Goal: Task Accomplishment & Management: Use online tool/utility

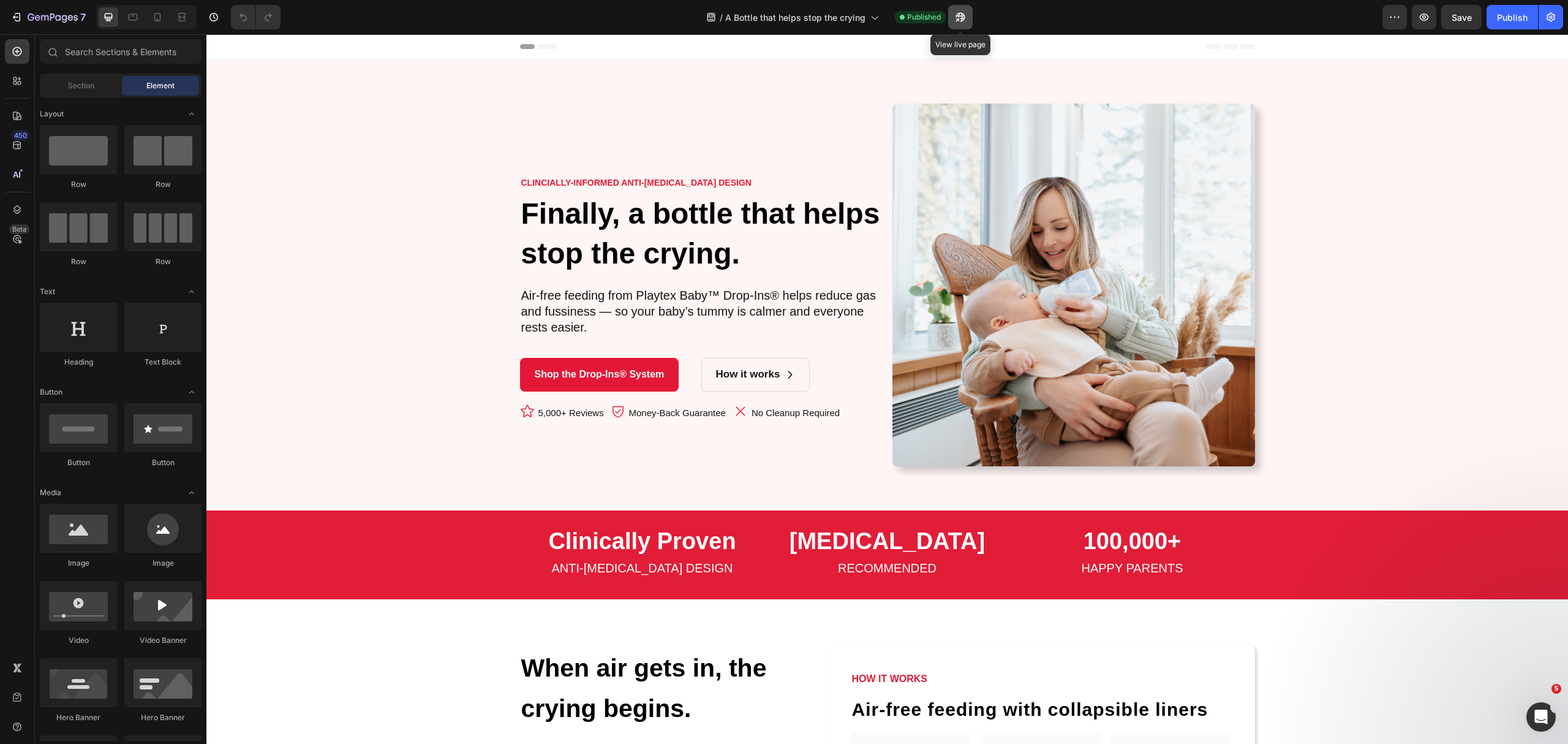
click at [964, 11] on icon "button" at bounding box center [960, 17] width 12 height 12
click at [16, 203] on icon at bounding box center [17, 209] width 12 height 12
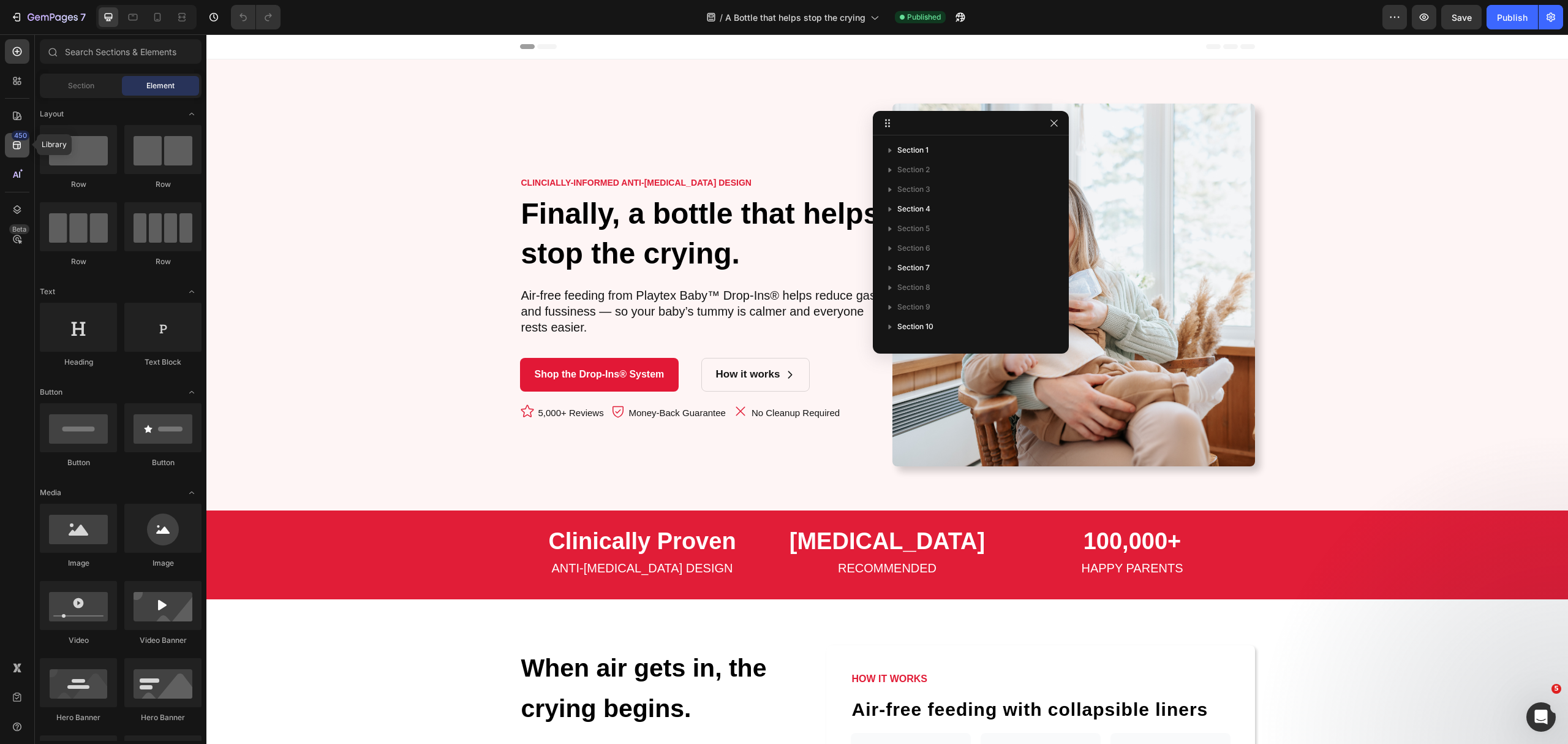
click at [7, 147] on div "450" at bounding box center [17, 145] width 24 height 24
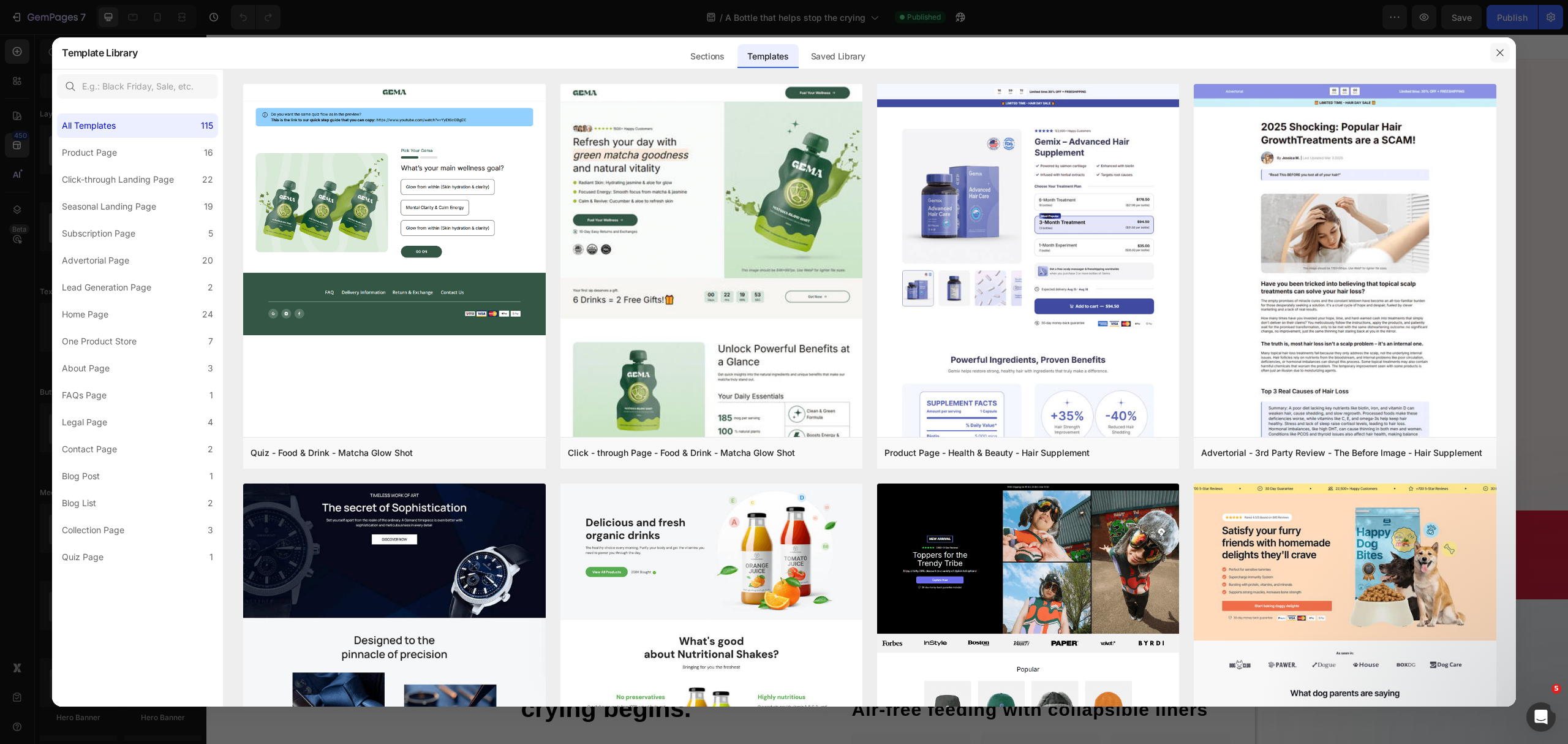
click at [1493, 54] on button "button" at bounding box center [1500, 53] width 20 height 20
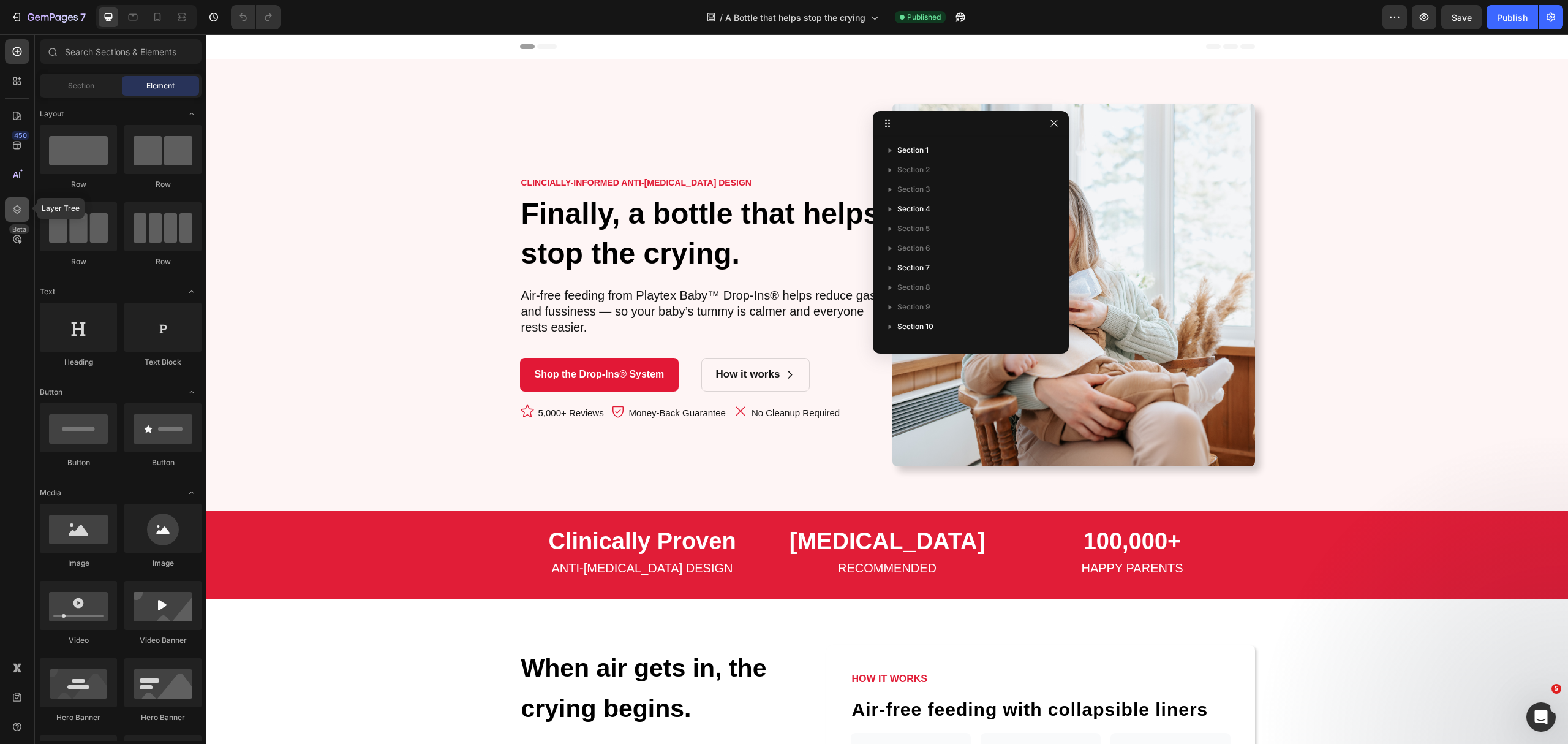
click at [23, 215] on div at bounding box center [17, 210] width 24 height 24
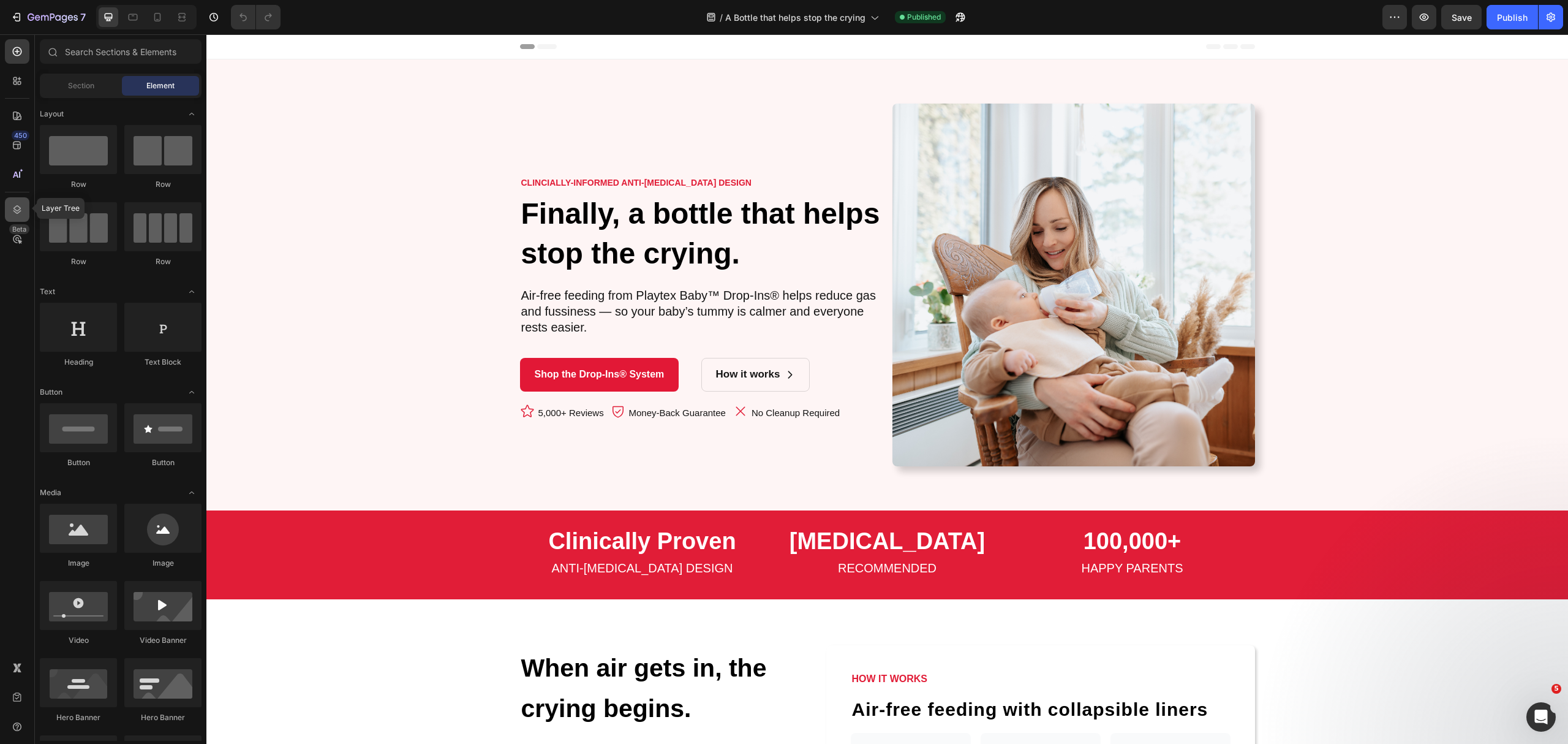
click at [22, 212] on icon at bounding box center [17, 209] width 12 height 12
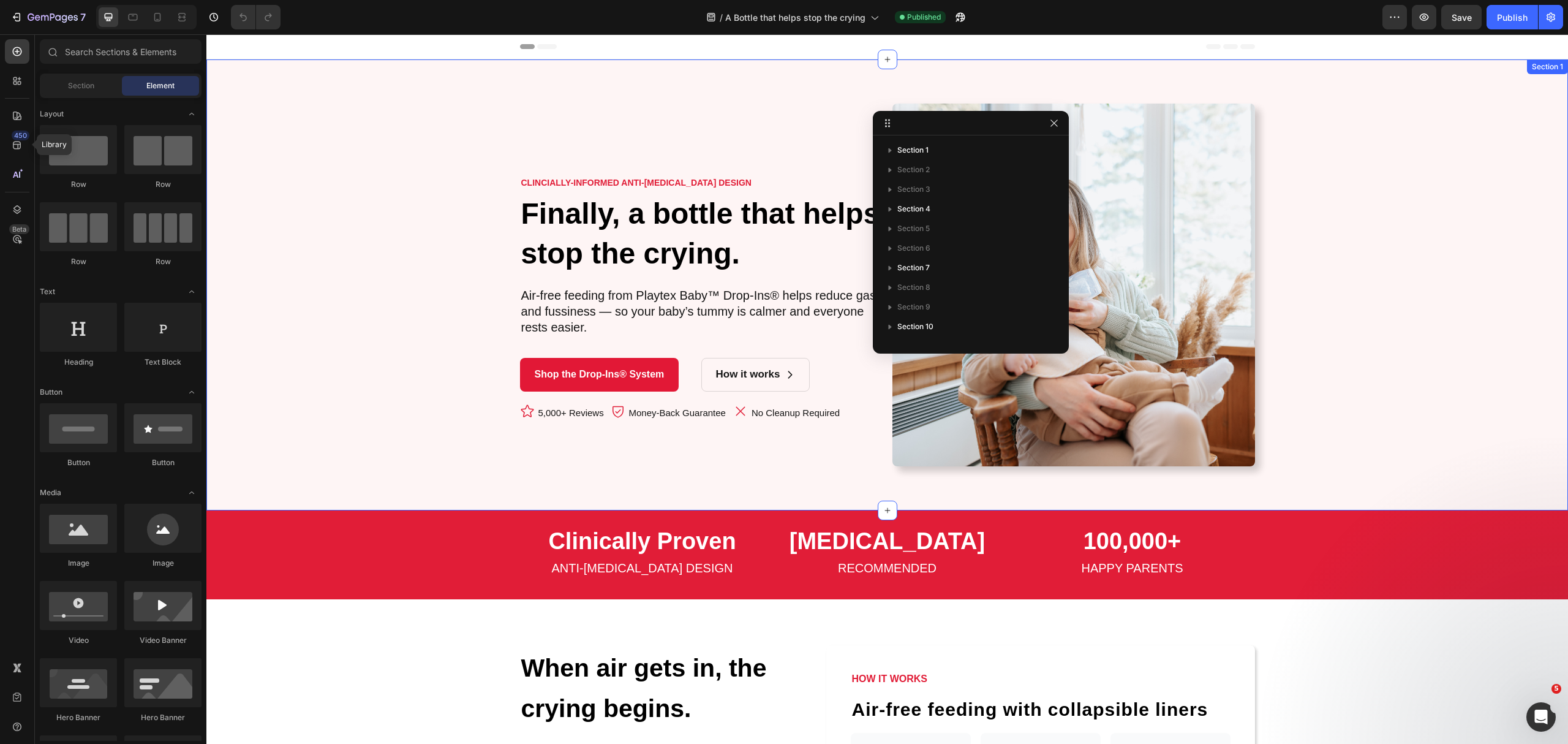
drag, startPoint x: 871, startPoint y: 78, endPoint x: 921, endPoint y: 54, distance: 55.5
click at [870, 78] on div "CLINCIALLY-INFORMED ANTI-COLIC DESIGN Text Block Finally, a bottle that helps s…" at bounding box center [887, 285] width 1362 height 451
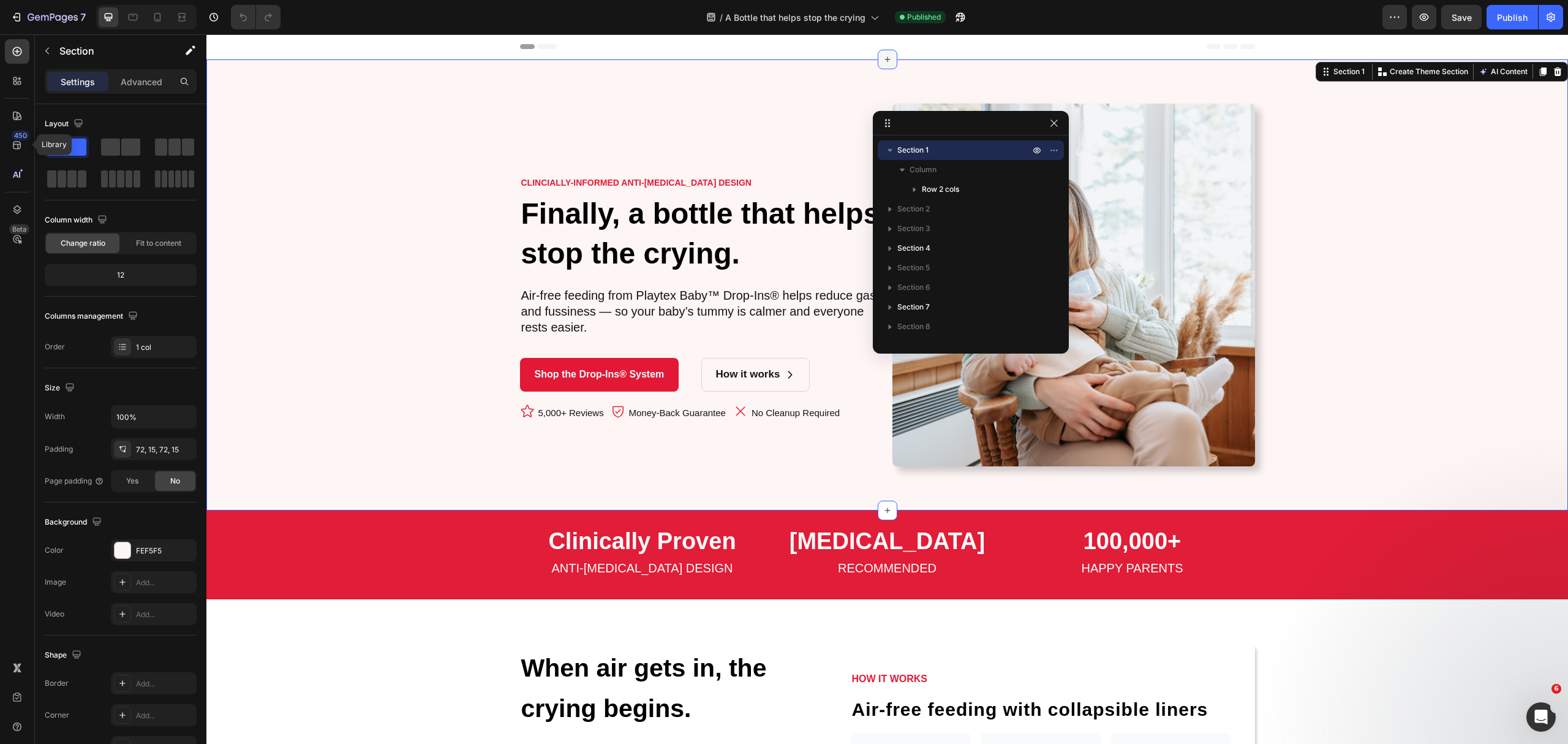
click at [881, 54] on div at bounding box center [887, 59] width 20 height 20
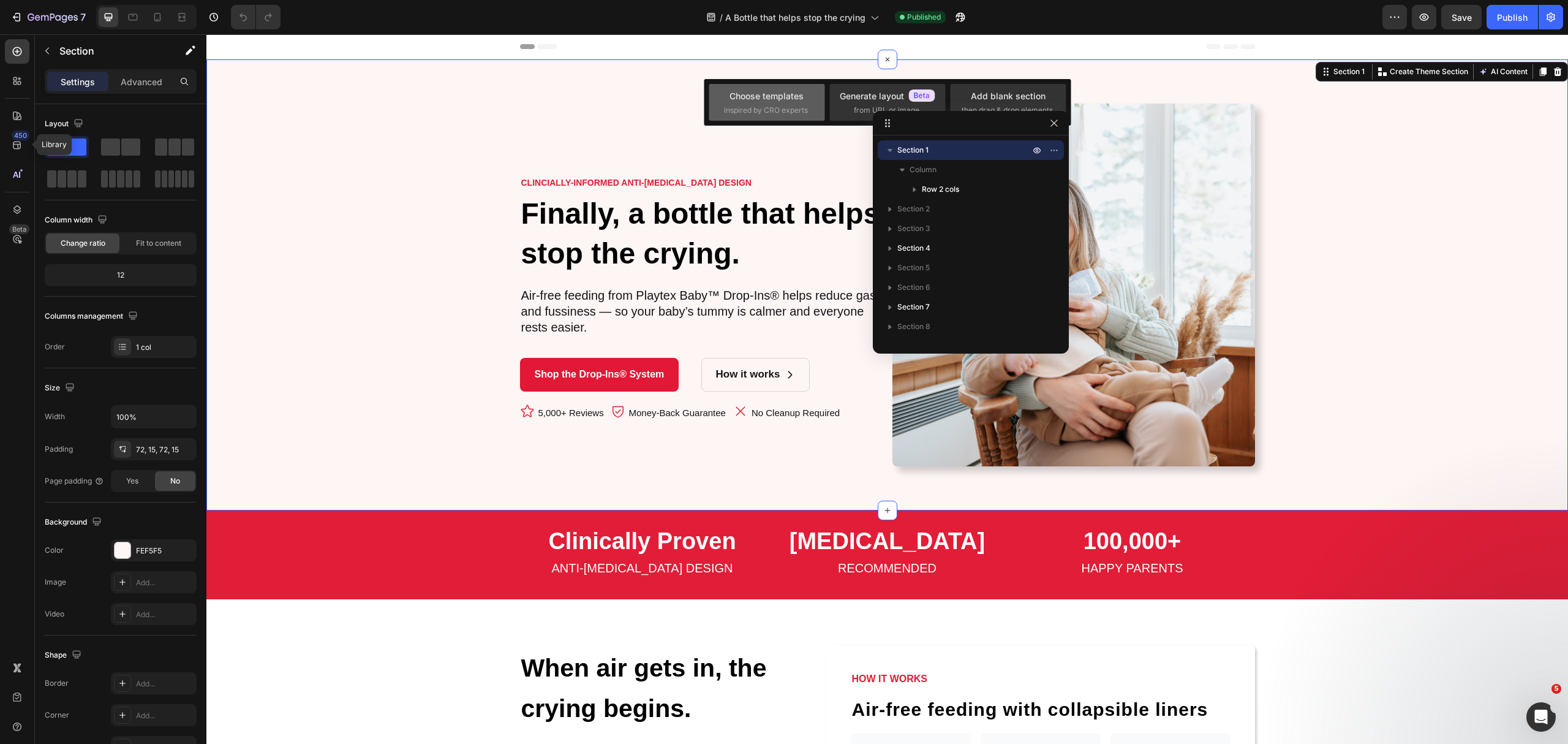
click at [790, 90] on div "Choose templates" at bounding box center [767, 96] width 74 height 13
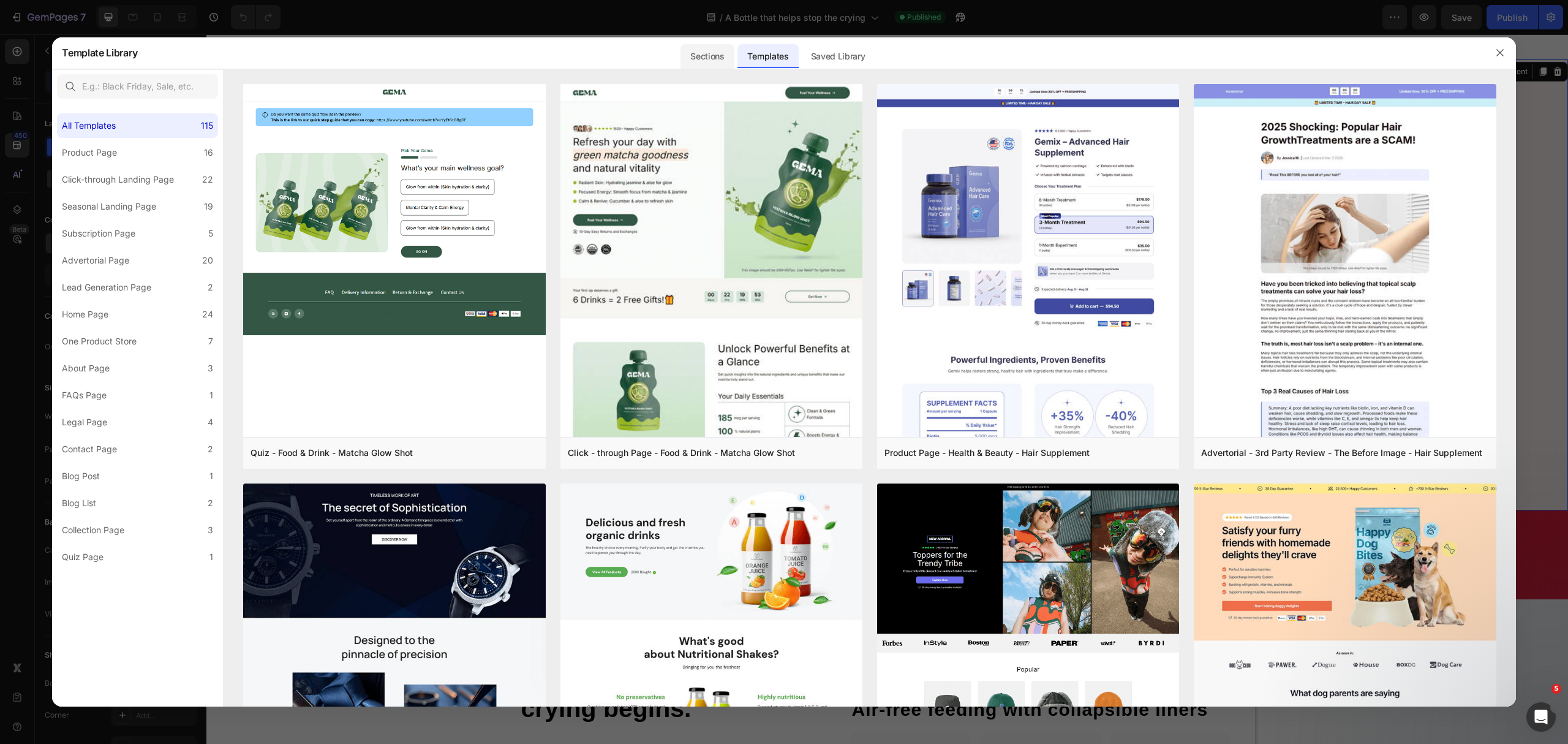
click at [727, 55] on div "Sections" at bounding box center [707, 56] width 53 height 24
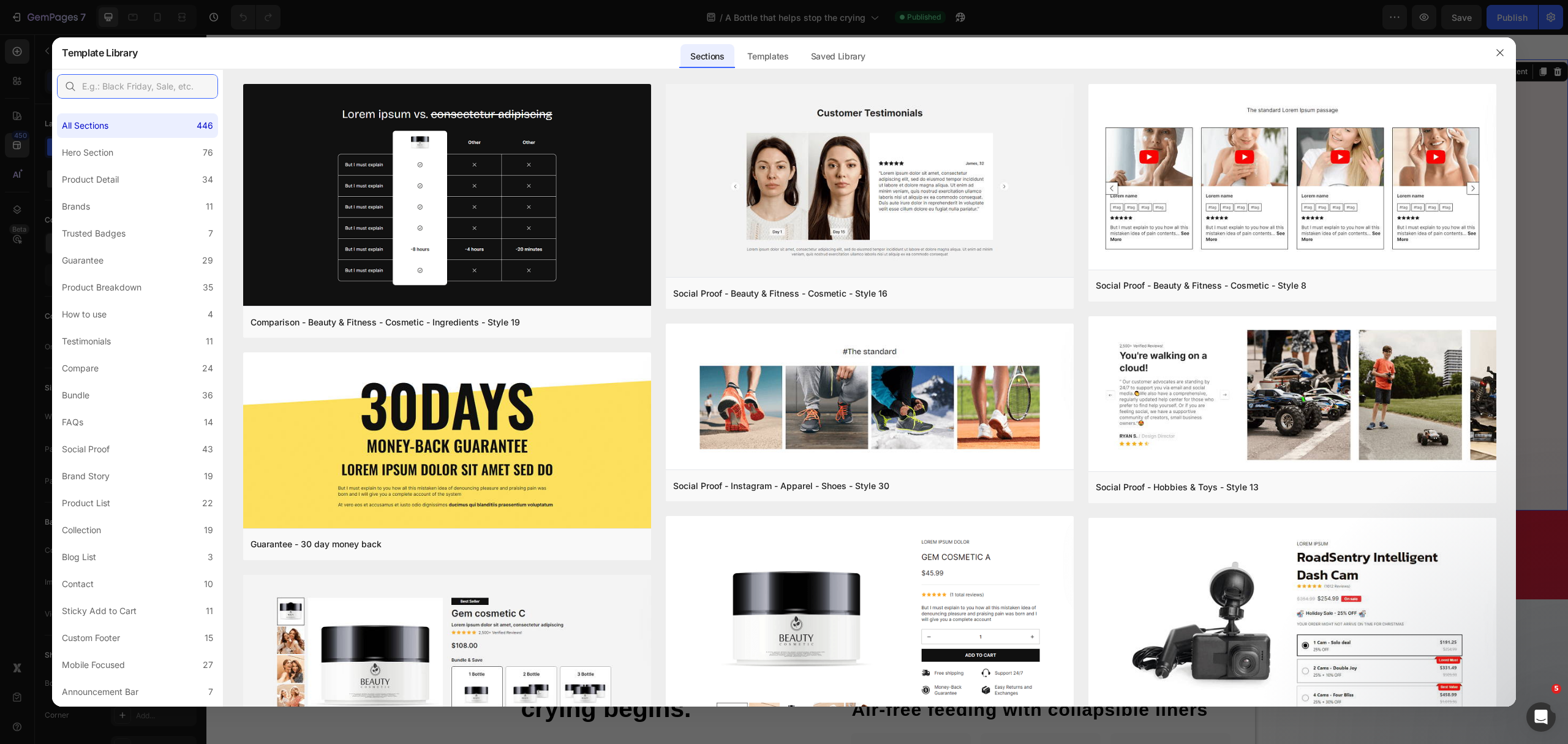
click at [169, 77] on input "text" at bounding box center [137, 87] width 161 height 24
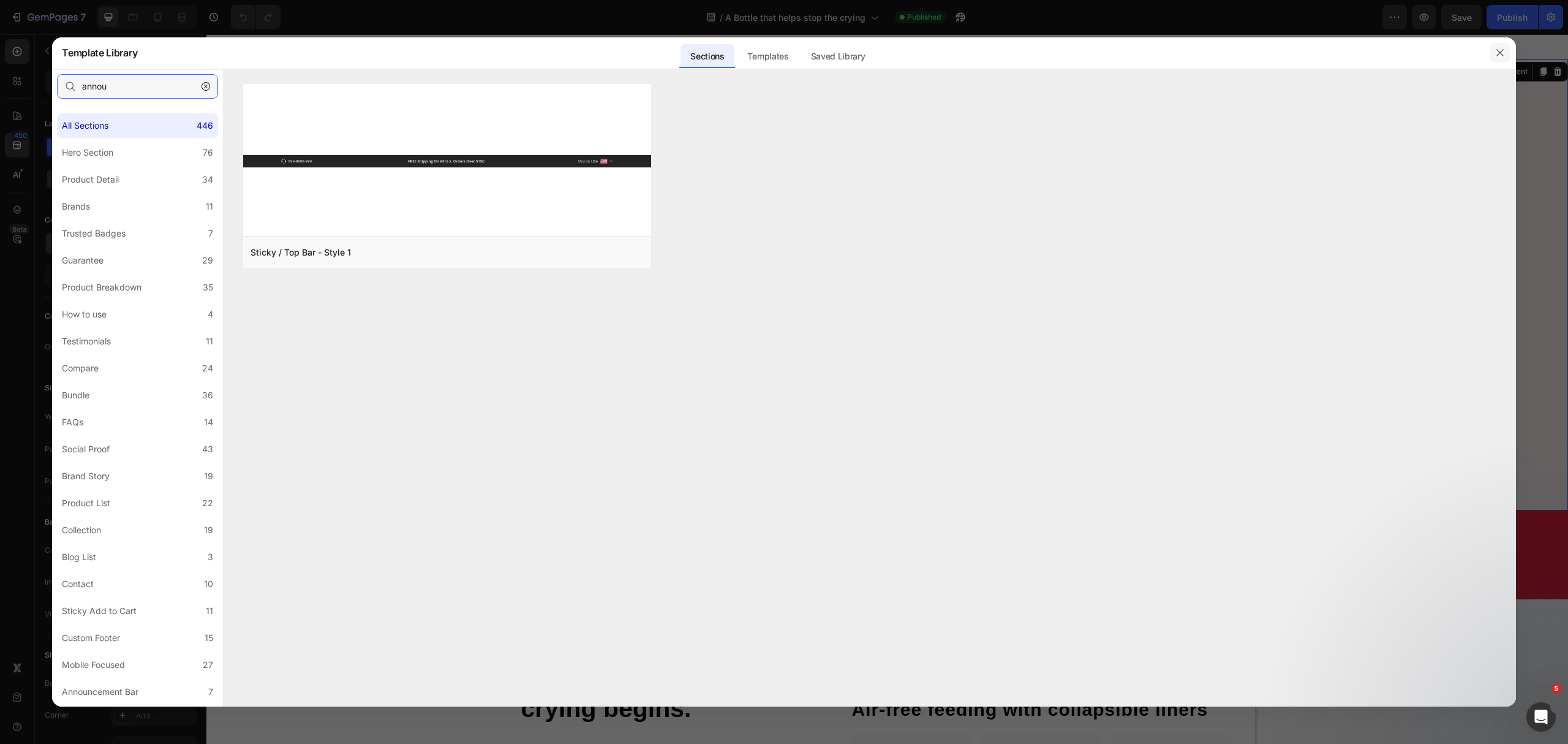
type input "annou"
click at [1503, 59] on button "button" at bounding box center [1500, 53] width 20 height 20
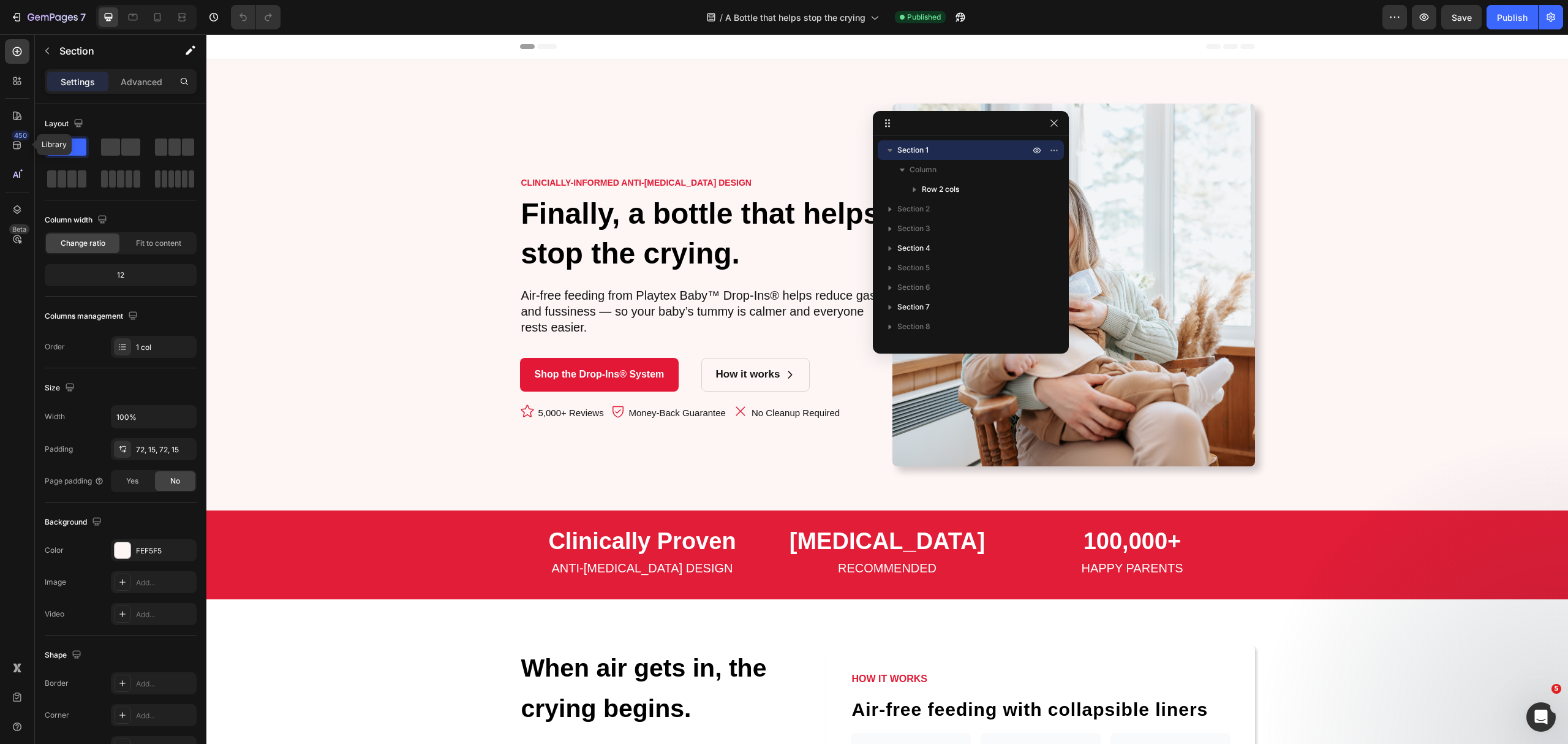
click at [786, 43] on div "Header" at bounding box center [887, 47] width 735 height 24
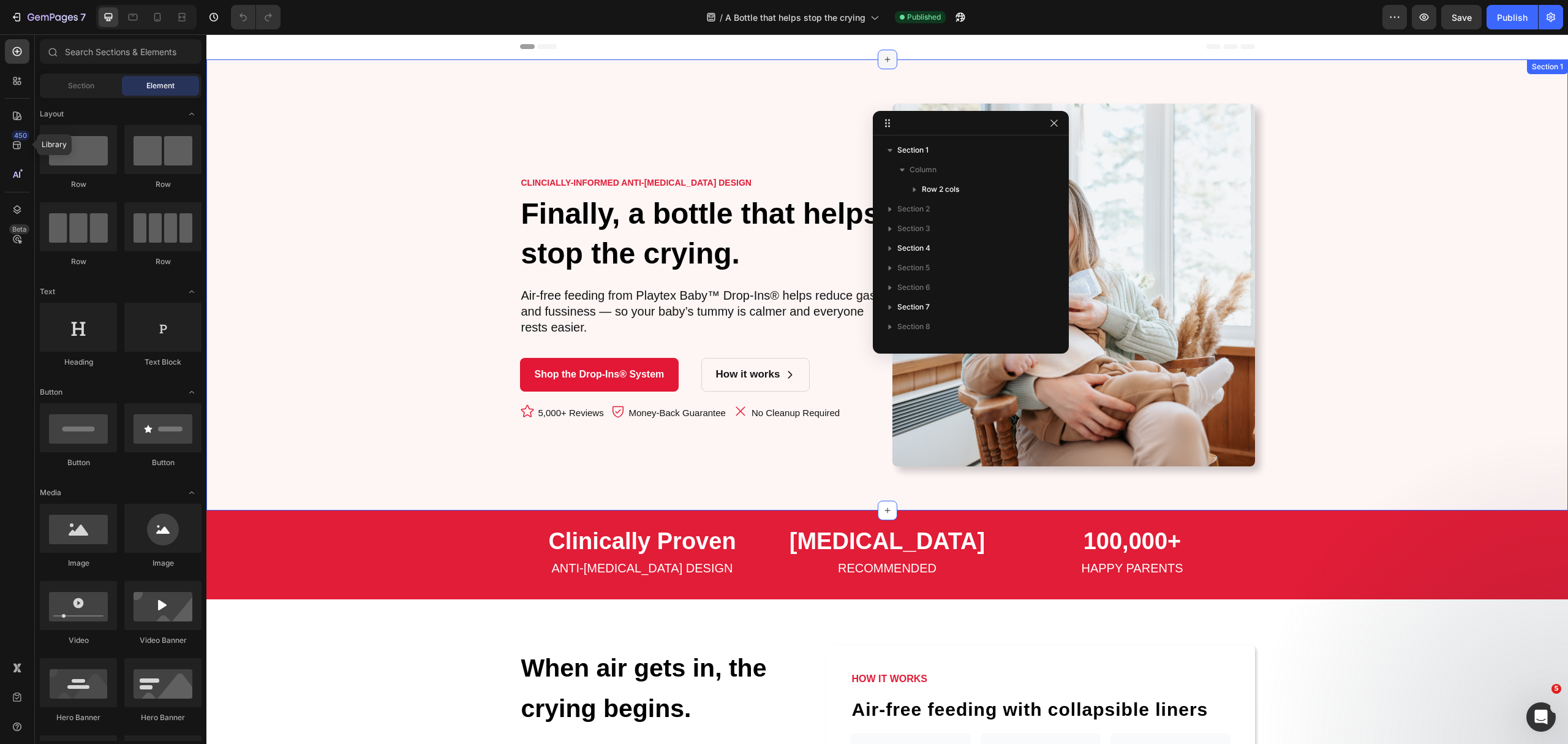
click at [884, 60] on icon at bounding box center [887, 59] width 10 height 10
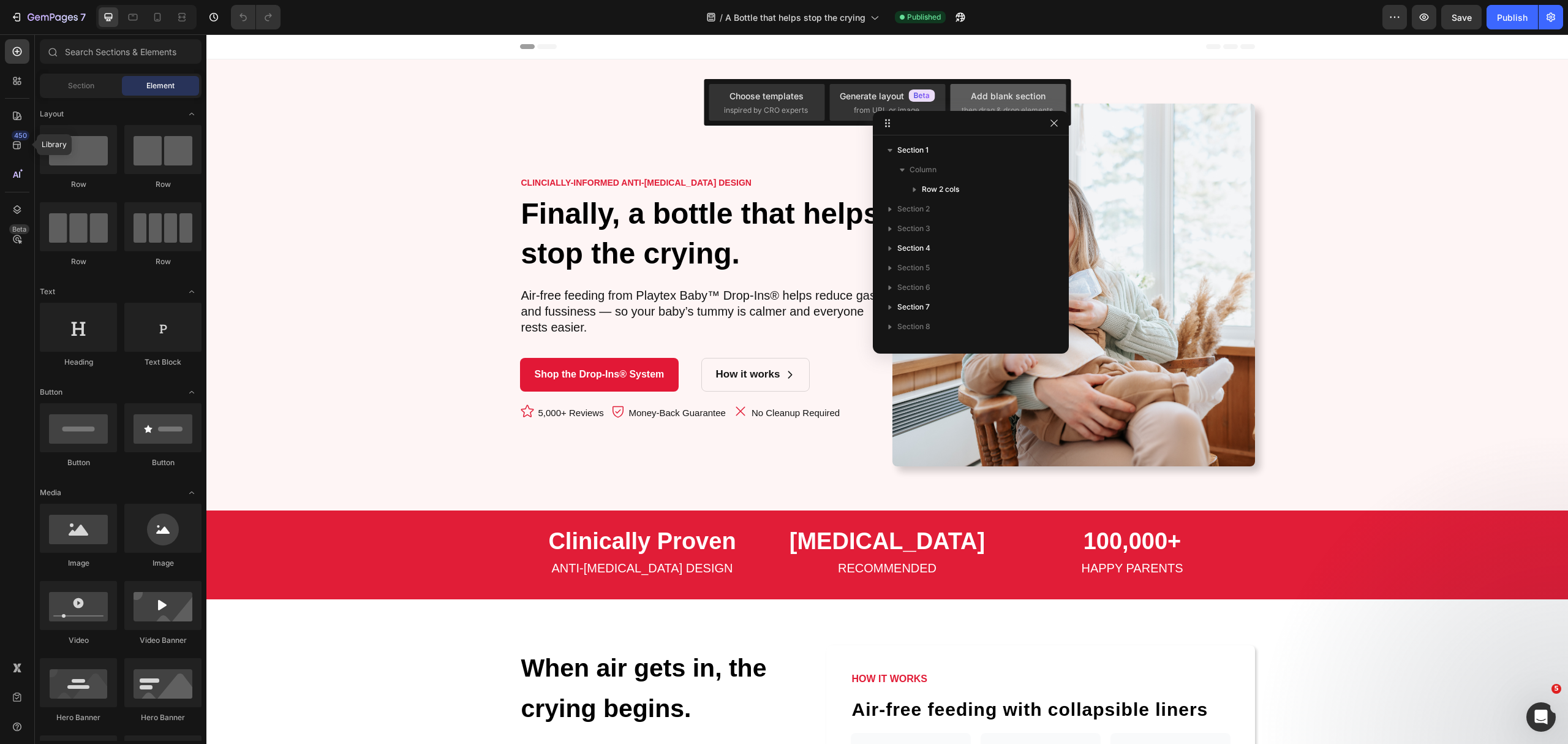
click at [1029, 90] on div "Add blank section" at bounding box center [1008, 96] width 75 height 13
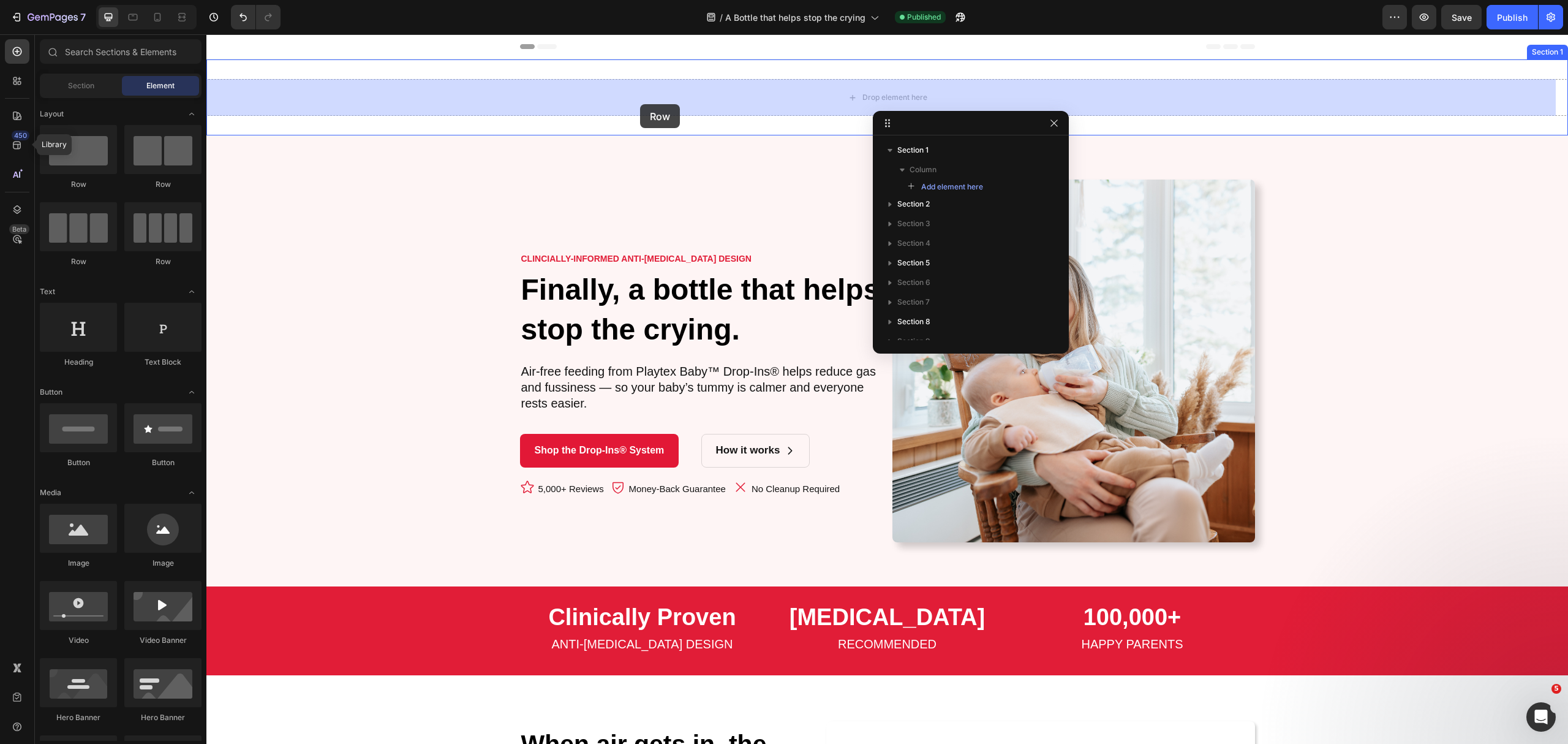
drag, startPoint x: 283, startPoint y: 197, endPoint x: 584, endPoint y: 116, distance: 311.7
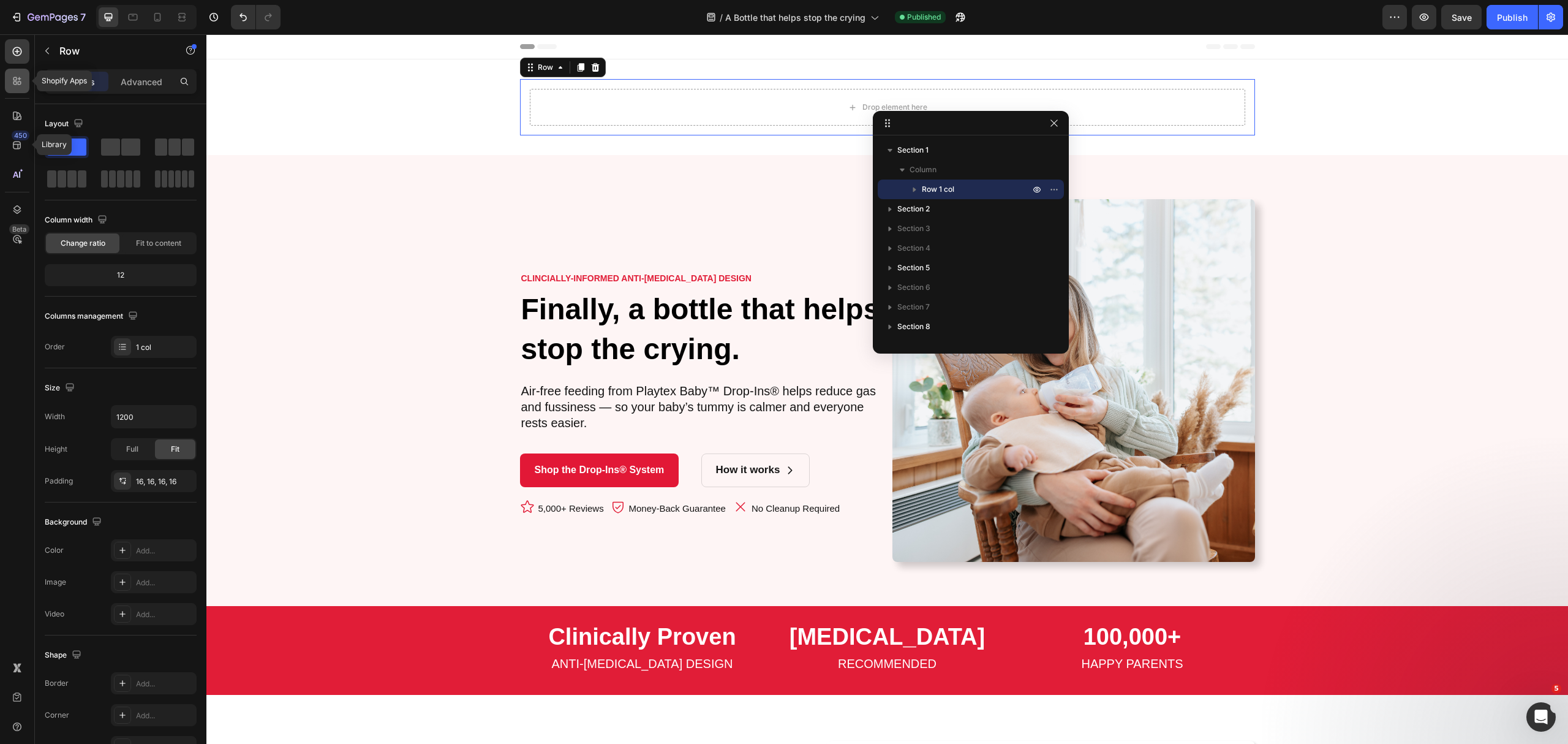
click at [13, 79] on icon at bounding box center [15, 79] width 4 height 4
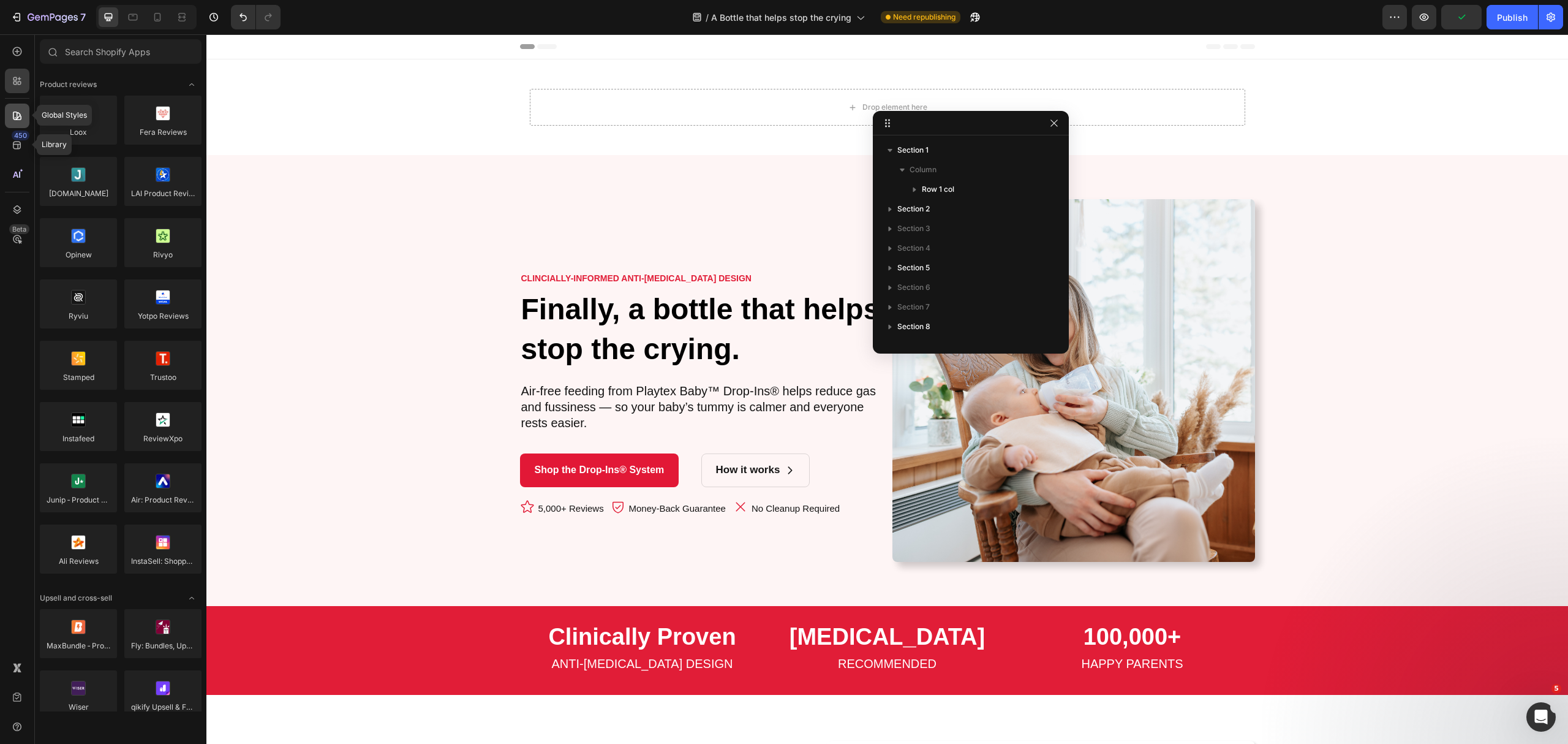
click at [13, 116] on icon at bounding box center [17, 115] width 8 height 8
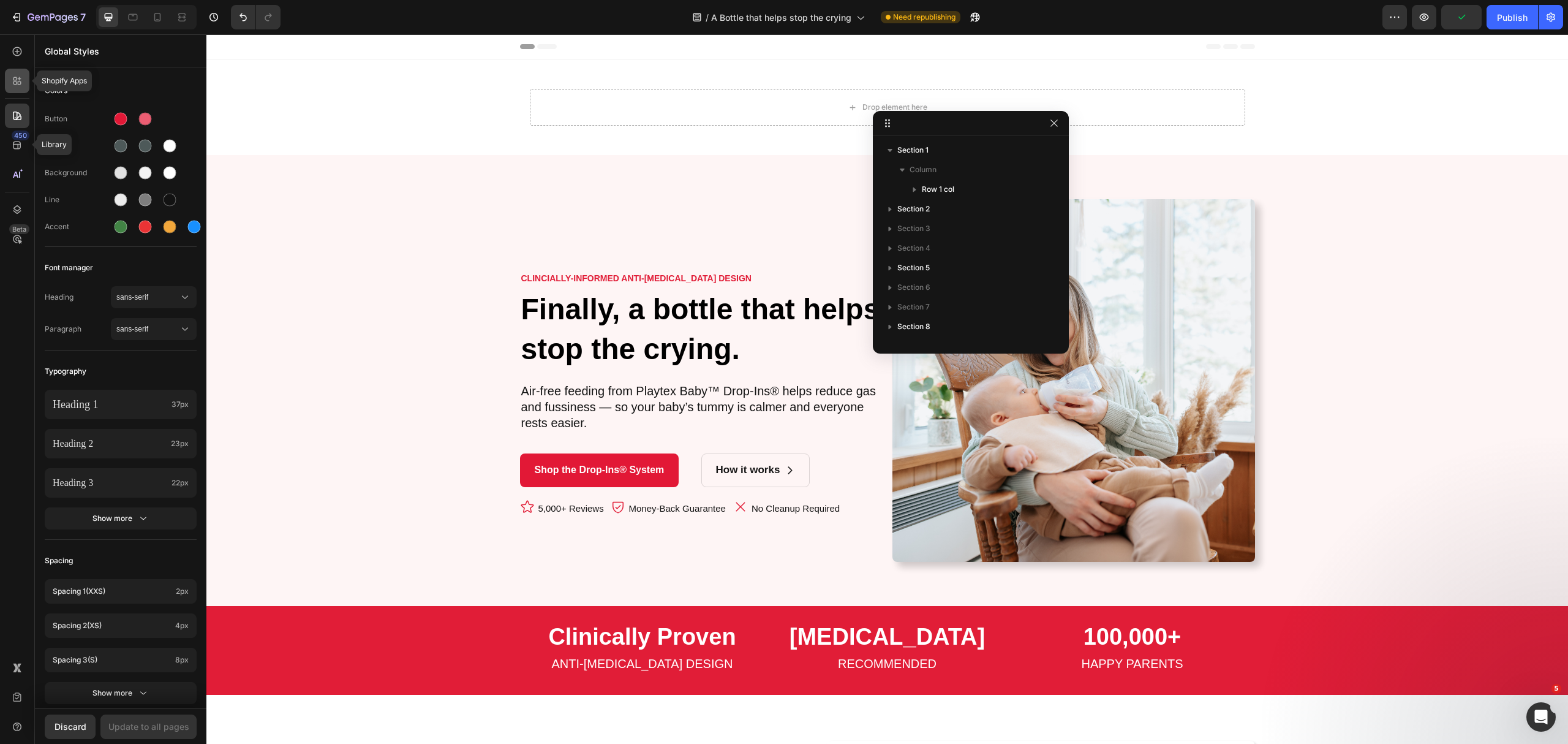
click at [15, 75] on icon at bounding box center [17, 81] width 12 height 12
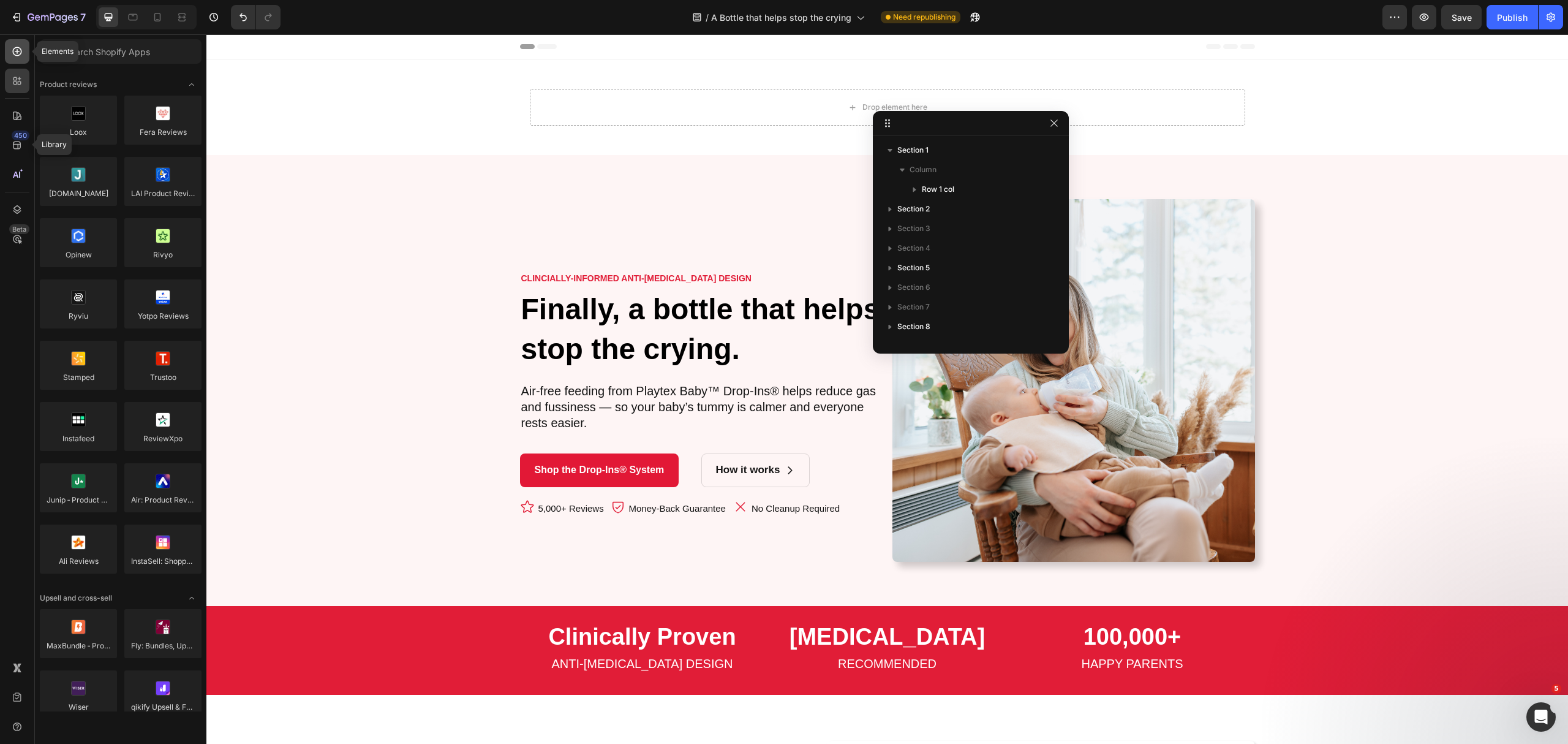
click at [18, 48] on icon at bounding box center [17, 51] width 12 height 12
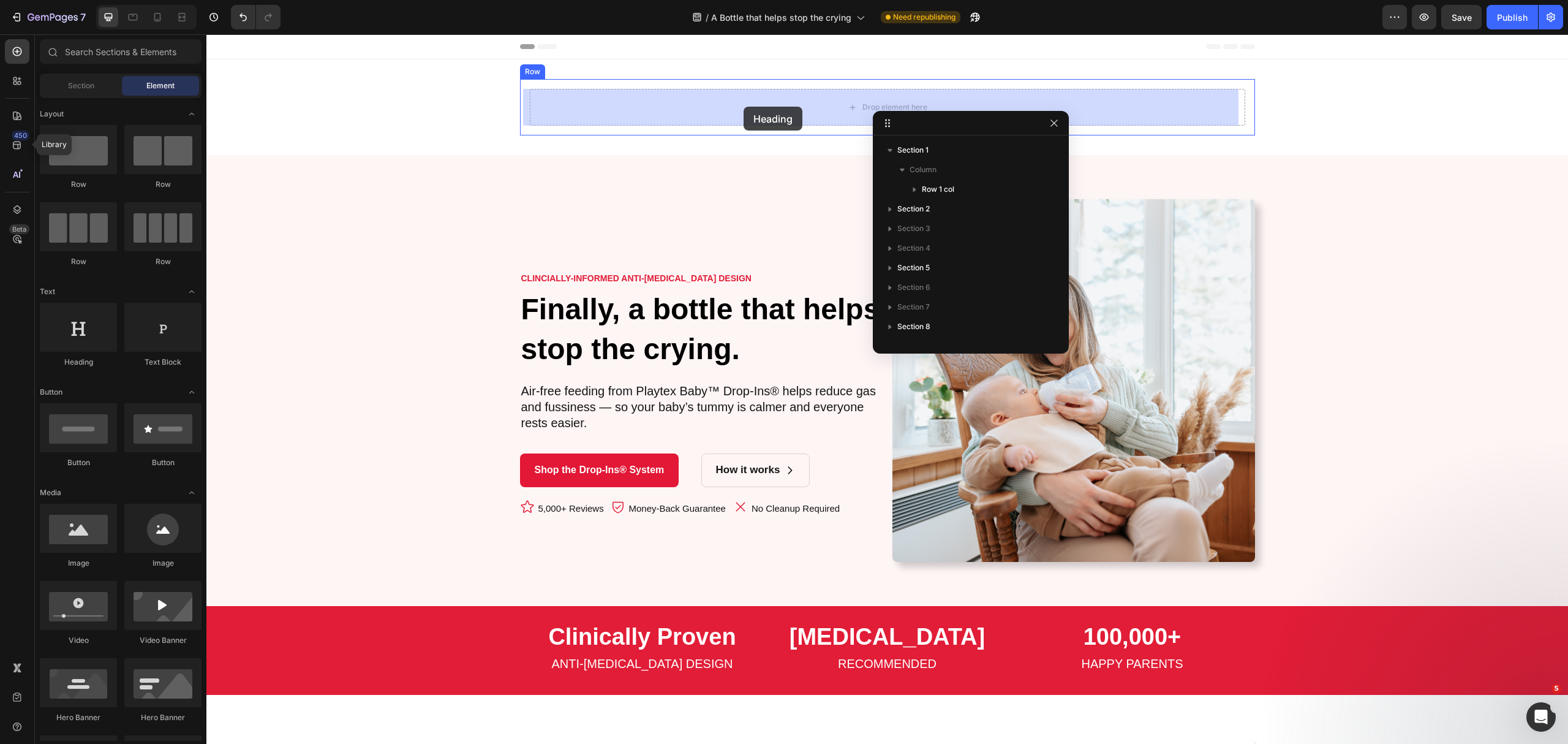
drag, startPoint x: 280, startPoint y: 373, endPoint x: 744, endPoint y: 106, distance: 535.3
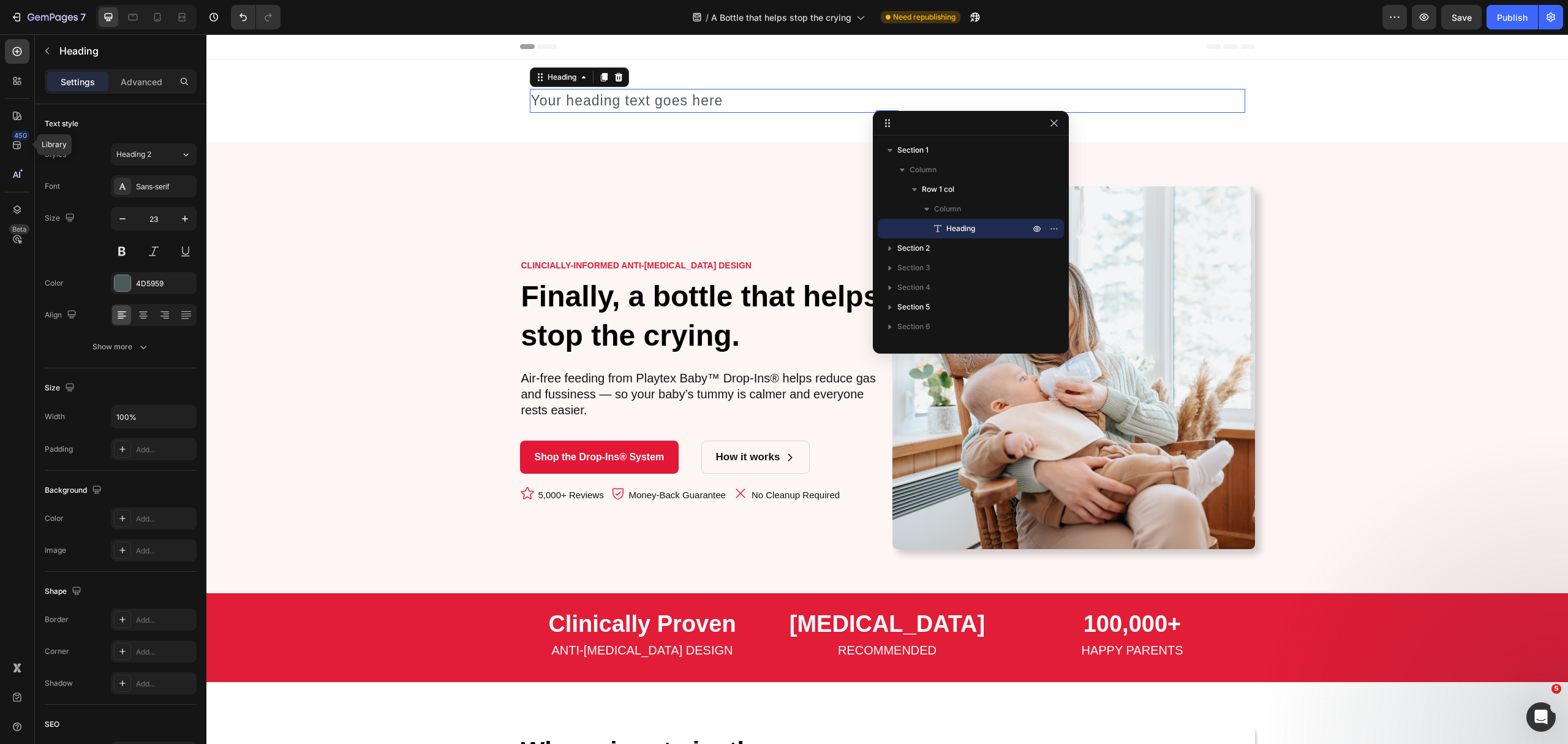
click at [697, 89] on h2 "Your heading text goes here" at bounding box center [887, 101] width 716 height 24
click at [695, 92] on p "Your heading text goes here" at bounding box center [887, 101] width 713 height 21
click at [723, 109] on p "Your heading text goes here" at bounding box center [887, 101] width 713 height 21
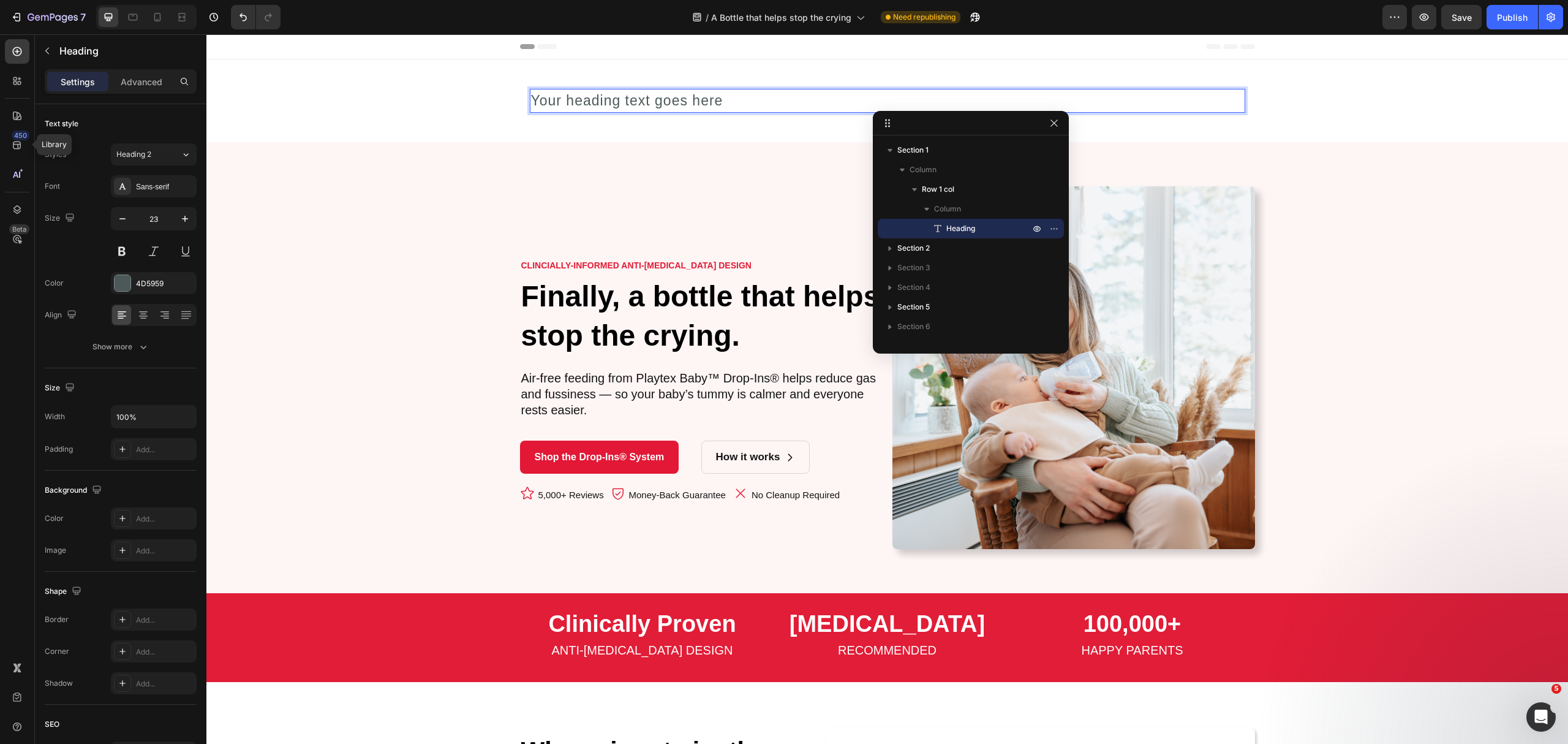
click at [718, 106] on p "Your heading text goes here" at bounding box center [887, 101] width 713 height 21
click at [1053, 122] on icon "button" at bounding box center [1054, 122] width 7 height 7
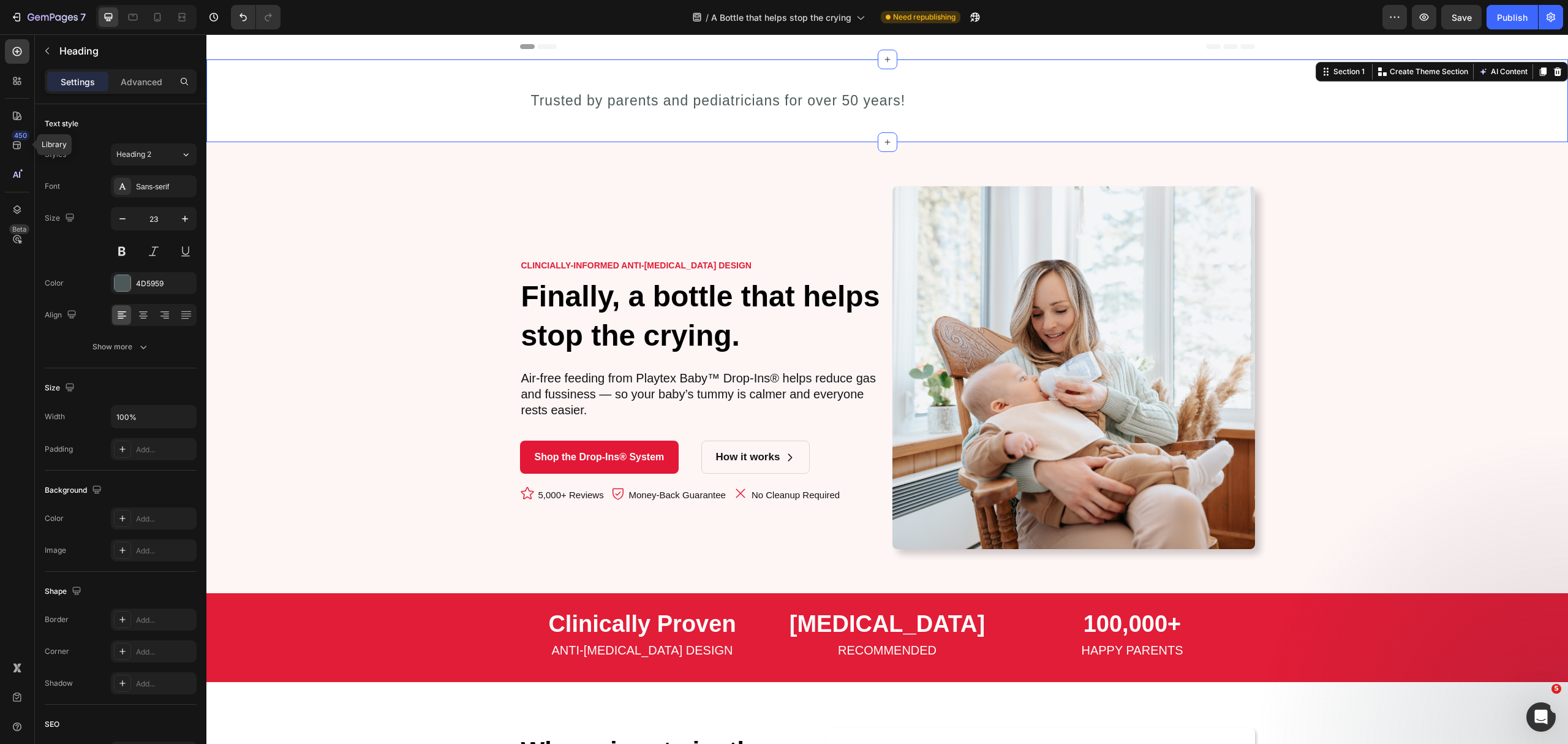
click at [475, 119] on div "Trusted by parents and pediatricians for over 50 years! Heading Row" at bounding box center [887, 101] width 1362 height 44
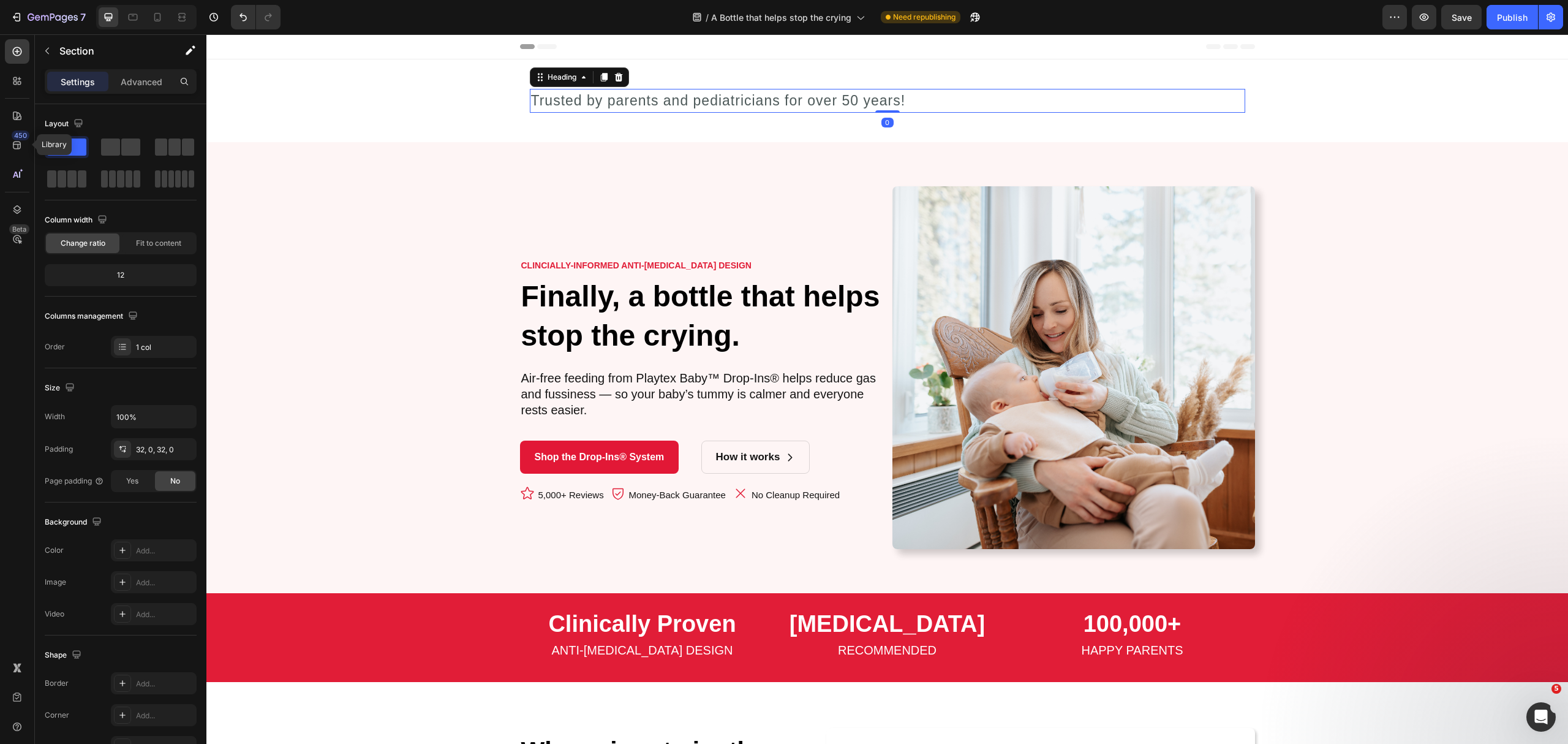
click at [602, 101] on p "Trusted by parents and pediatricians for over 50 years!" at bounding box center [887, 101] width 713 height 21
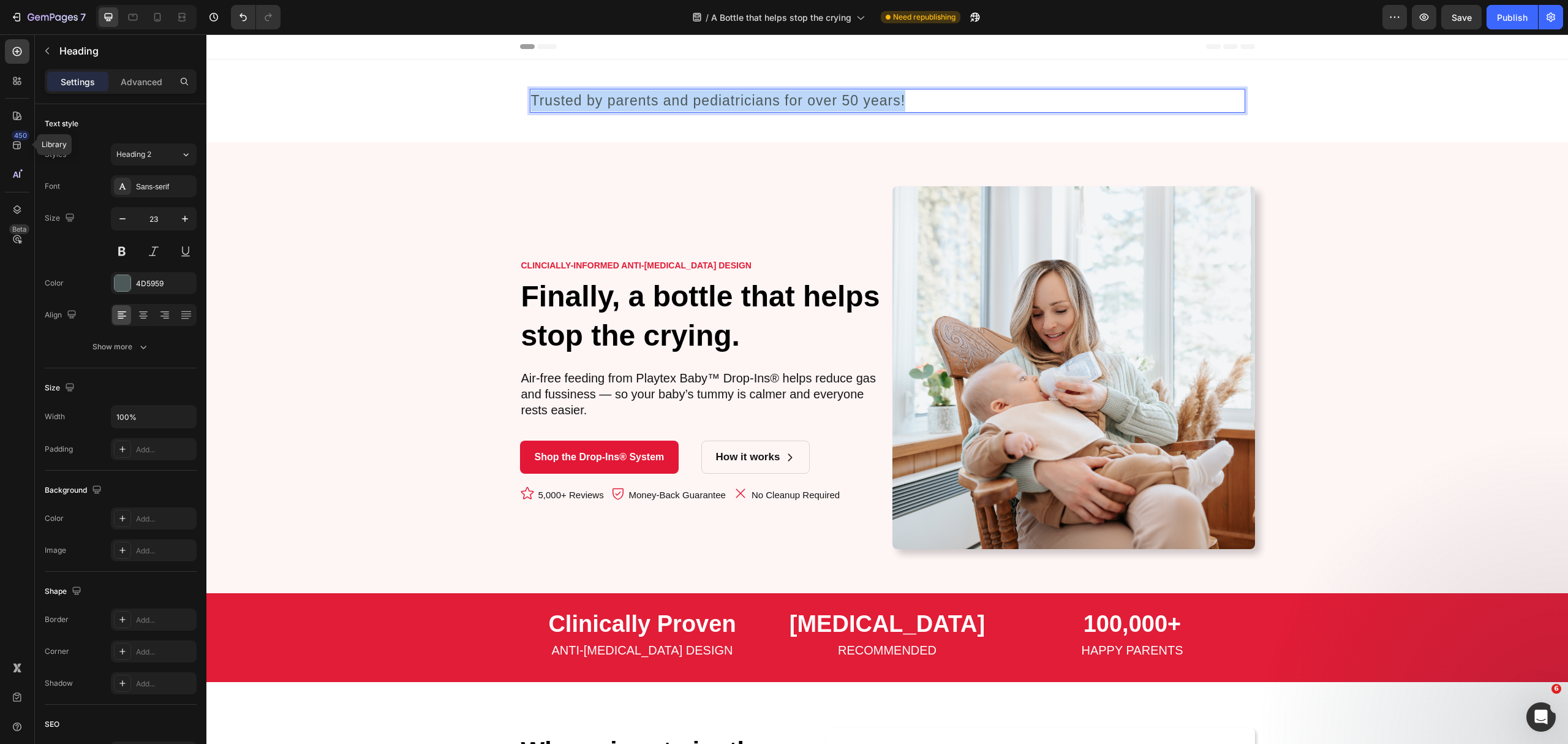
click at [602, 101] on p "Trusted by parents and pediatricians for over 50 years!" at bounding box center [887, 101] width 713 height 21
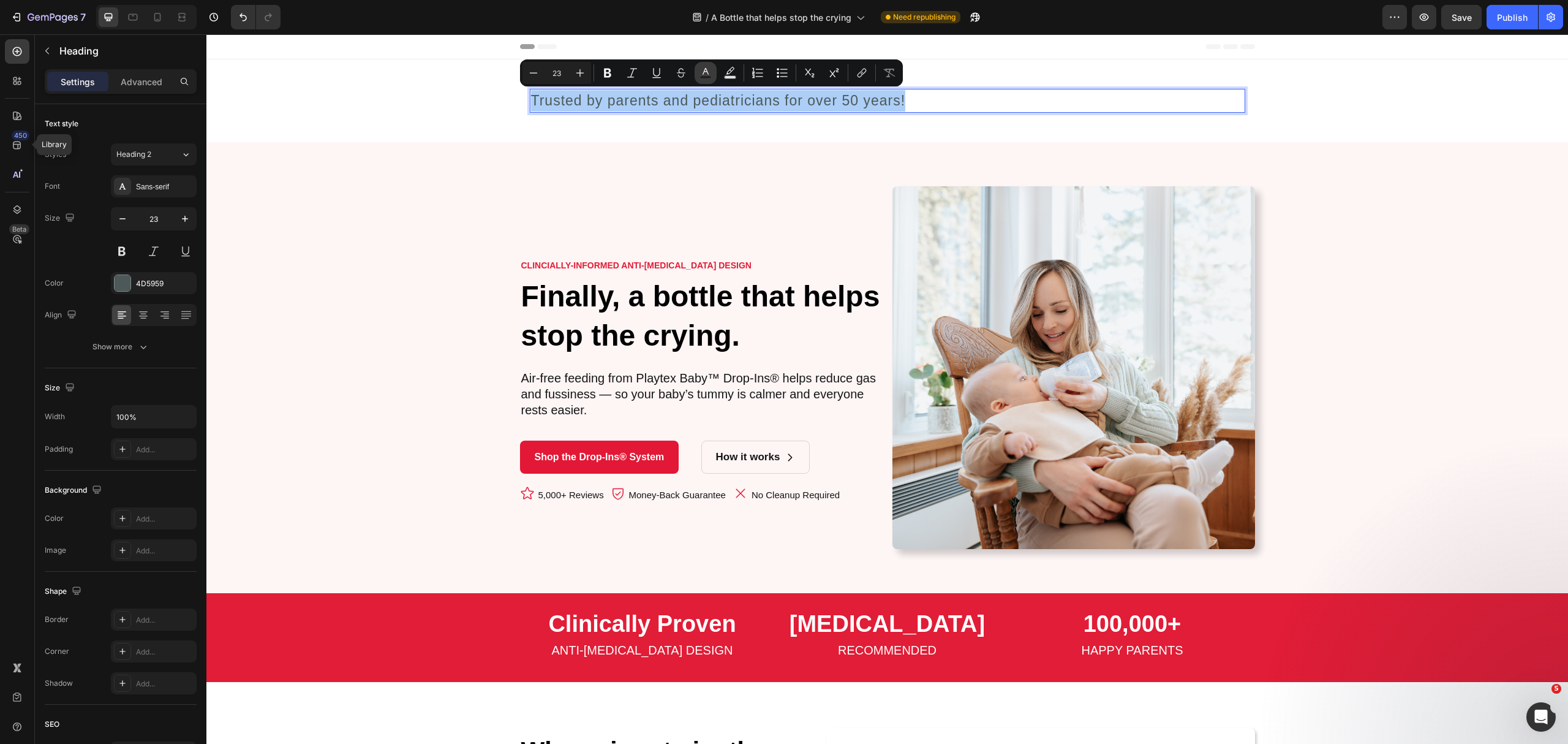
click at [709, 69] on icon "Editor contextual toolbar" at bounding box center [706, 72] width 12 height 12
type input "4D5959"
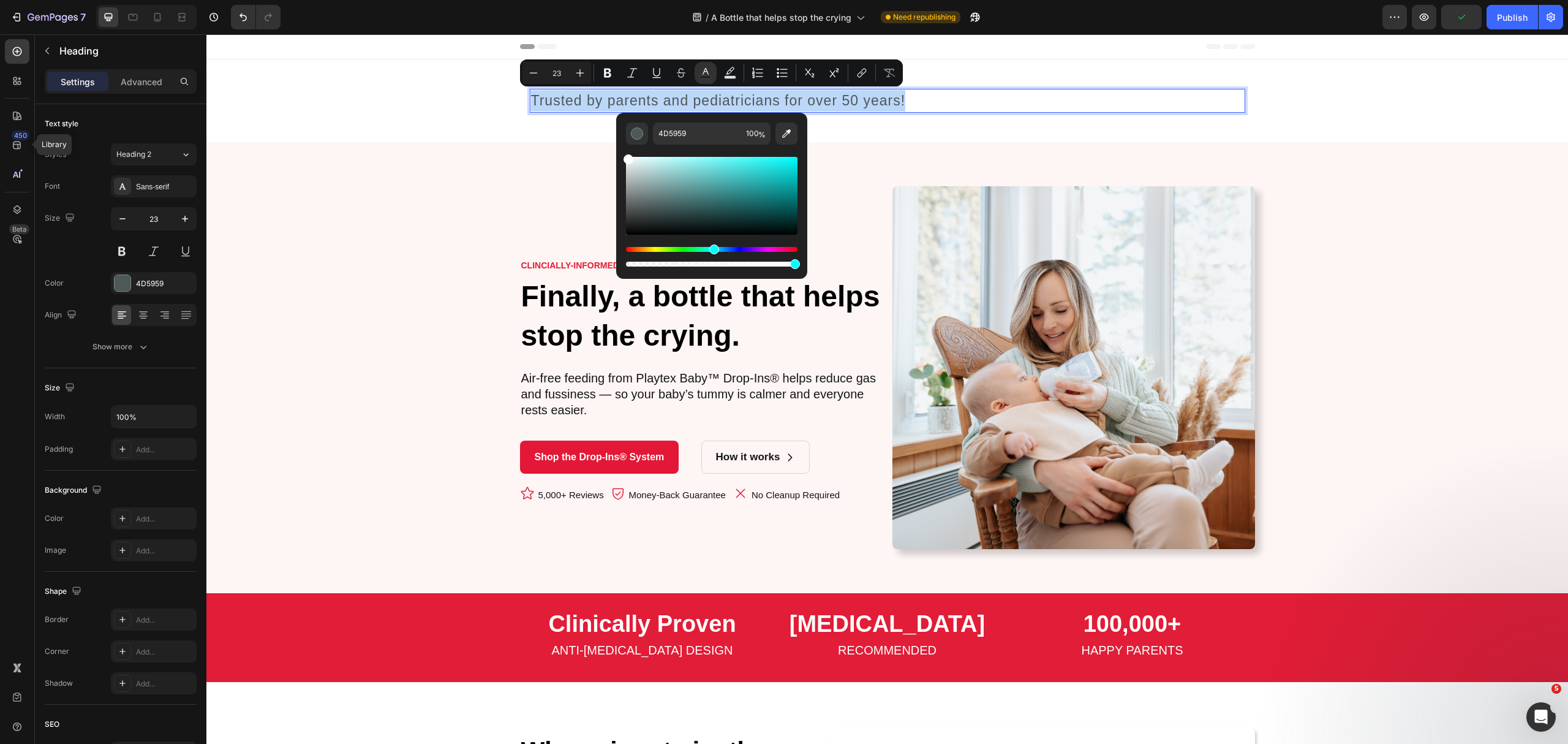
type input "FFFFFF"
drag, startPoint x: 858, startPoint y: 229, endPoint x: 613, endPoint y: 123, distance: 266.9
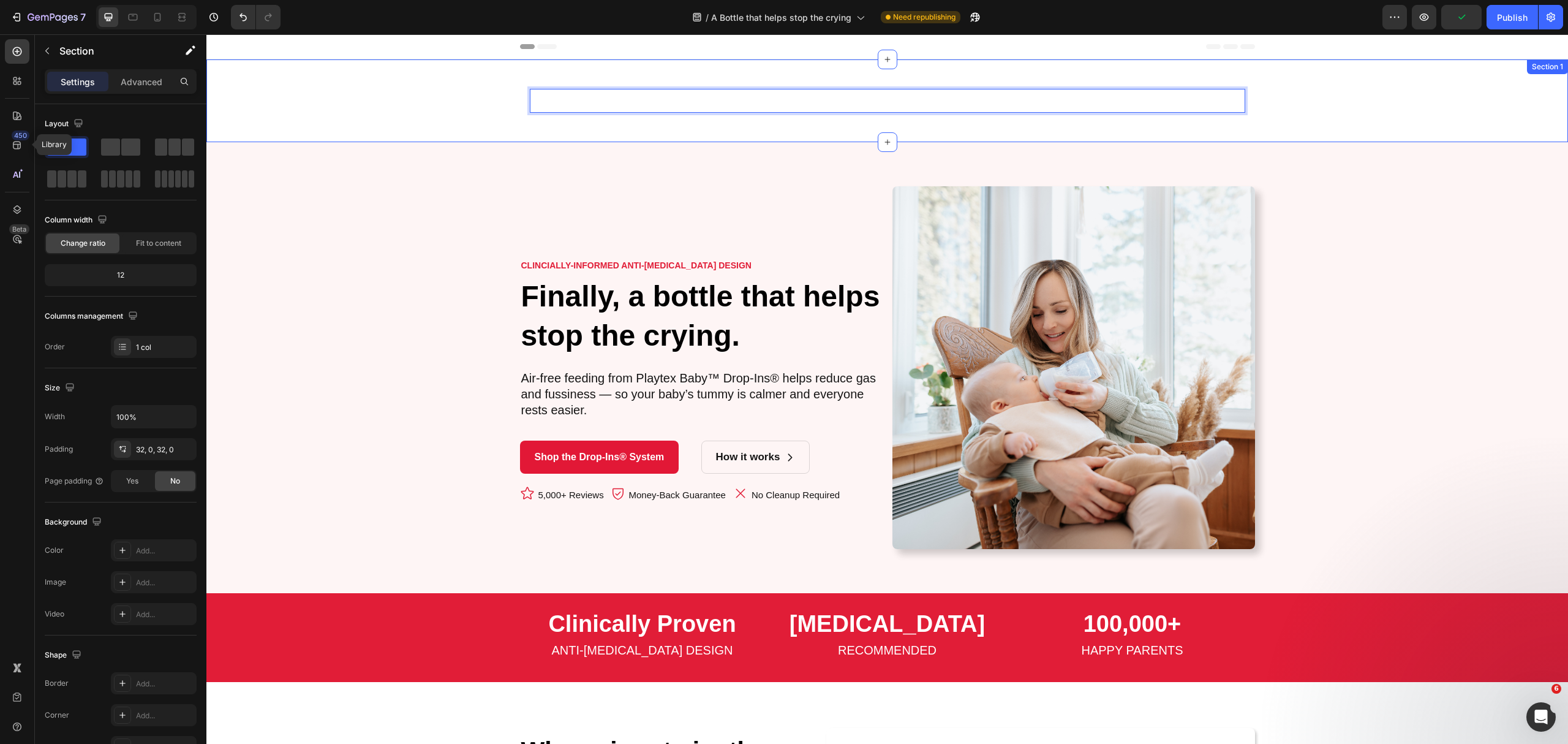
click at [486, 112] on div "Trusted by parents and pediatricians for over 50 years! Heading 0 Row" at bounding box center [887, 101] width 1362 height 44
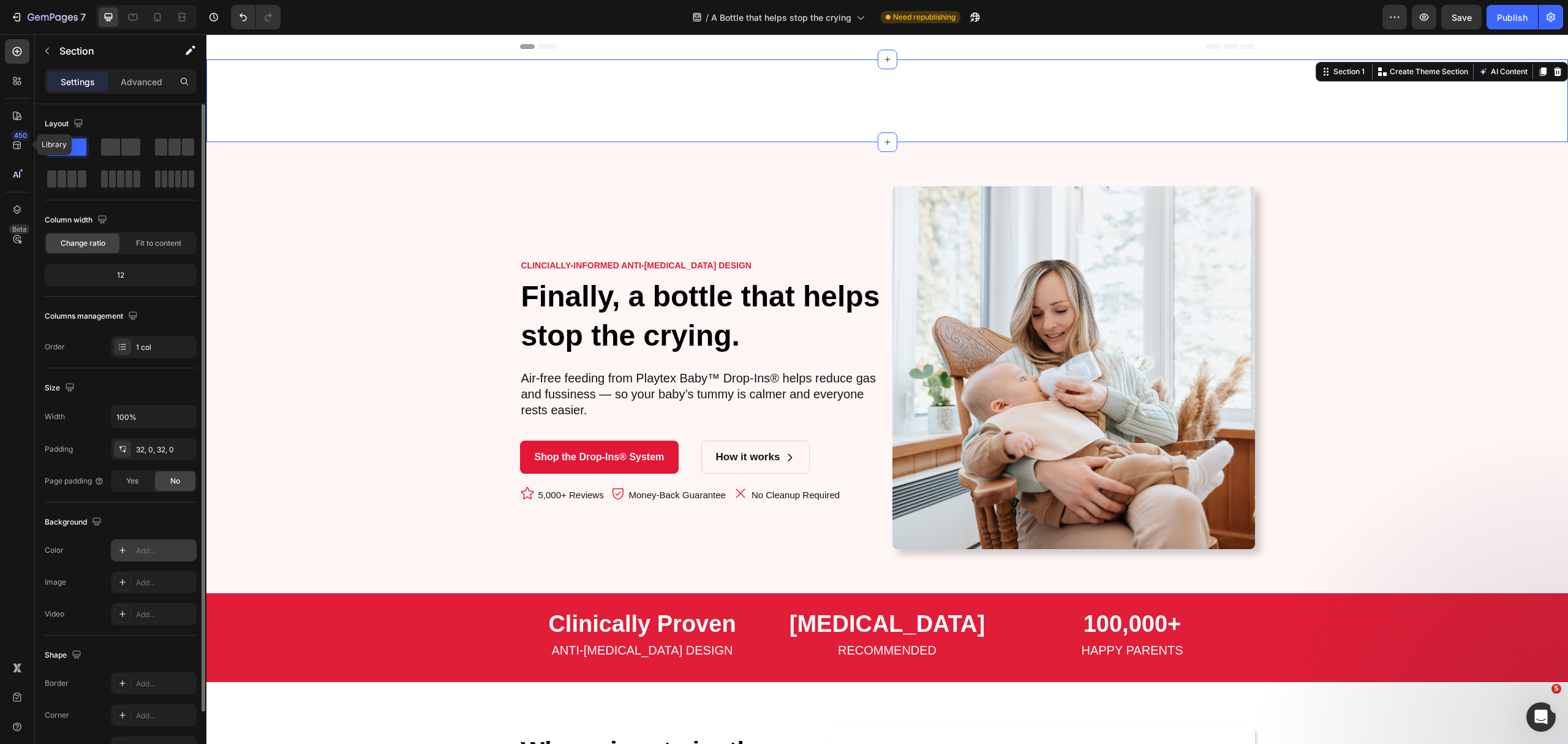
click at [160, 551] on div "Add..." at bounding box center [165, 550] width 58 height 11
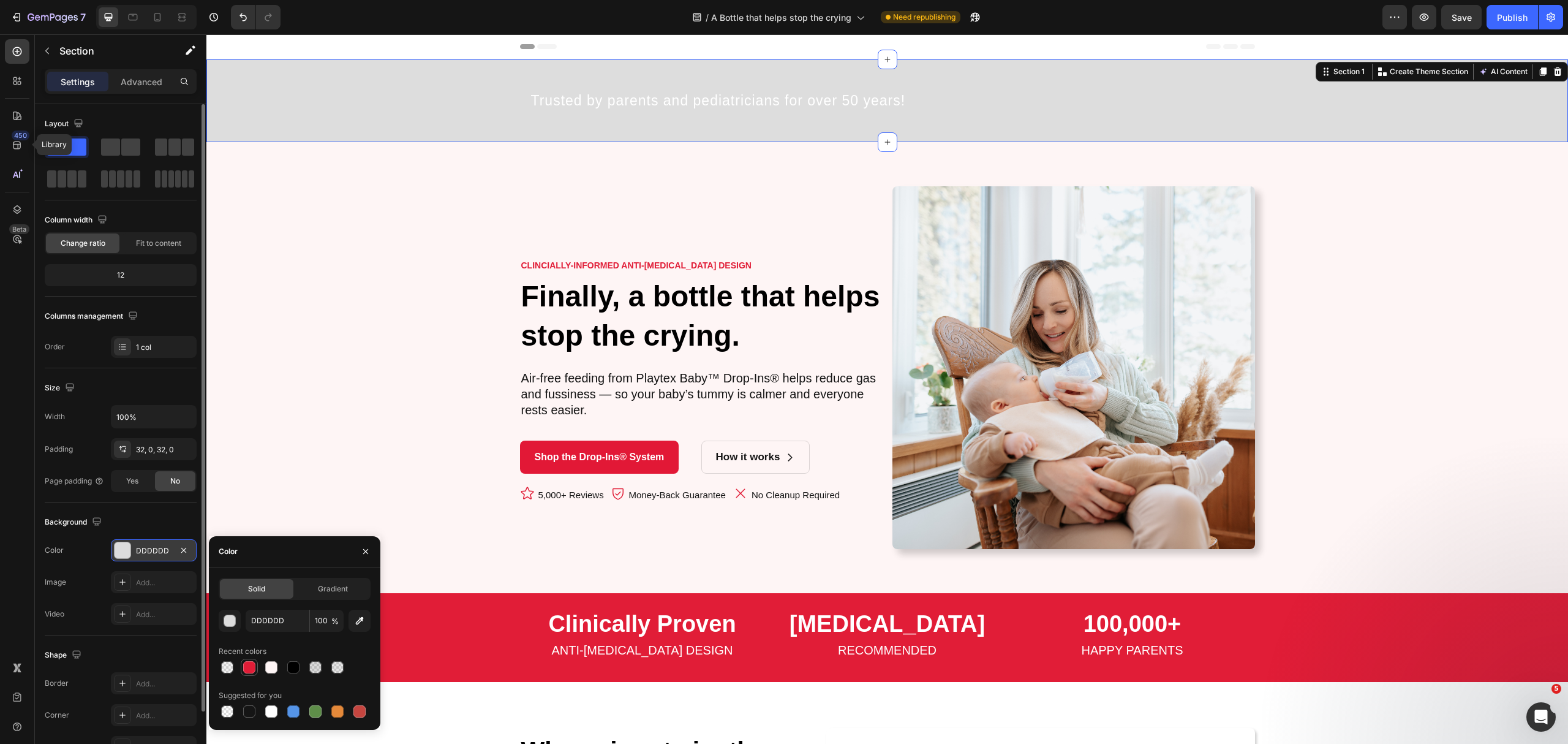
click at [251, 666] on div at bounding box center [249, 667] width 12 height 12
type input "E11D37"
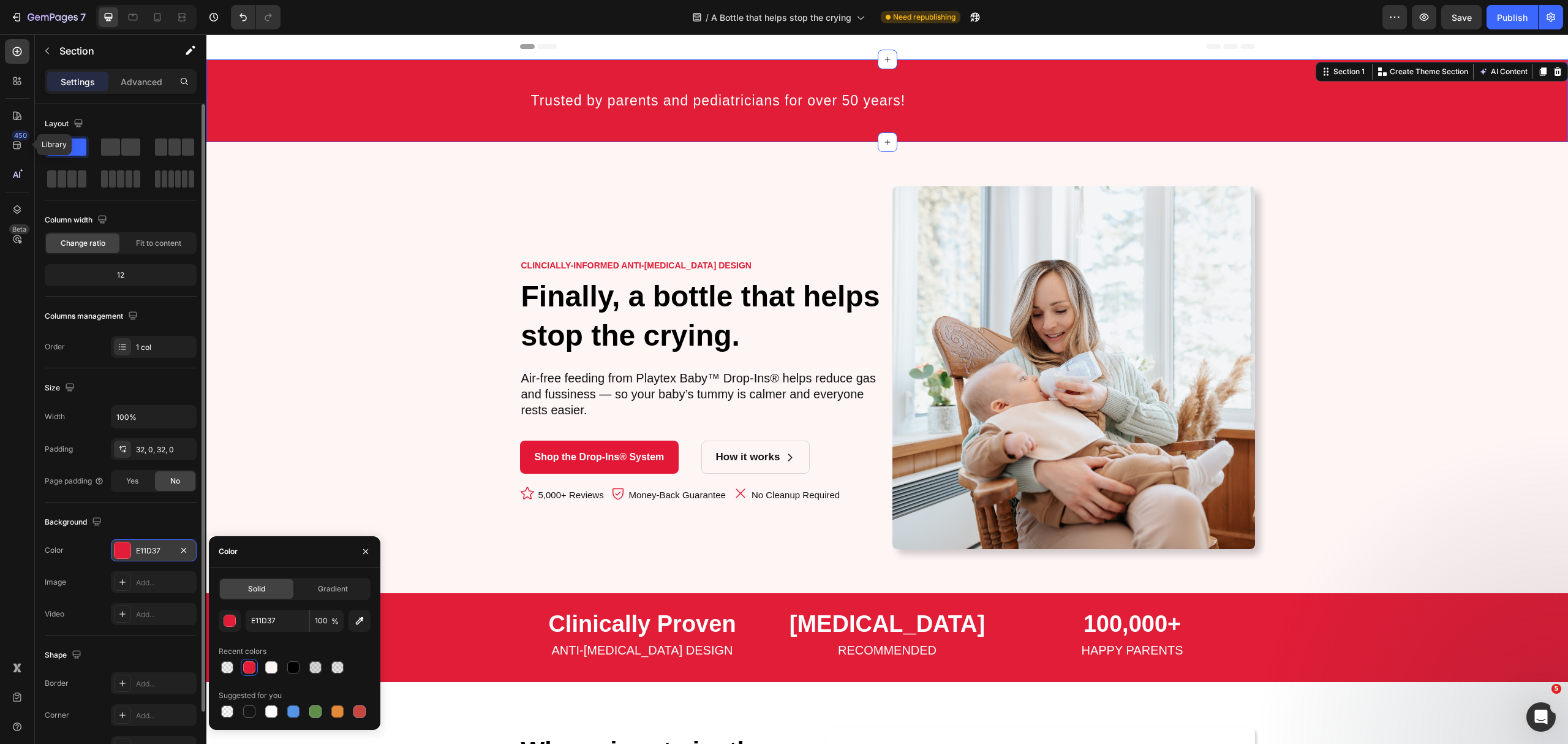
scroll to position [74, 0]
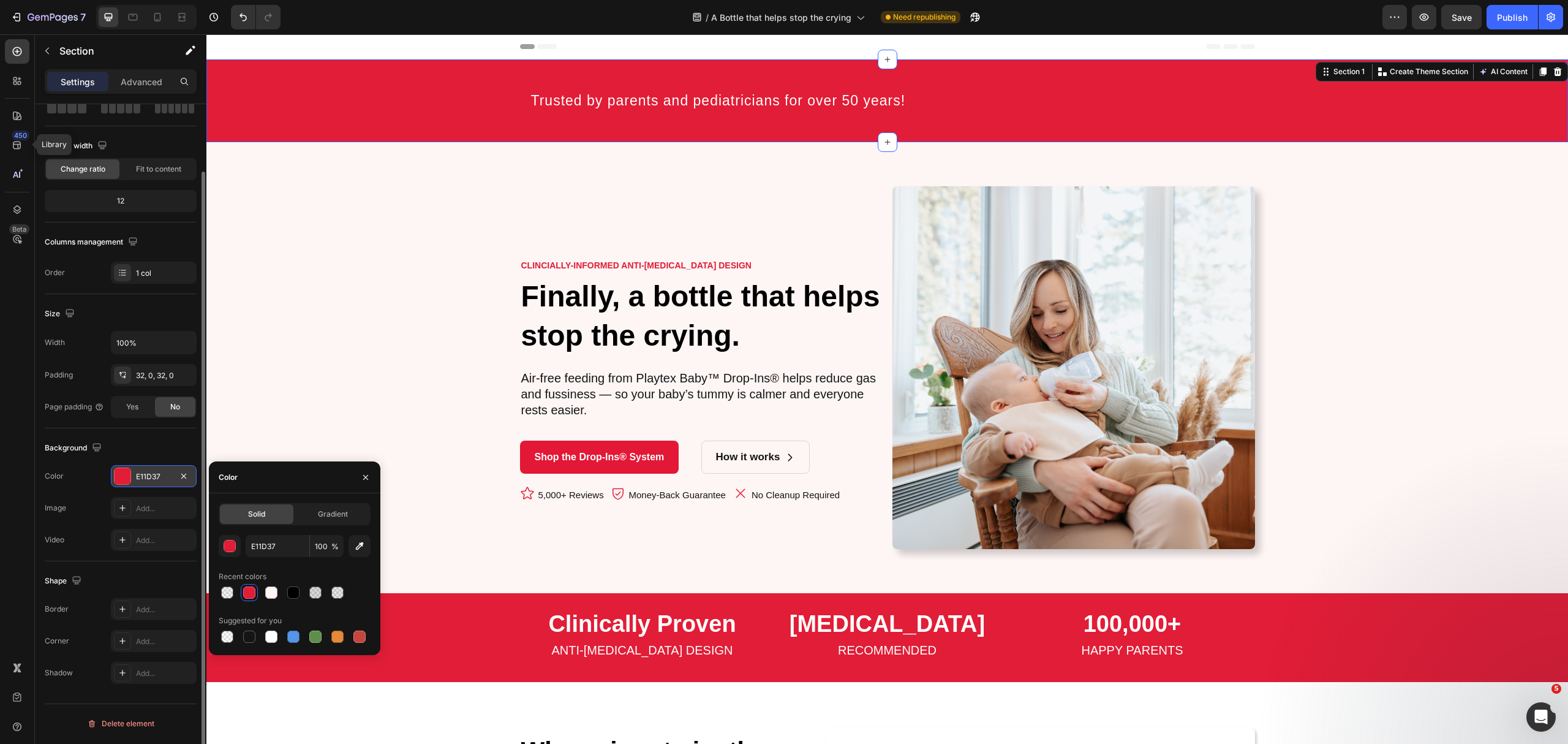
click at [186, 436] on div "Background The changes might be hidden by the video. Color E11D37 Image Add... …" at bounding box center [120, 494] width 152 height 133
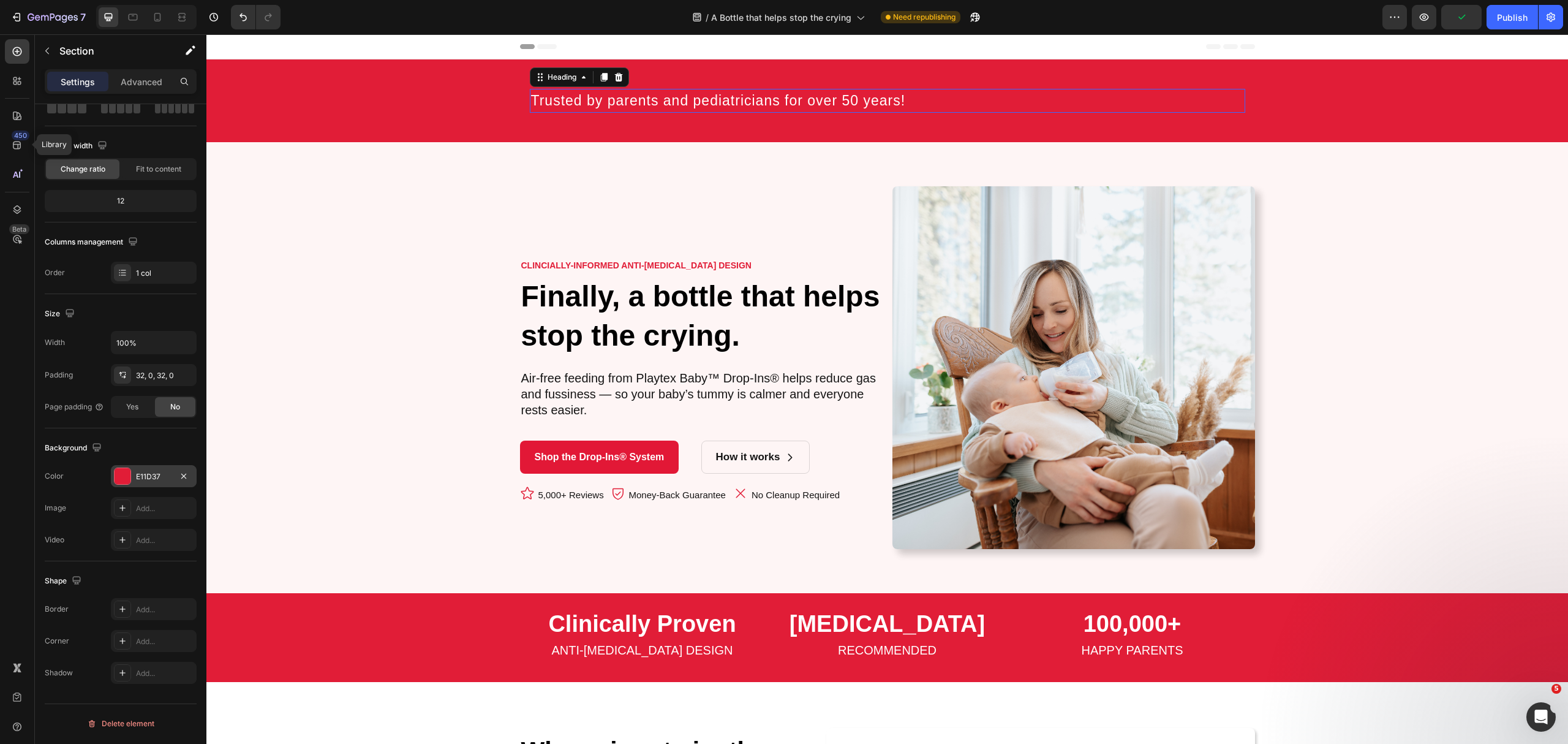
click at [900, 104] on p "⁠⁠⁠⁠⁠⁠⁠ Trusted by parents and pediatricians for over 50 years!" at bounding box center [887, 101] width 713 height 21
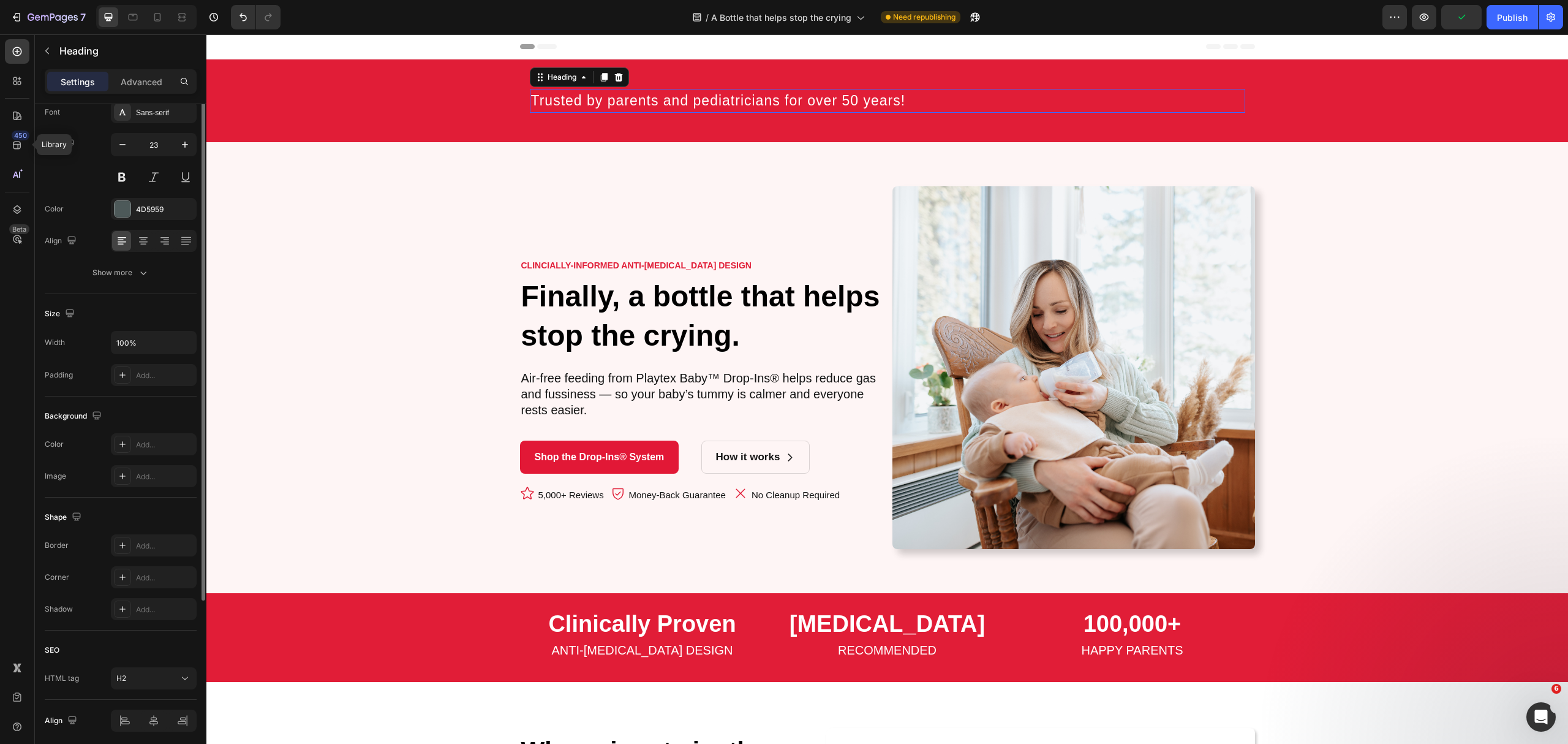
scroll to position [0, 0]
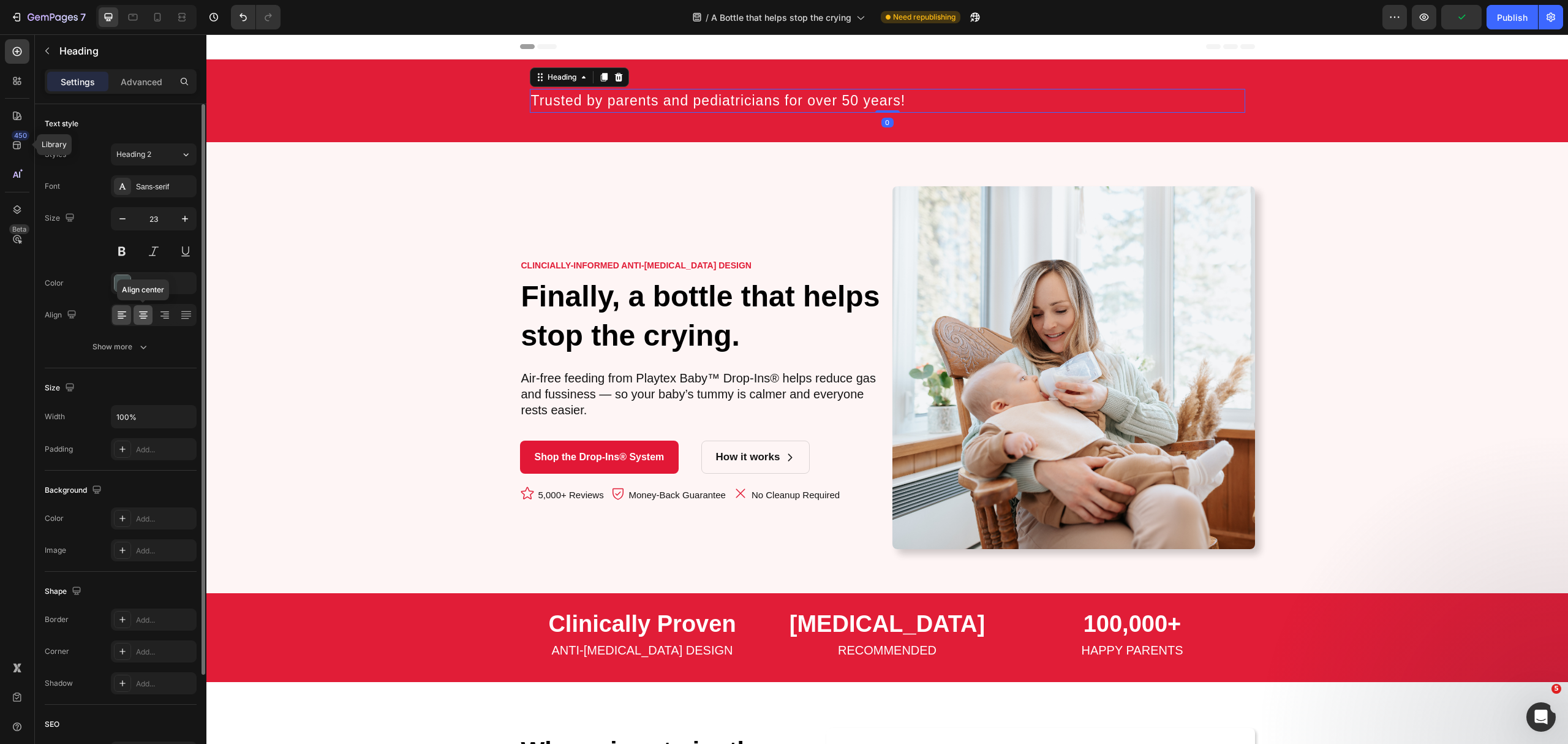
click at [141, 316] on icon at bounding box center [143, 315] width 12 height 12
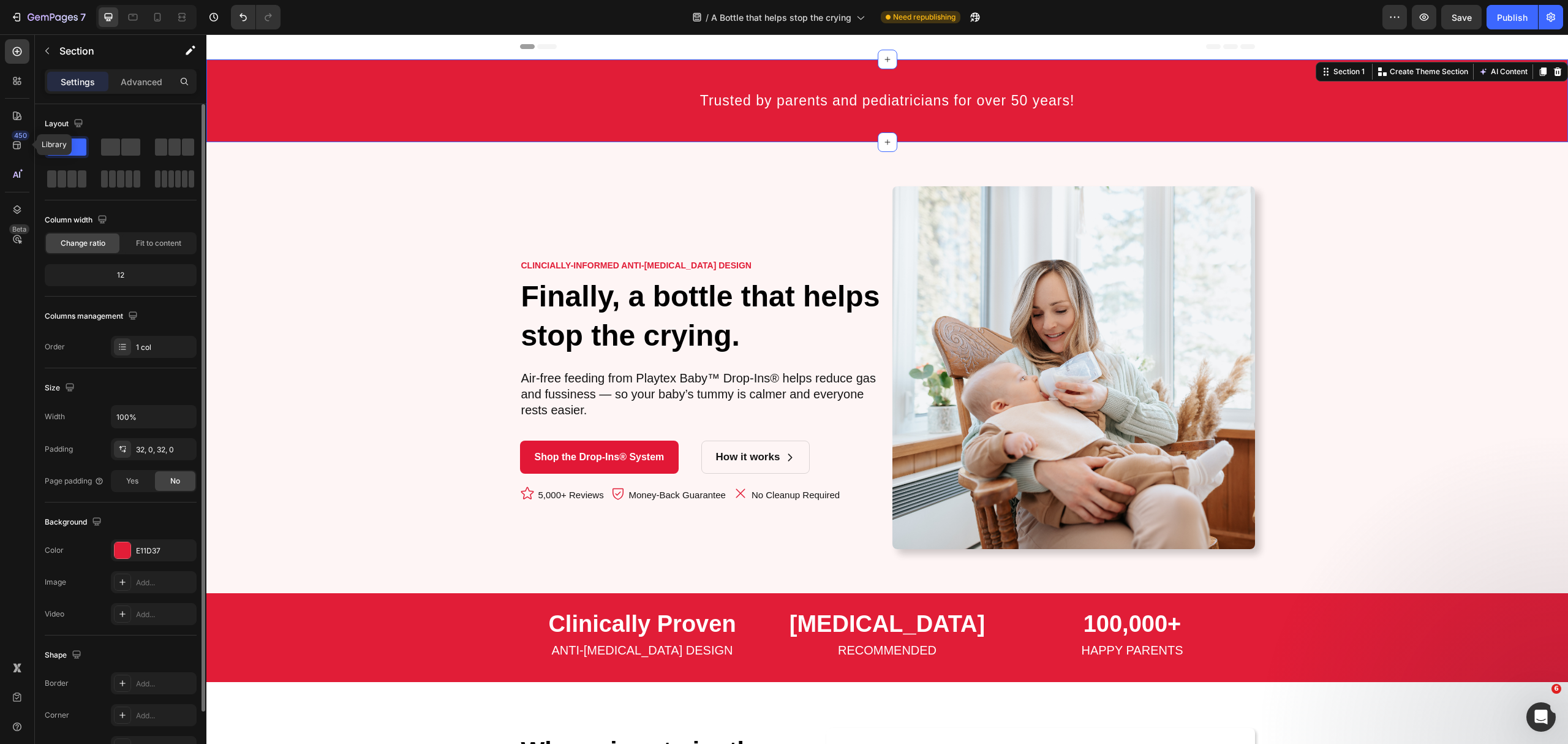
click at [1426, 113] on div "⁠⁠⁠⁠⁠⁠⁠ Trusted by parents and pediatricians for over 50 years! Heading Row" at bounding box center [887, 101] width 1362 height 44
click at [141, 77] on p "Advanced" at bounding box center [141, 82] width 42 height 13
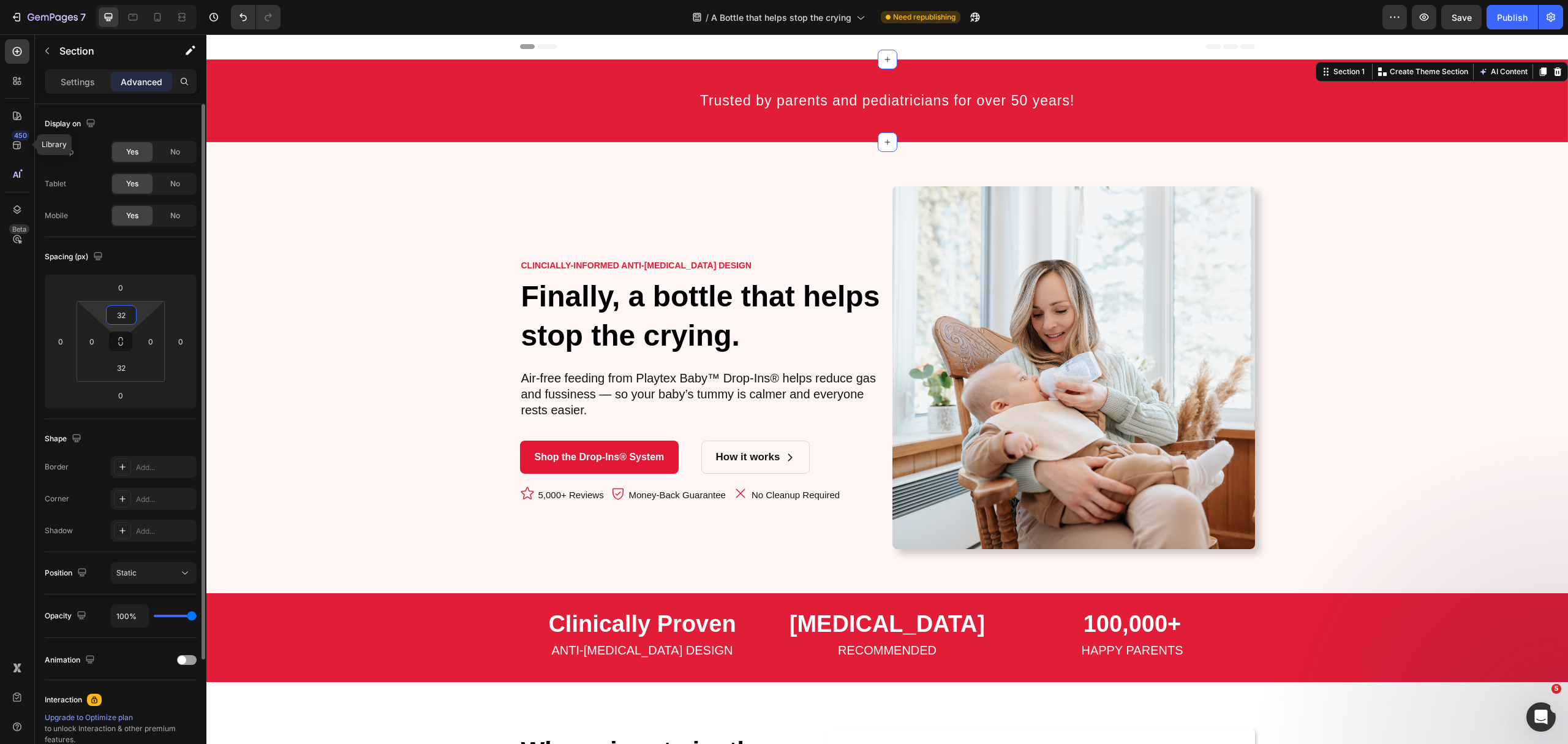
click at [123, 324] on input "32" at bounding box center [121, 315] width 24 height 19
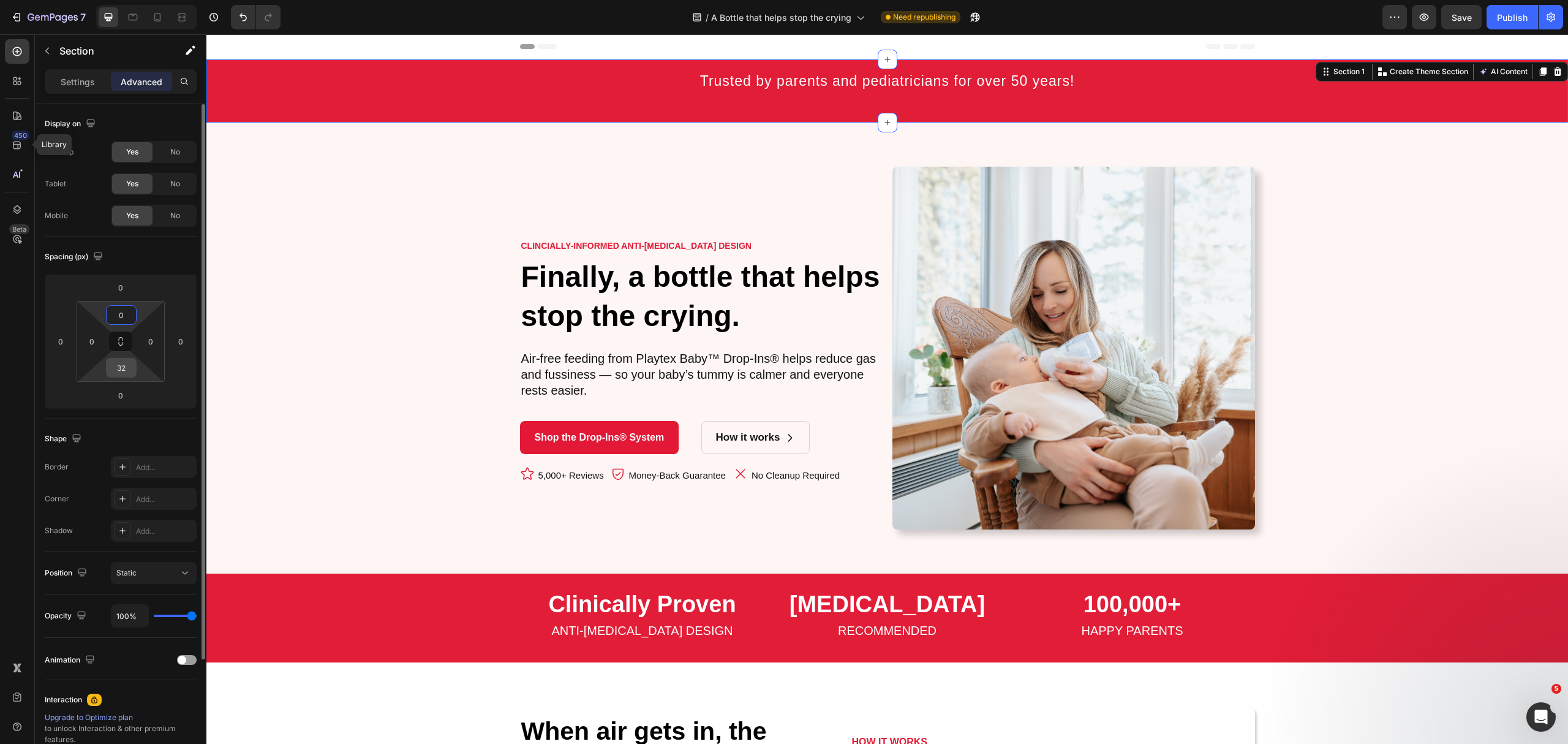
type input "0"
click at [120, 368] on input "32" at bounding box center [121, 367] width 24 height 19
type input "0"
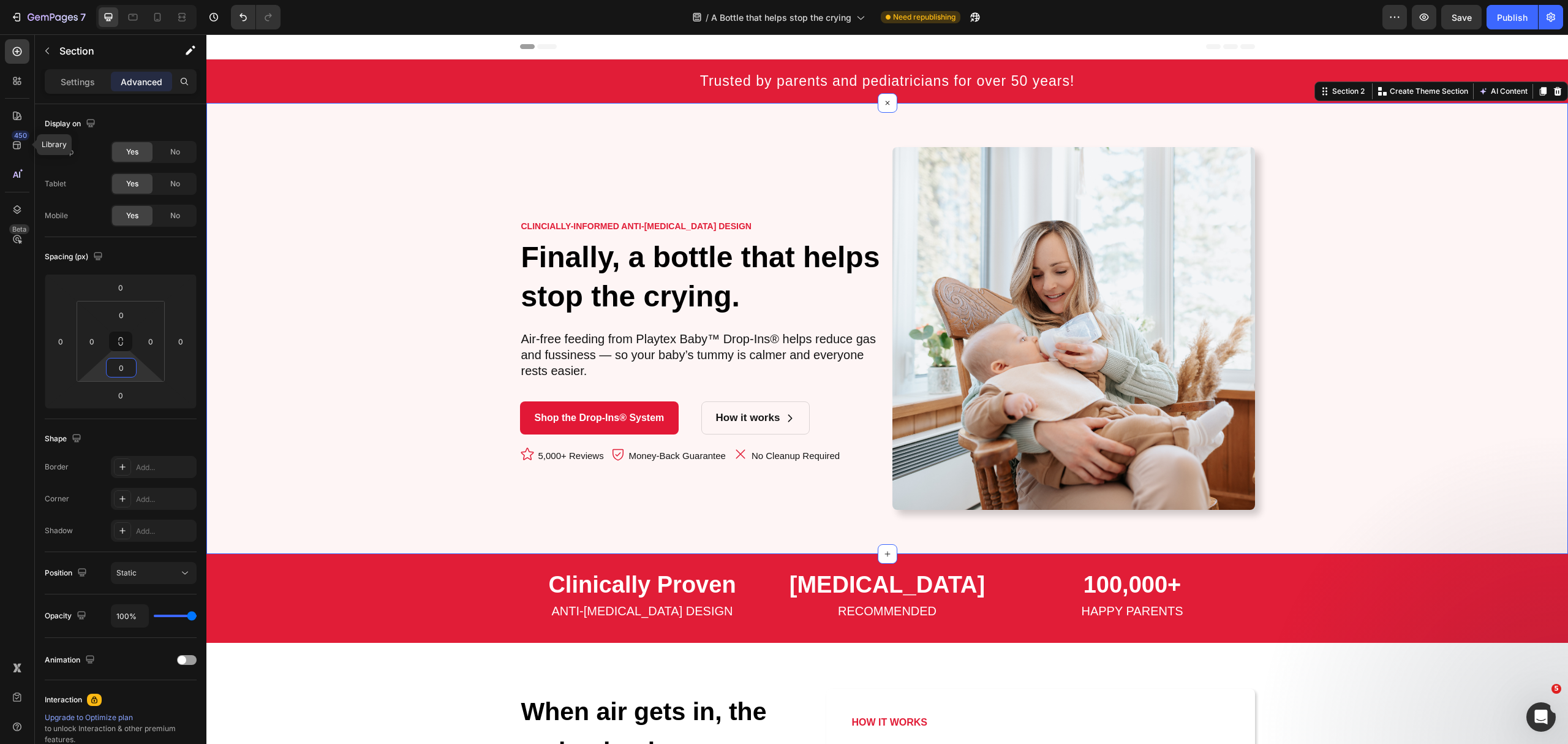
click at [1520, 204] on div "CLINCIALLY-INFORMED ANTI-COLIC DESIGN Text Block Finally, a bottle that helps s…" at bounding box center [887, 328] width 1344 height 363
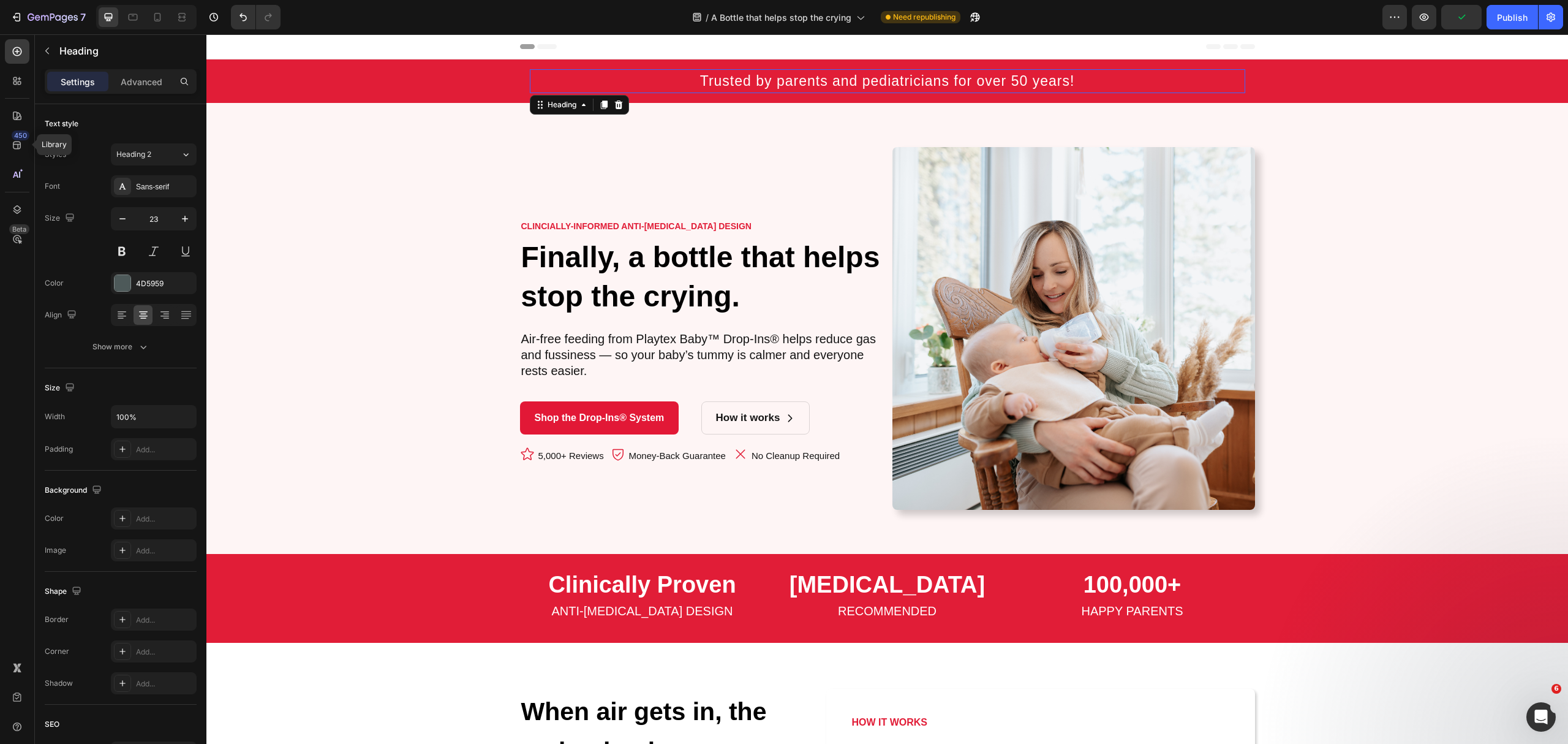
click at [1206, 84] on p "⁠⁠⁠⁠⁠⁠⁠ Trusted by parents and pediatricians for over 50 years!" at bounding box center [887, 81] width 713 height 21
click at [153, 99] on div "Settings Advanced" at bounding box center [120, 87] width 172 height 35
click at [146, 82] on p "Advanced" at bounding box center [141, 82] width 42 height 13
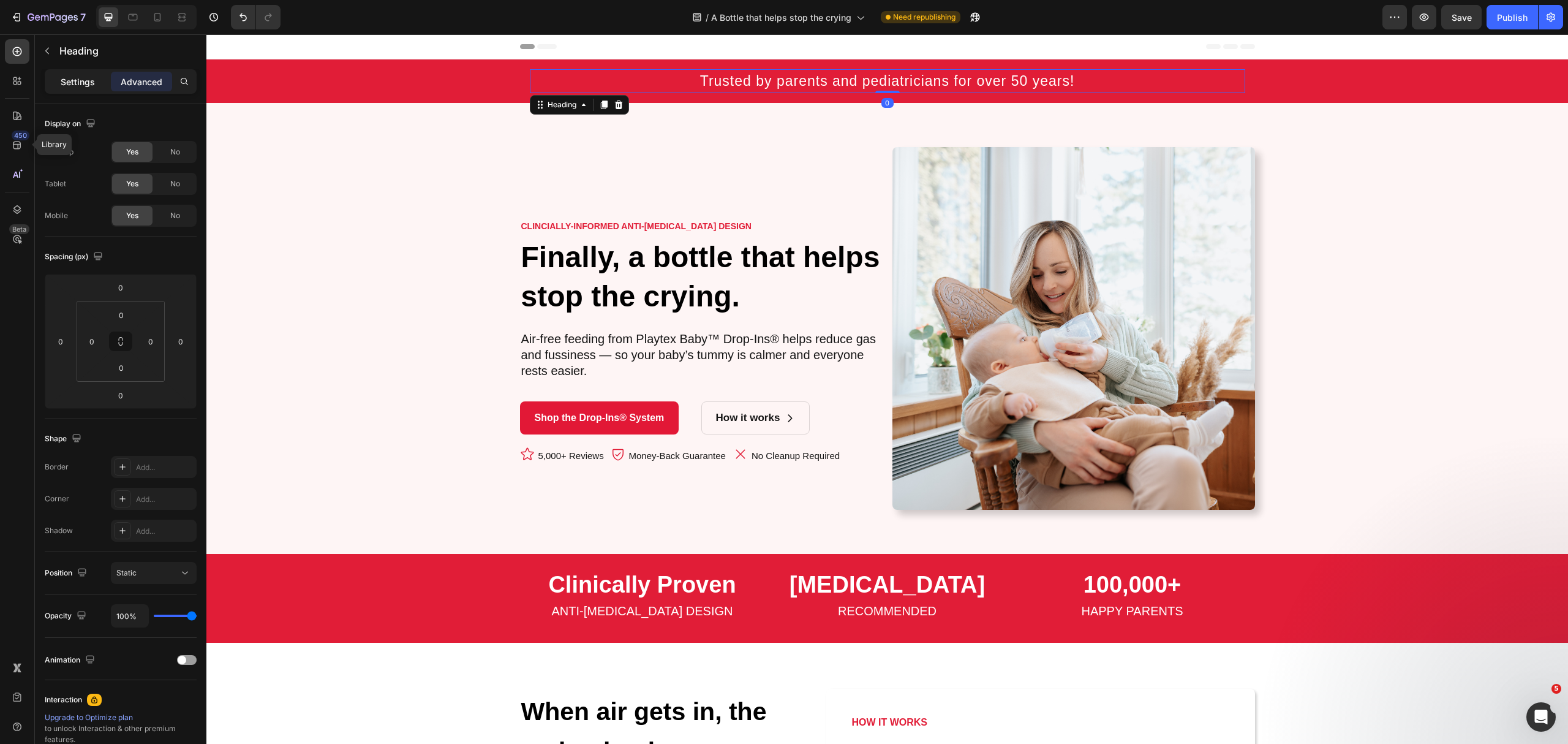
click at [87, 76] on p "Settings" at bounding box center [78, 82] width 35 height 13
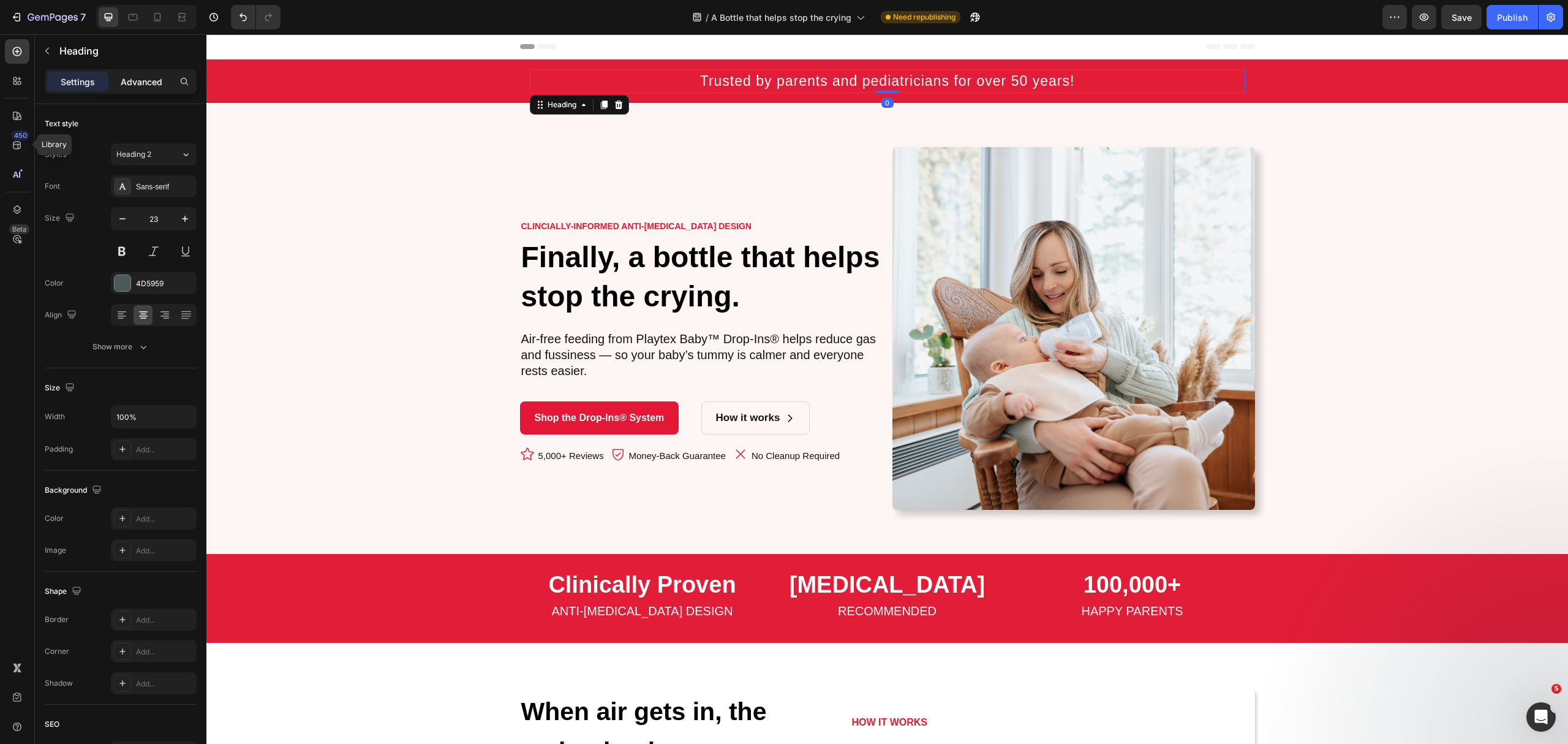
click at [152, 72] on div "Advanced" at bounding box center [142, 81] width 62 height 20
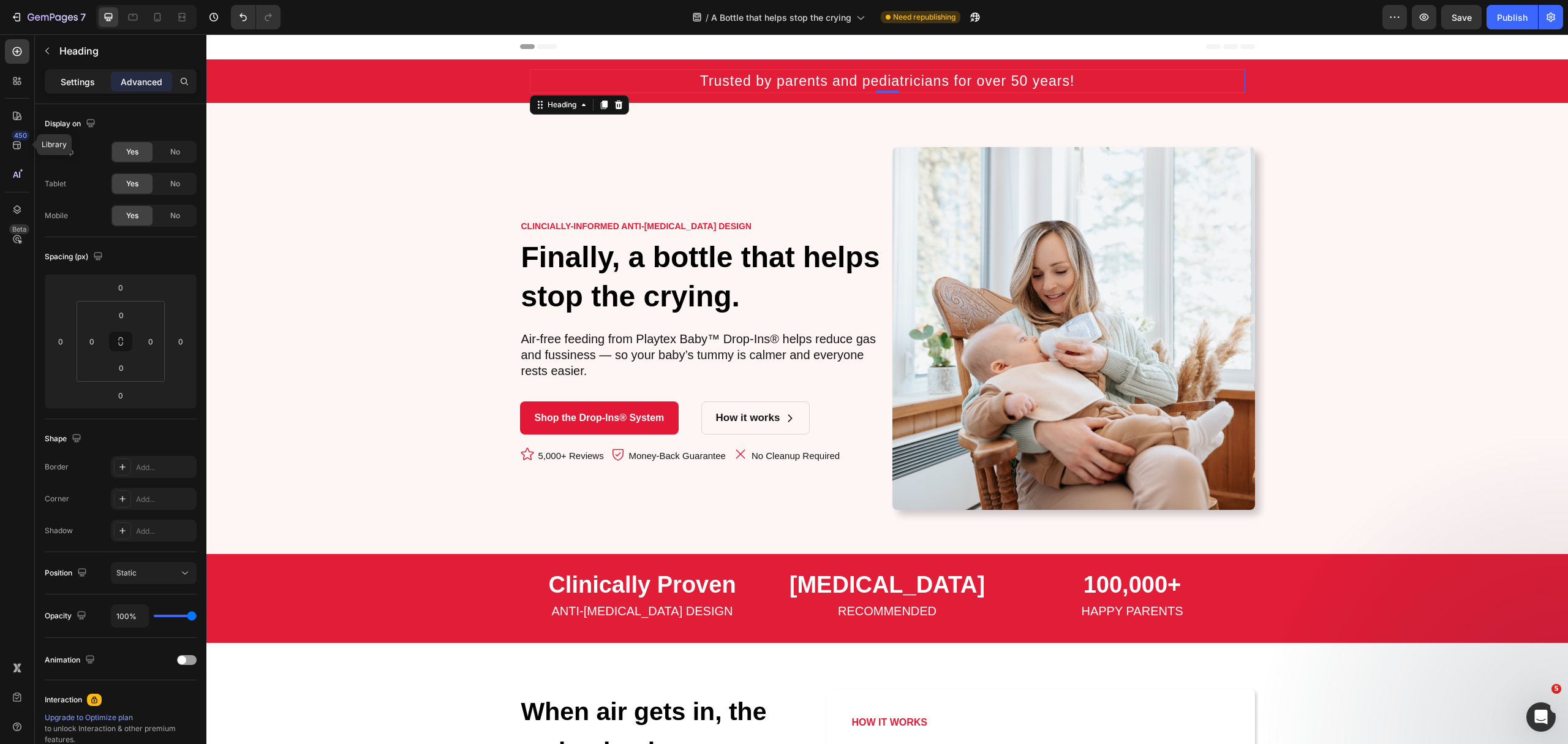
click at [90, 79] on p "Settings" at bounding box center [78, 82] width 35 height 13
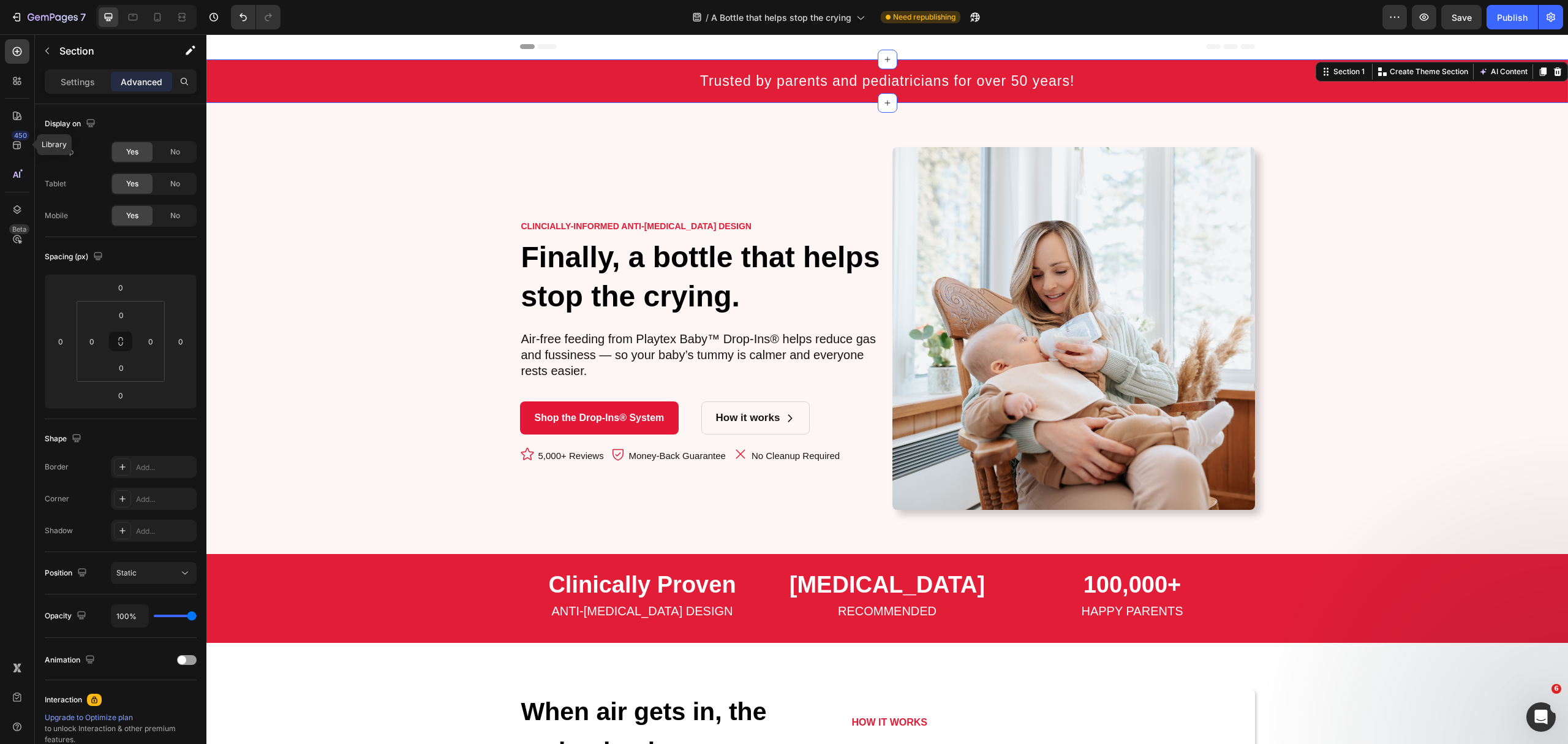
click at [375, 75] on div "⁠⁠⁠⁠⁠⁠⁠ Trusted by parents and pediatricians for over 50 years! Heading Row" at bounding box center [887, 81] width 1362 height 44
drag, startPoint x: 88, startPoint y: 79, endPoint x: 90, endPoint y: 87, distance: 8.2
click at [88, 81] on p "Settings" at bounding box center [78, 82] width 35 height 13
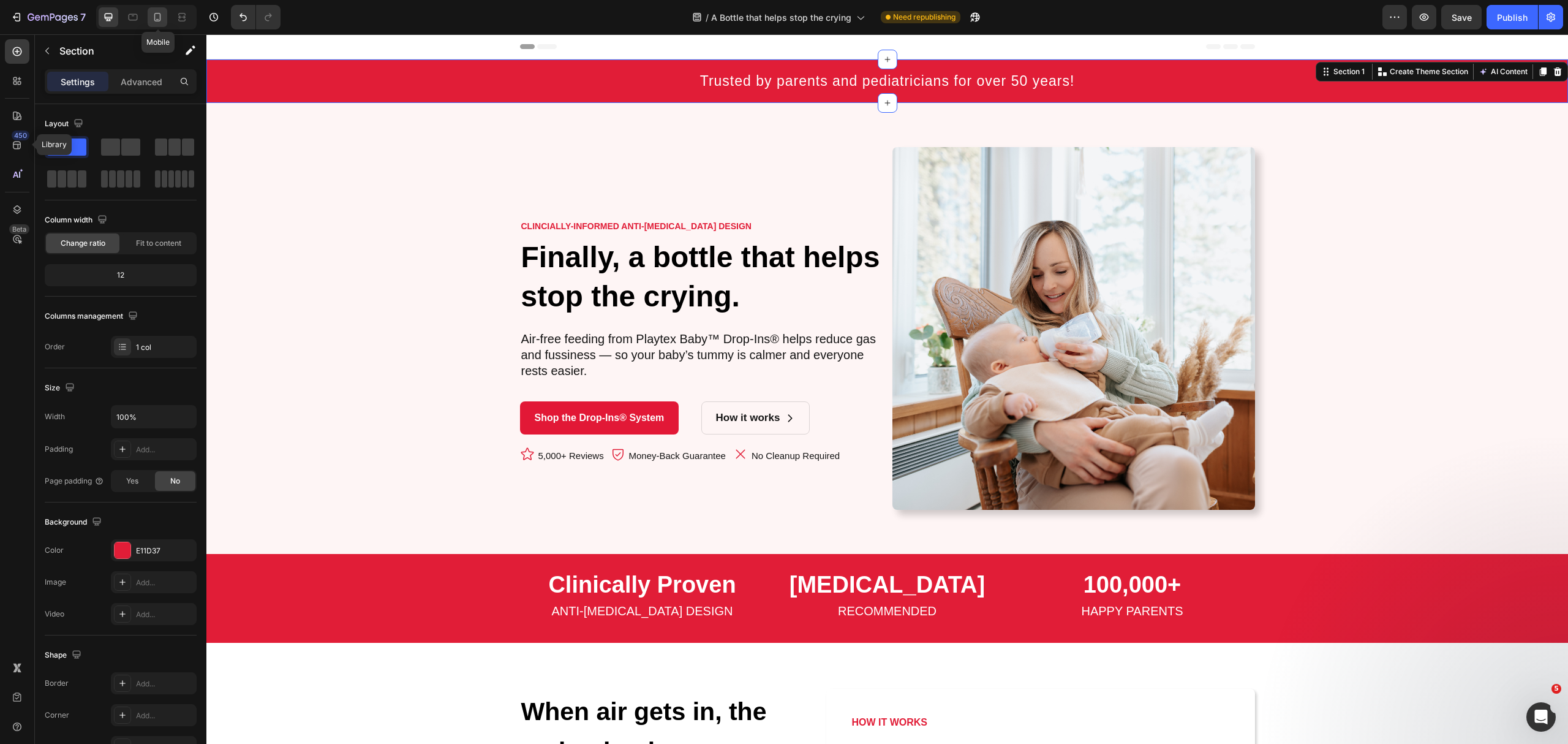
click at [151, 22] on icon at bounding box center [157, 17] width 12 height 12
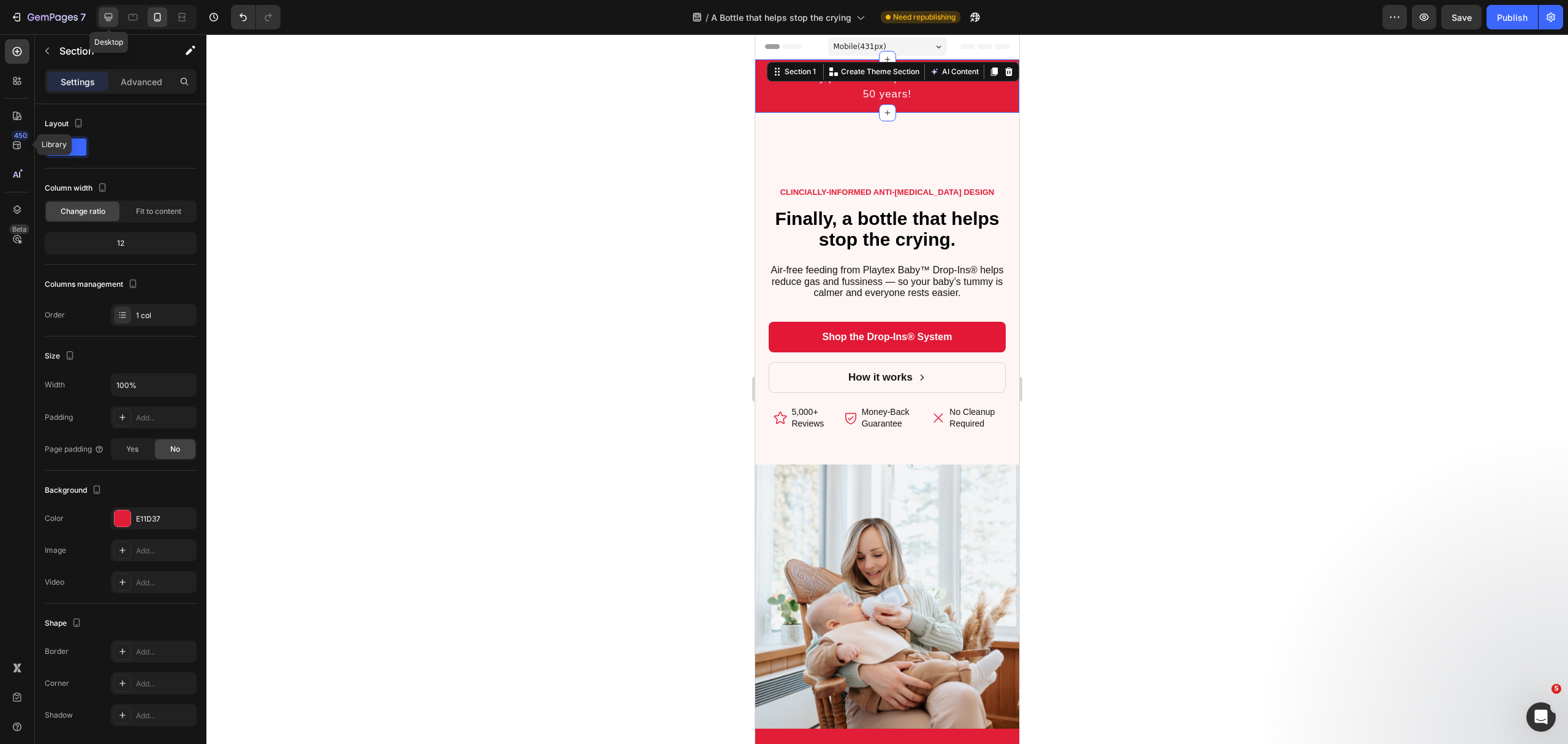
click at [106, 18] on icon at bounding box center [108, 17] width 12 height 12
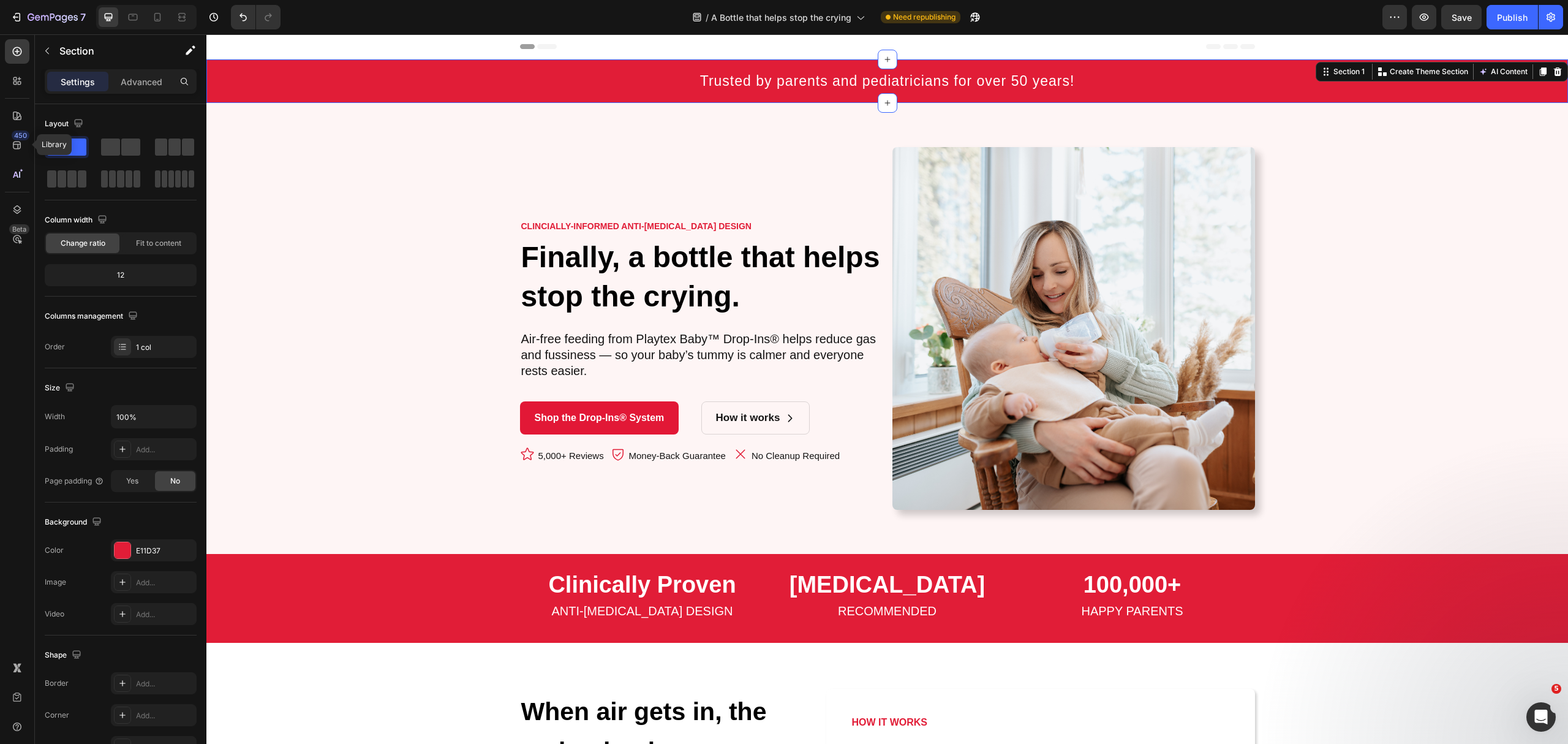
click at [478, 79] on div "⁠⁠⁠⁠⁠⁠⁠ Trusted by parents and pediatricians for over 50 years! Heading Row" at bounding box center [887, 81] width 1362 height 44
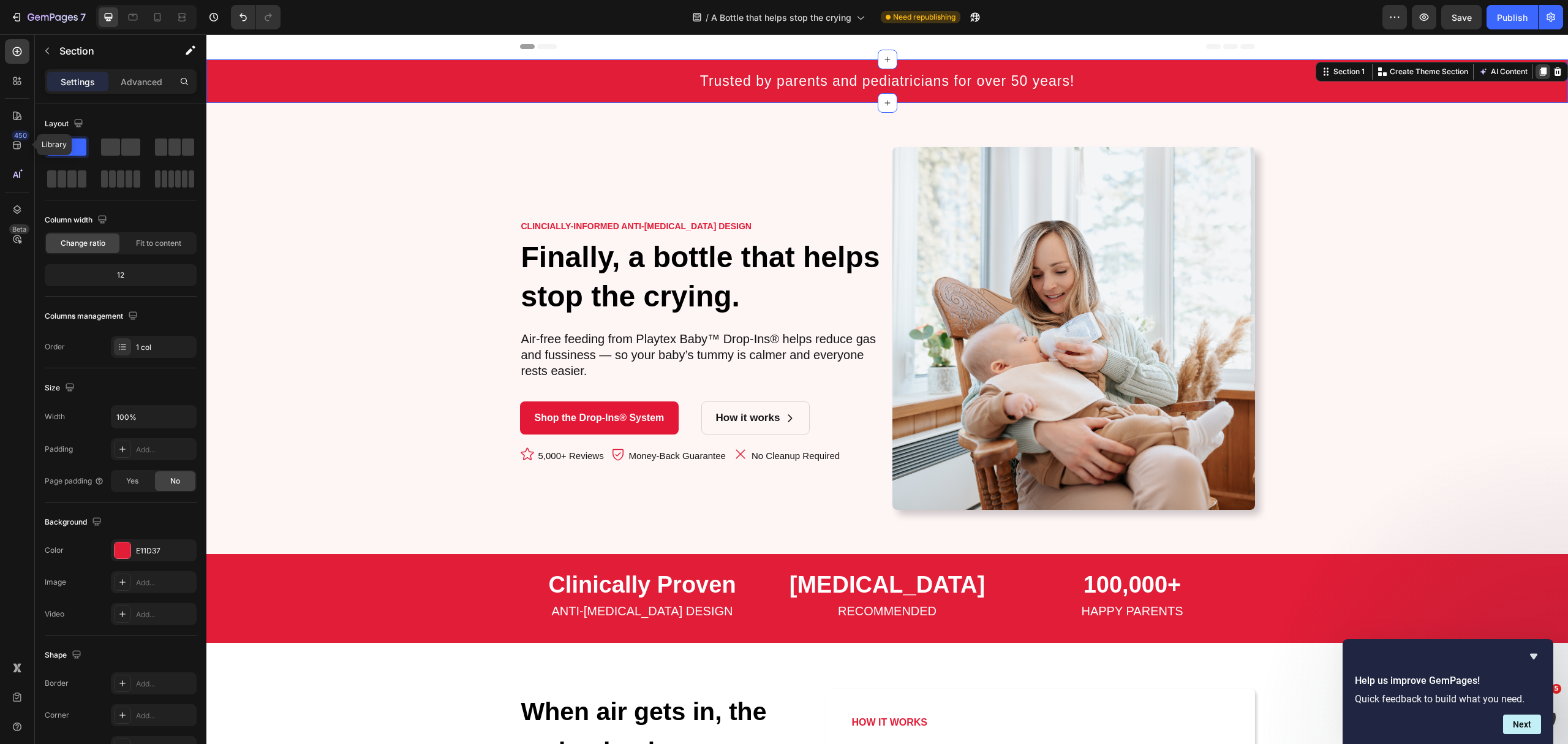
click at [1539, 75] on icon at bounding box center [1543, 71] width 10 height 10
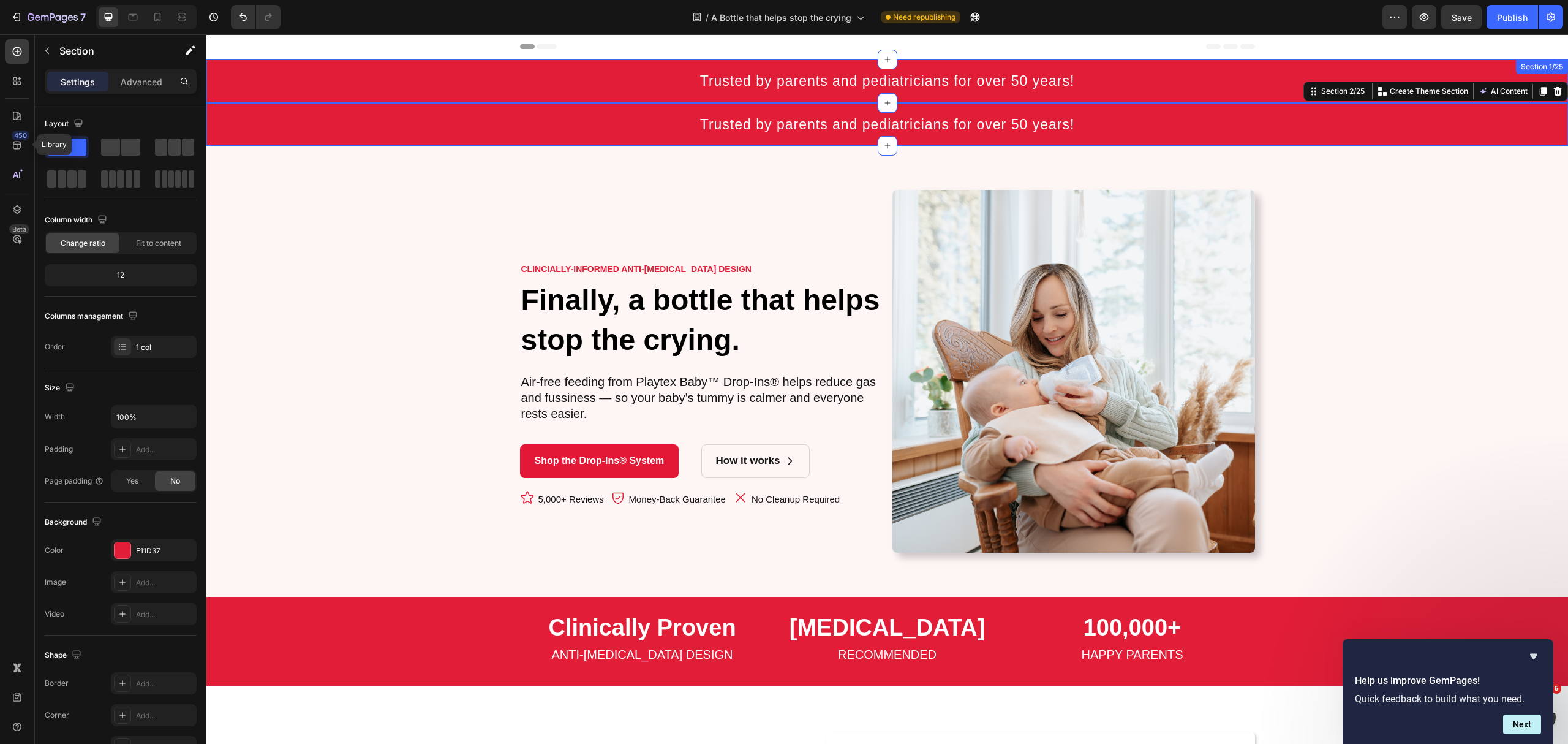
click at [366, 79] on div "⁠⁠⁠⁠⁠⁠⁠ Trusted by parents and pediatricians for over 50 years! Heading Row" at bounding box center [887, 81] width 1362 height 44
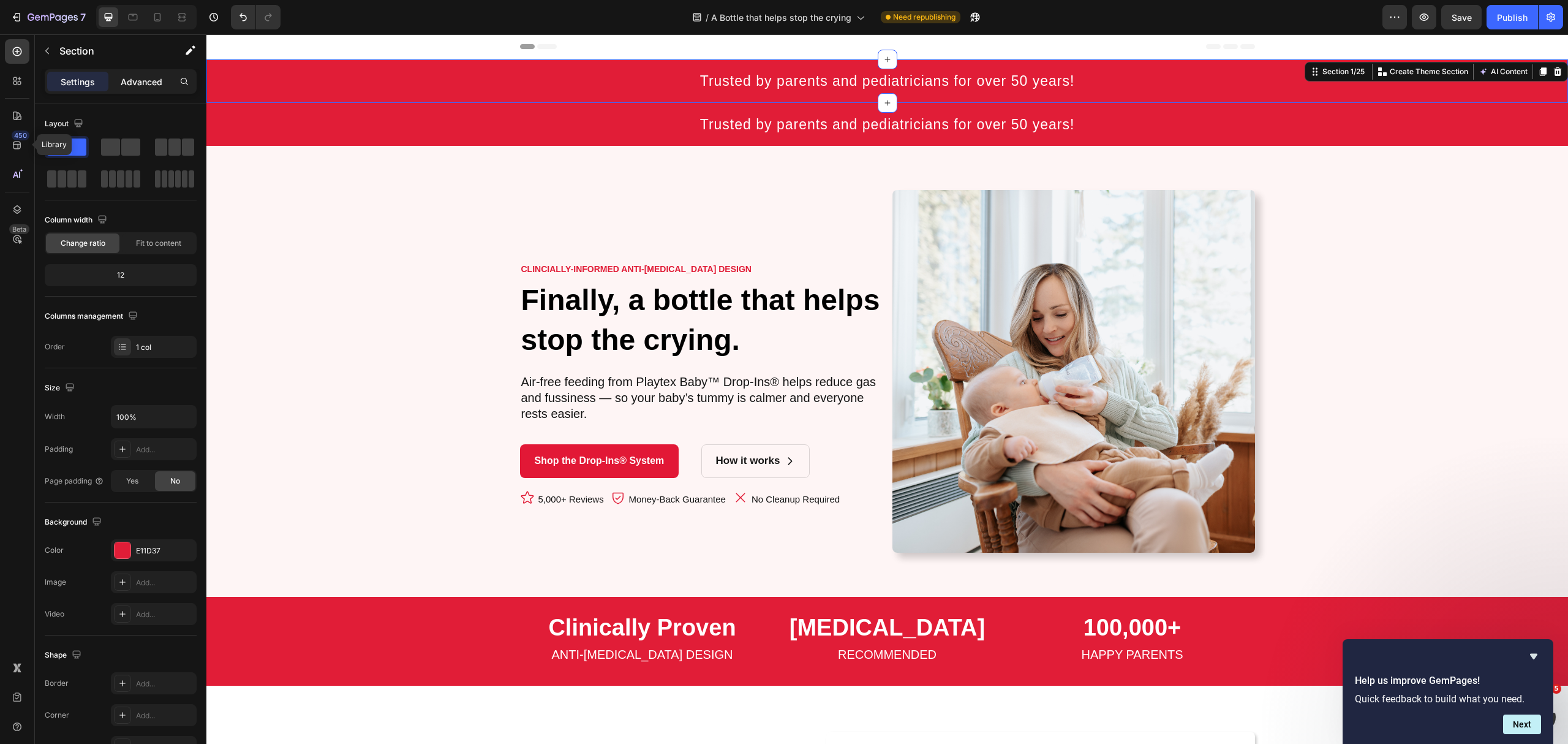
click at [132, 84] on p "Advanced" at bounding box center [141, 82] width 42 height 13
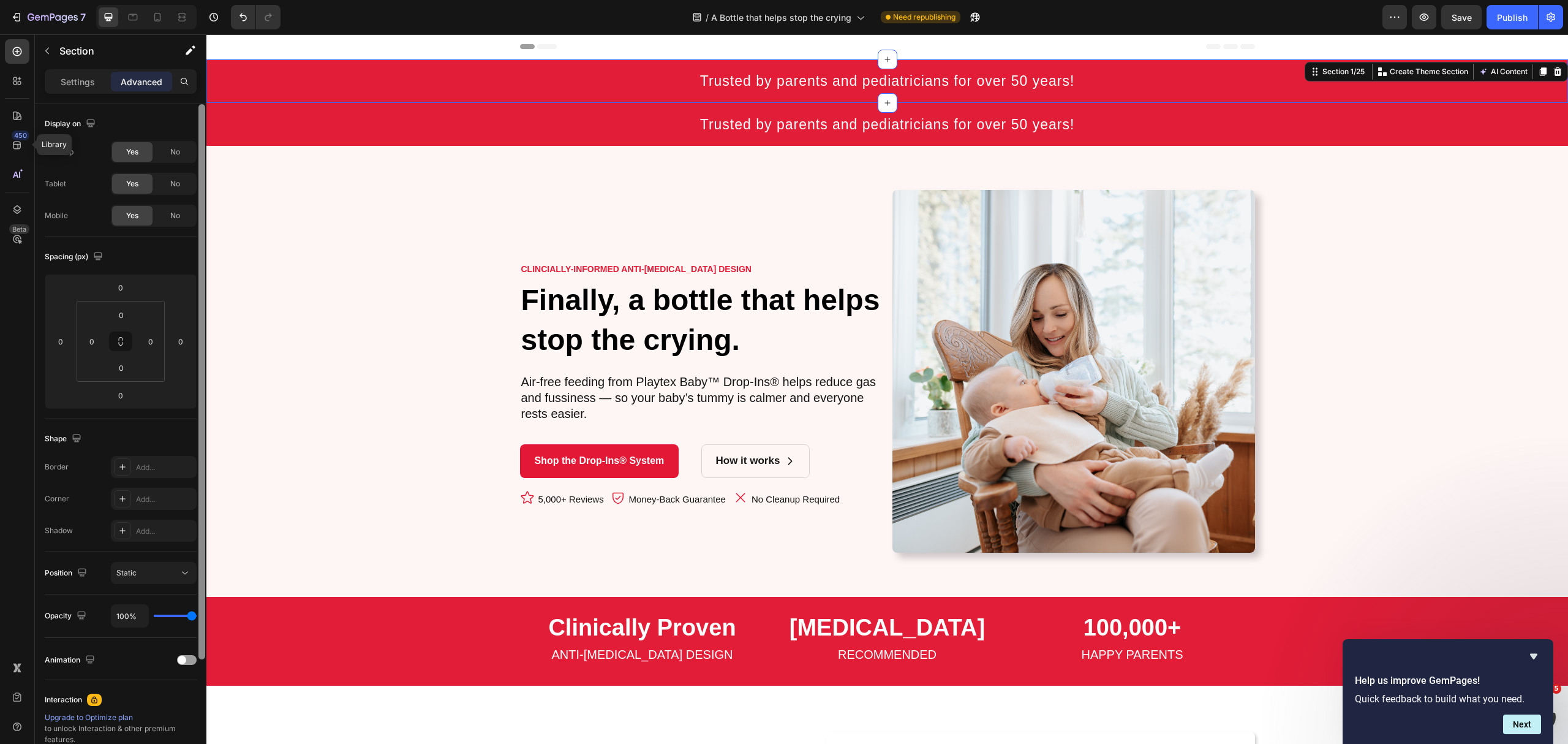
drag, startPoint x: 174, startPoint y: 219, endPoint x: 197, endPoint y: 208, distance: 25.5
click at [174, 219] on span "No" at bounding box center [175, 215] width 10 height 11
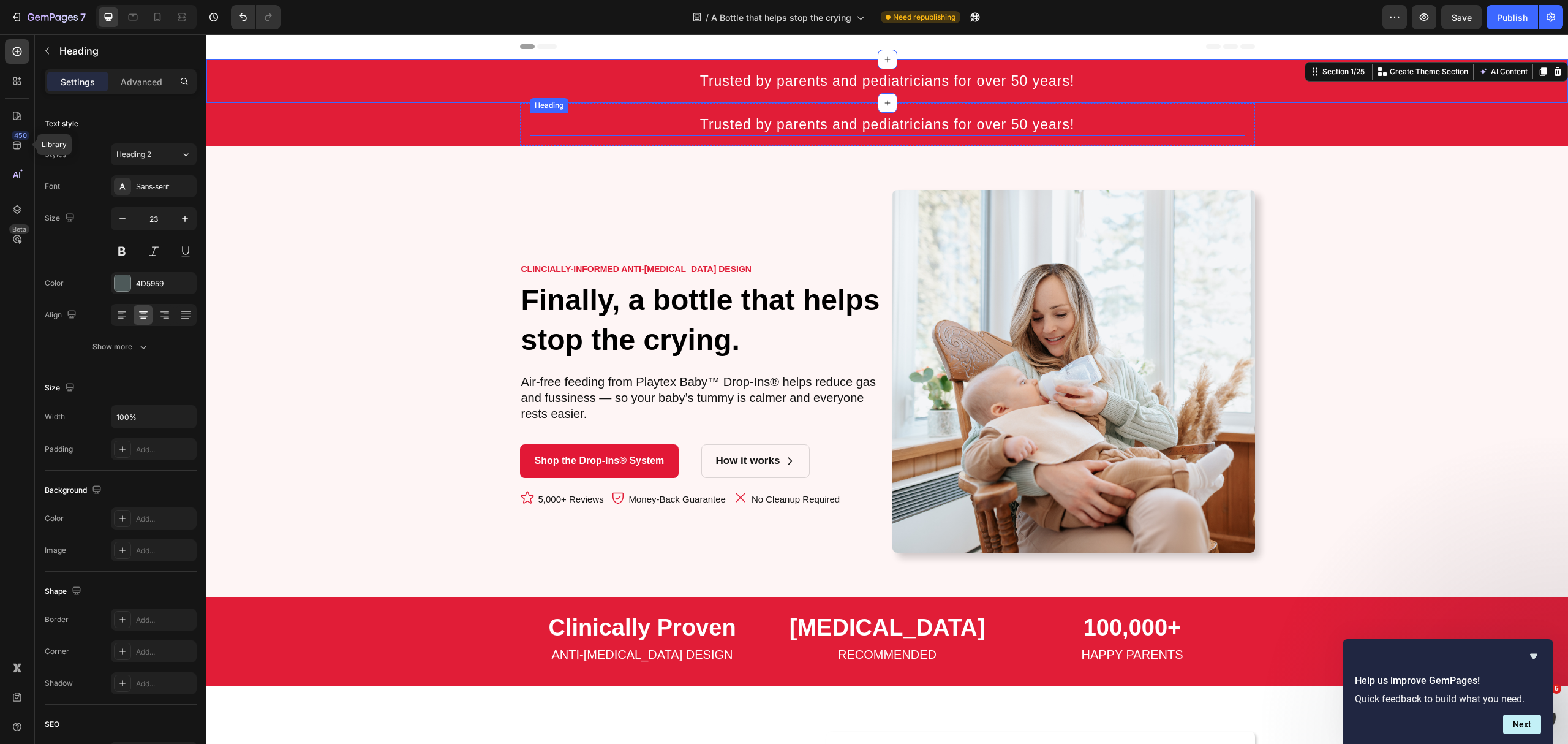
click at [559, 123] on h2 "Trusted by parents and pediatricians for over 50 years!" at bounding box center [887, 124] width 716 height 24
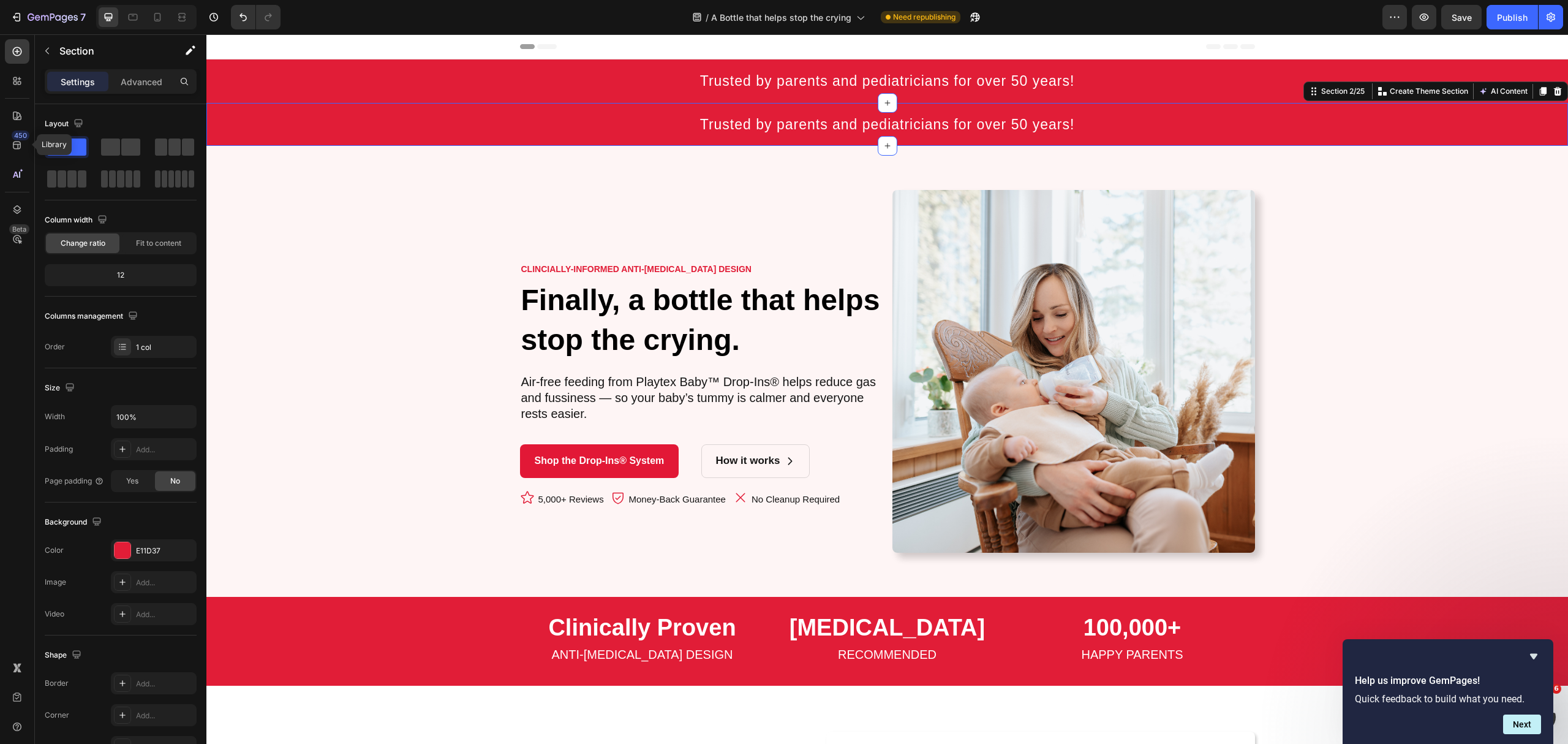
click at [420, 113] on div "Trusted by parents and pediatricians for over 50 years! Heading Row" at bounding box center [887, 125] width 1362 height 44
click at [154, 72] on div "Advanced" at bounding box center [142, 81] width 62 height 20
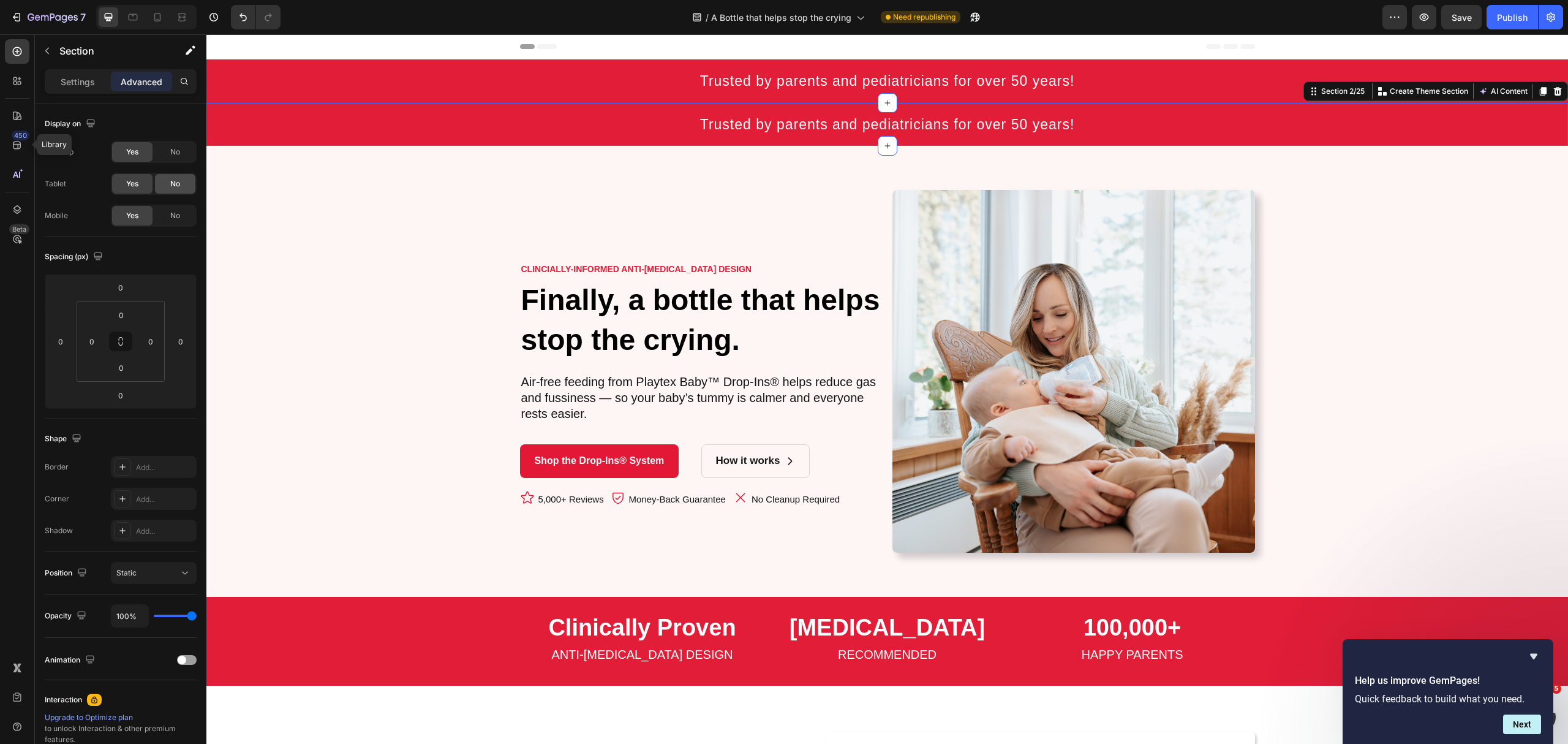
click at [177, 188] on span "No" at bounding box center [175, 183] width 10 height 11
click at [180, 152] on div "No" at bounding box center [175, 152] width 40 height 20
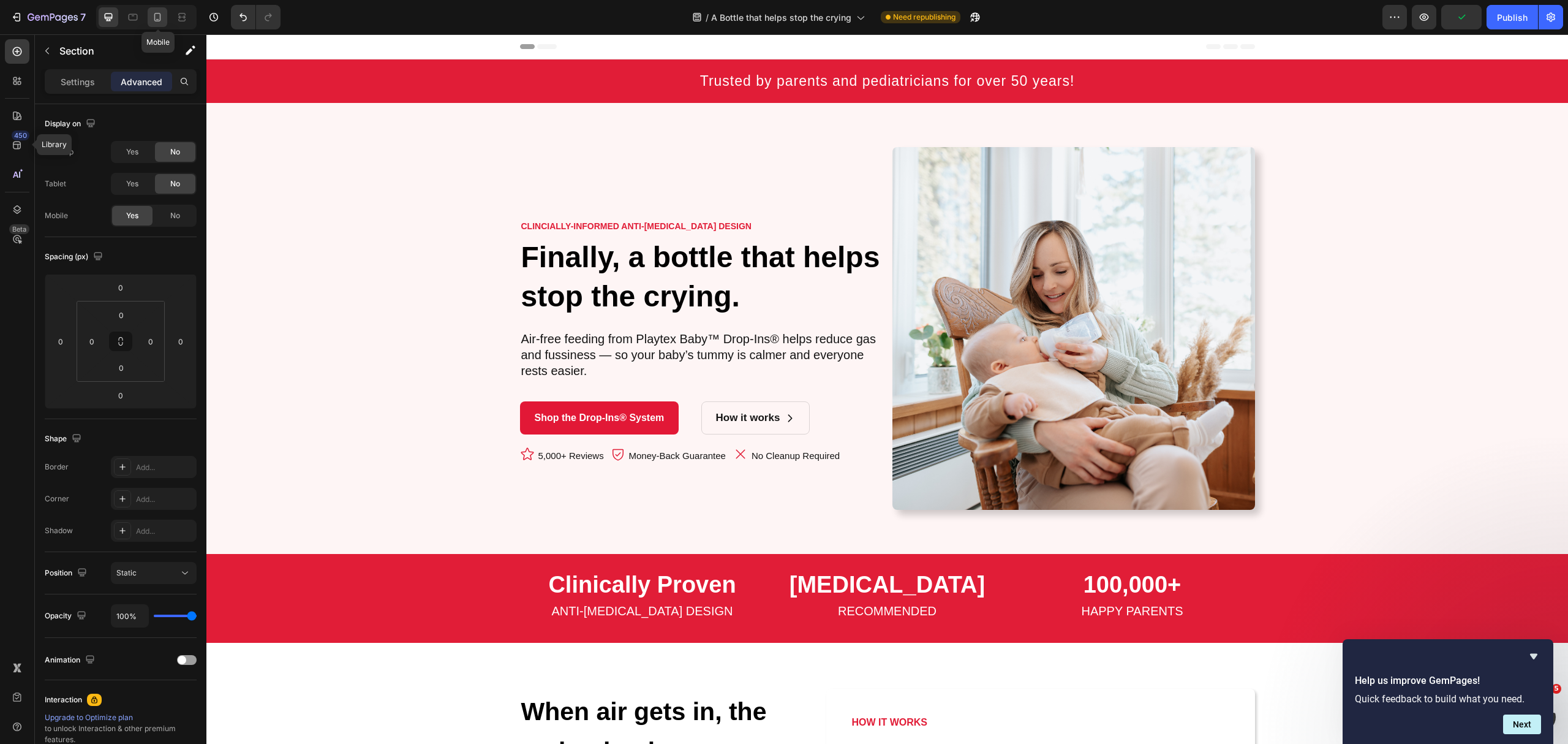
click at [152, 17] on icon at bounding box center [157, 17] width 12 height 12
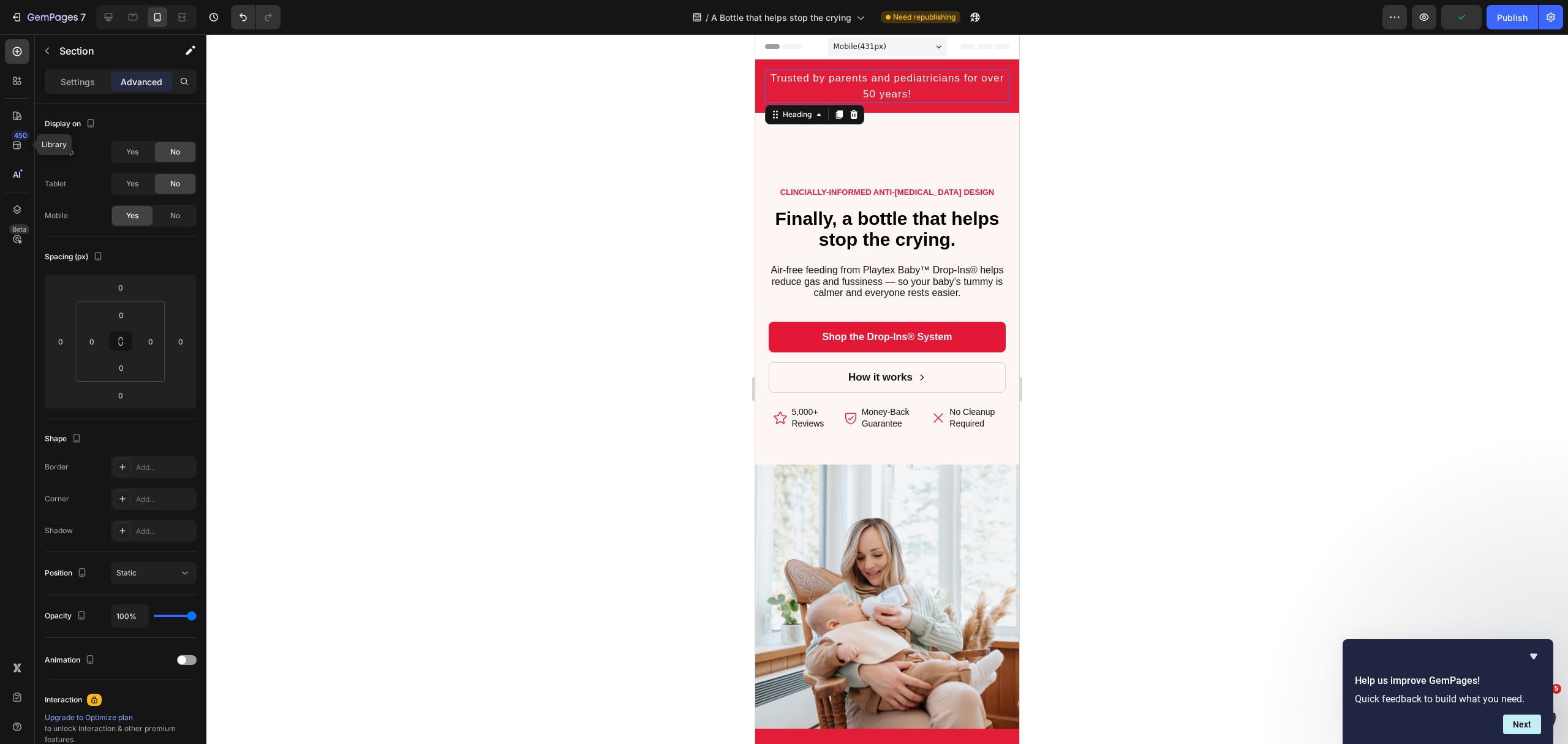
click at [842, 88] on h2 "Trusted by parents and pediatricians for over 50 years!" at bounding box center [887, 86] width 244 height 34
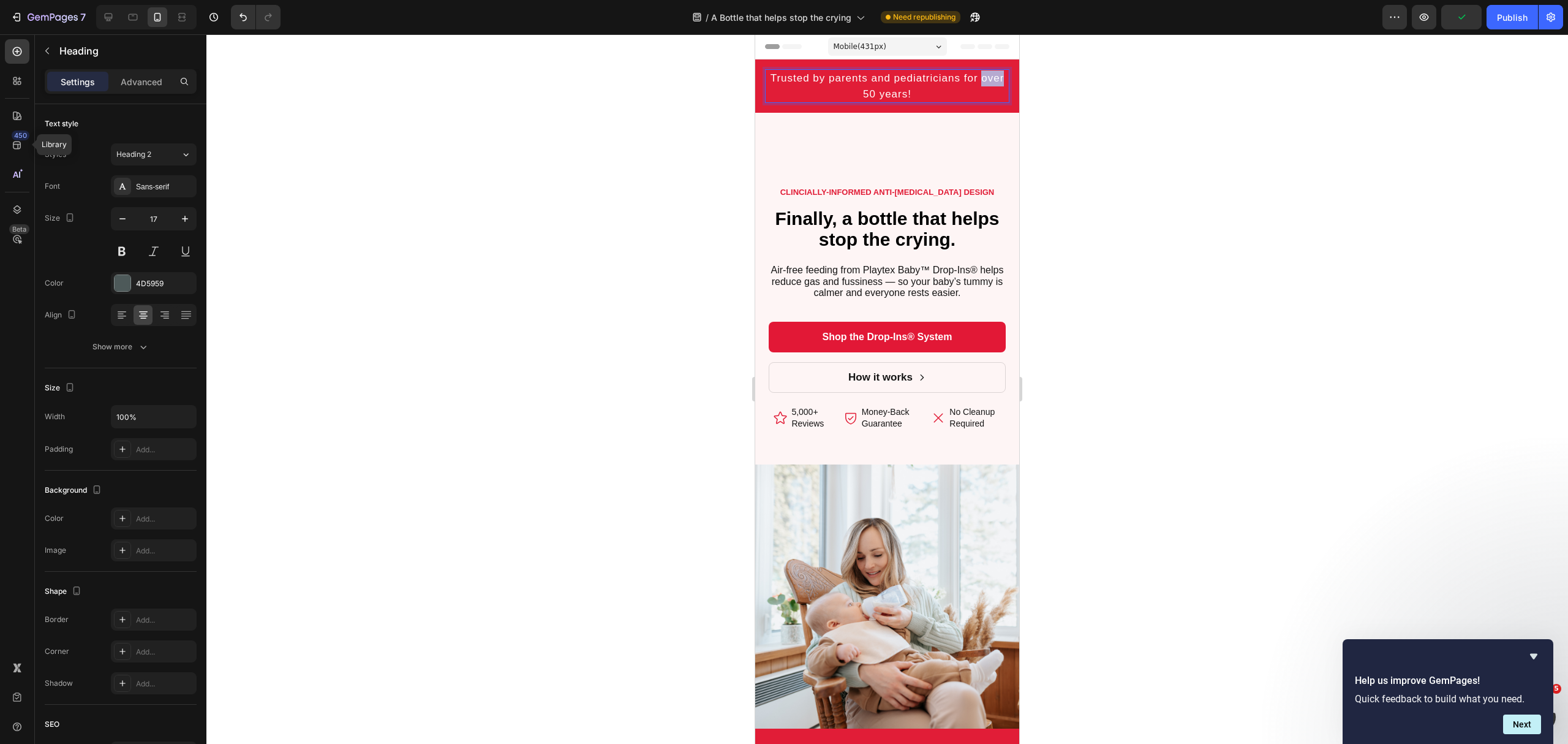
click at [843, 89] on h2 "Trusted by parents and pediatricians for over 50 years!" at bounding box center [887, 86] width 244 height 34
click at [843, 89] on p "Trusted by parents and pediatricians for over 50 years!" at bounding box center [887, 86] width 242 height 31
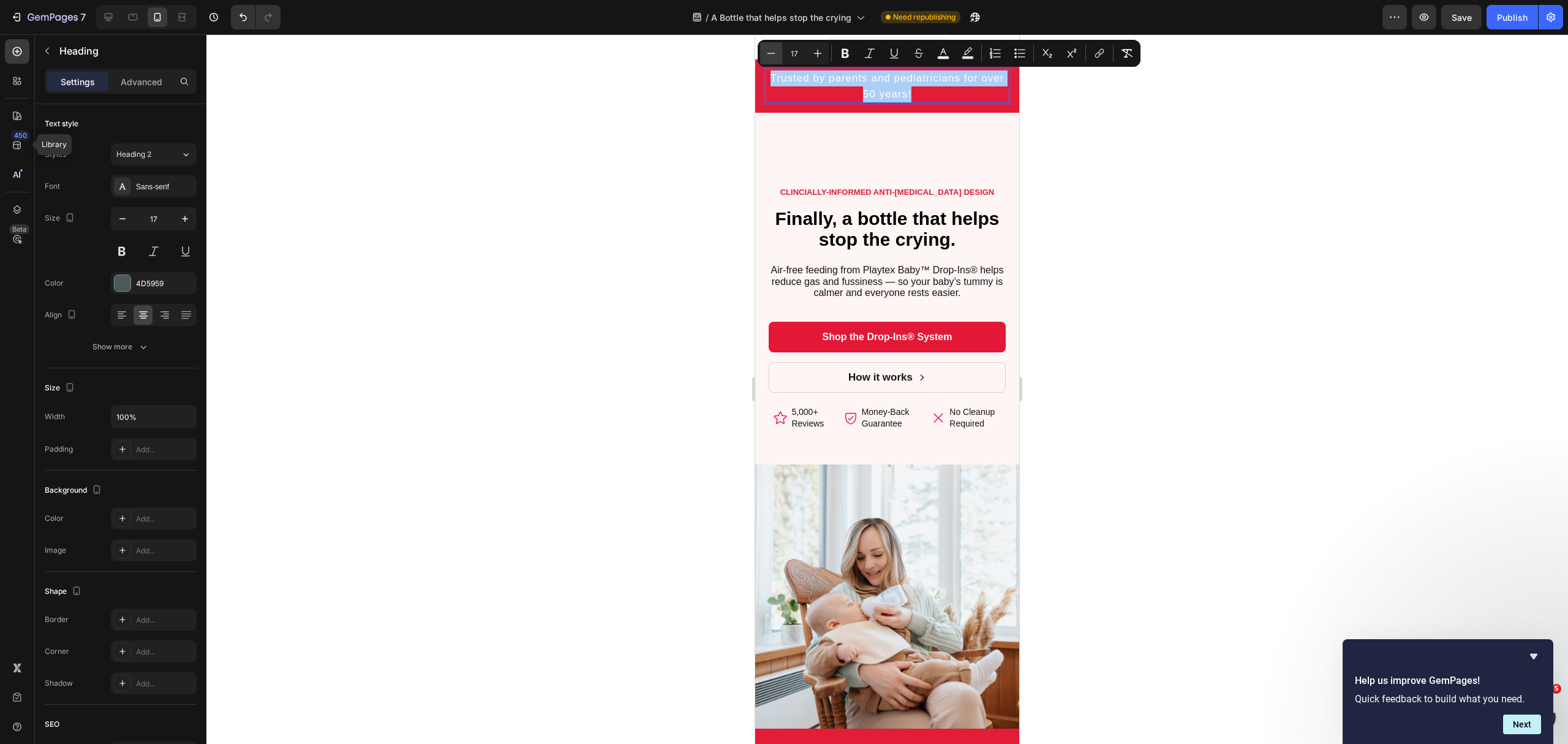
click at [773, 50] on icon "Editor contextual toolbar" at bounding box center [771, 53] width 12 height 12
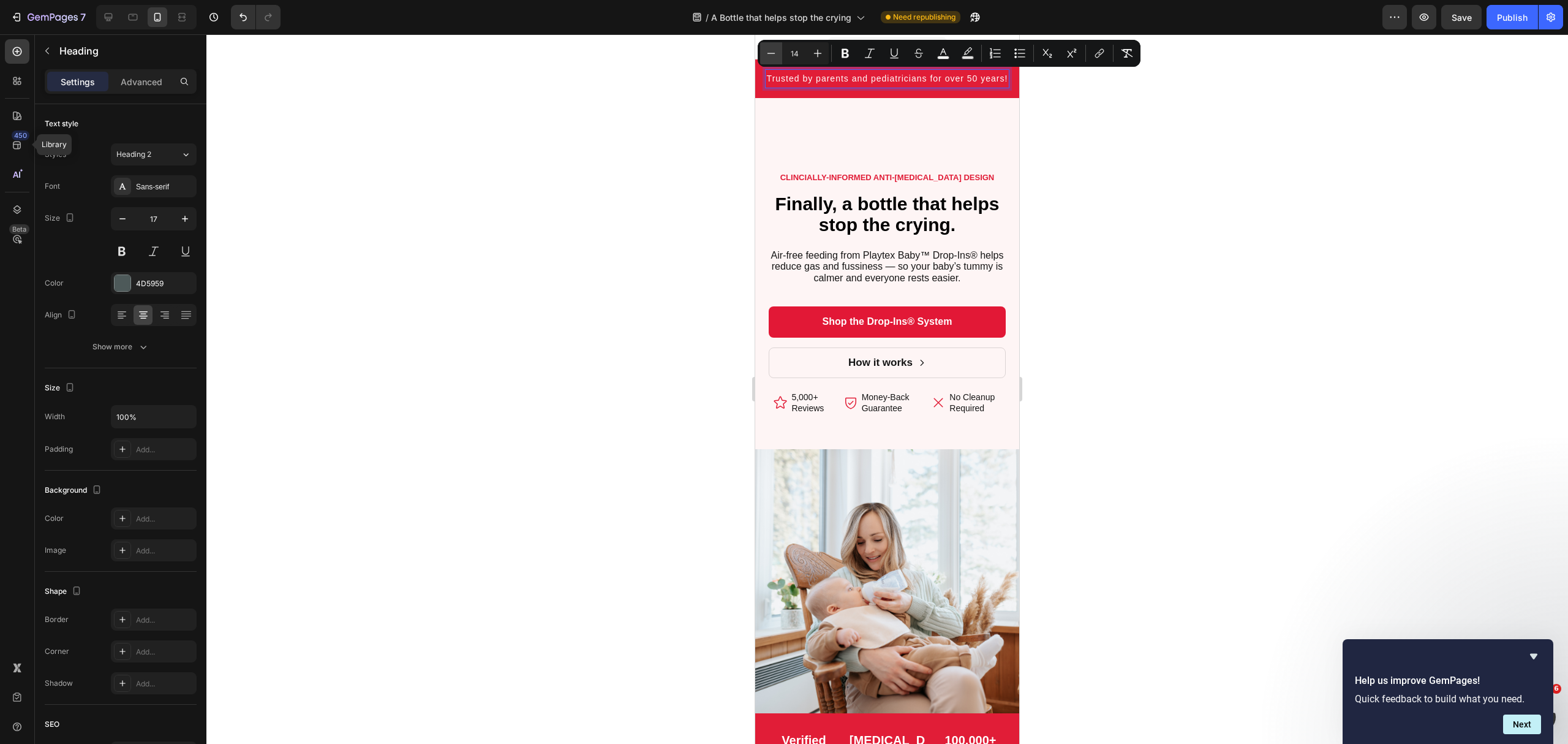
click at [773, 50] on icon "Editor contextual toolbar" at bounding box center [771, 53] width 12 height 12
click at [817, 52] on icon "Editor contextual toolbar" at bounding box center [818, 53] width 12 height 12
type input "15"
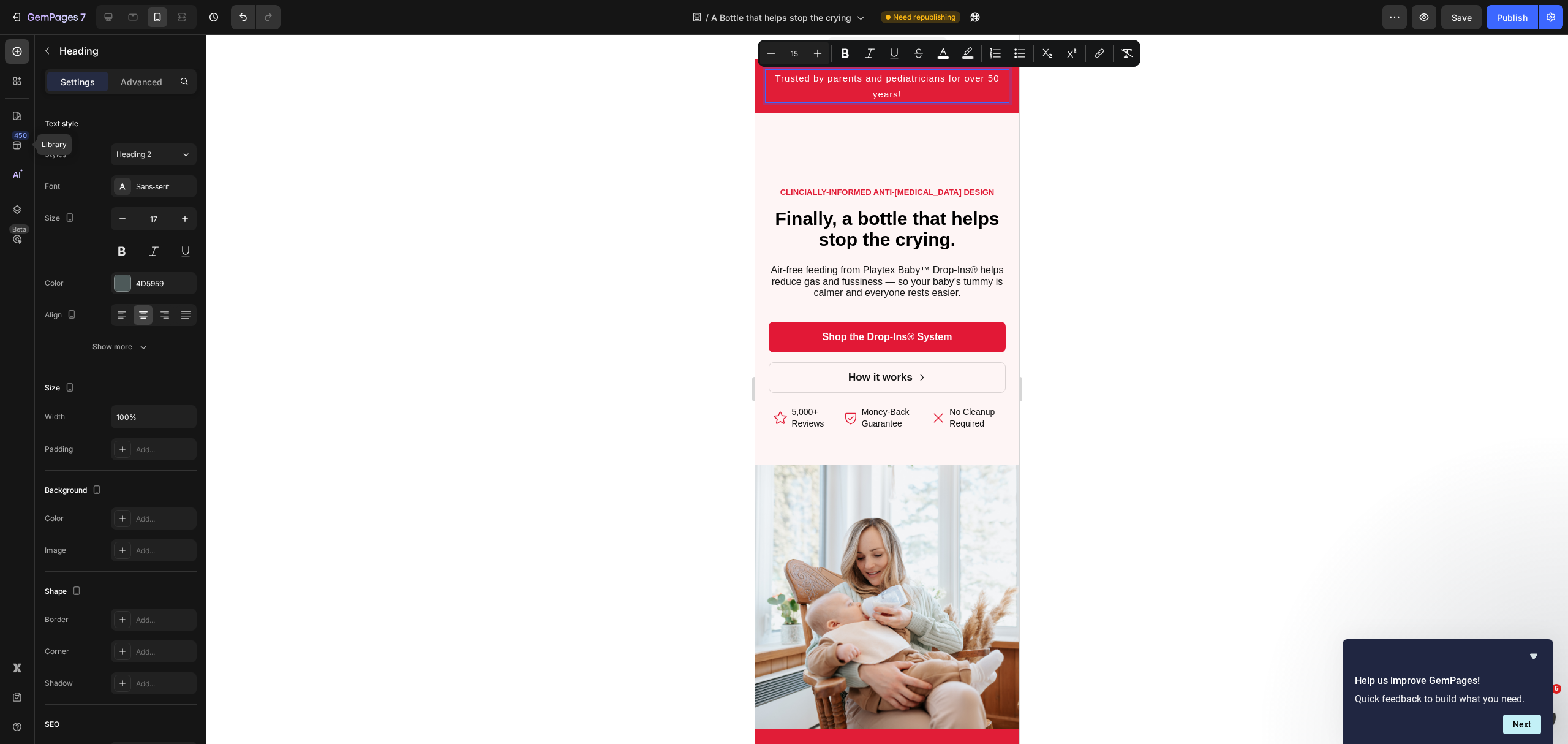
click at [1089, 110] on div at bounding box center [887, 389] width 1362 height 709
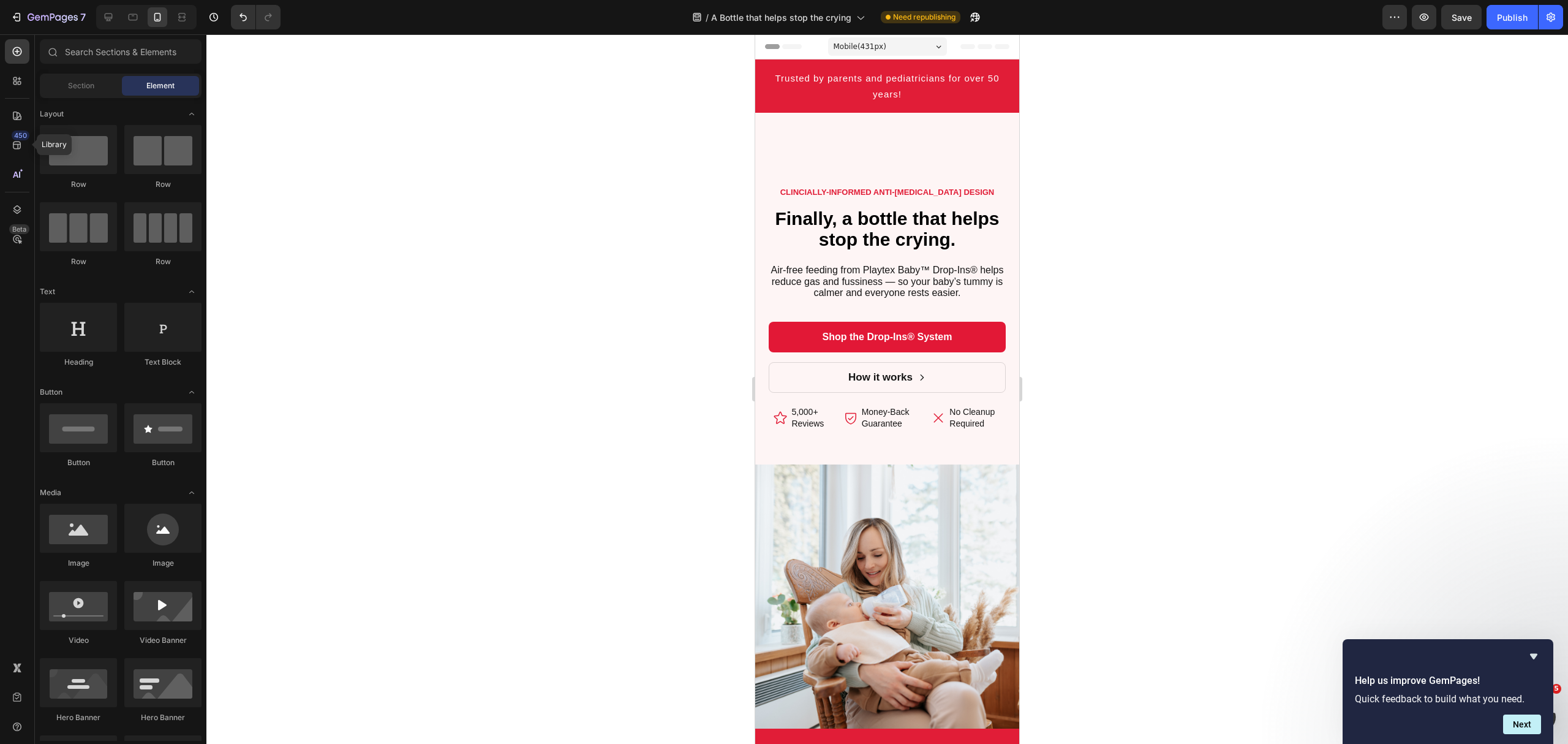
click at [868, 32] on div "7 Version history / A Bottle that helps stop the crying Need republishing Previ…" at bounding box center [784, 17] width 1568 height 35
click at [869, 42] on span "Mobile ( 431 px)" at bounding box center [860, 46] width 53 height 12
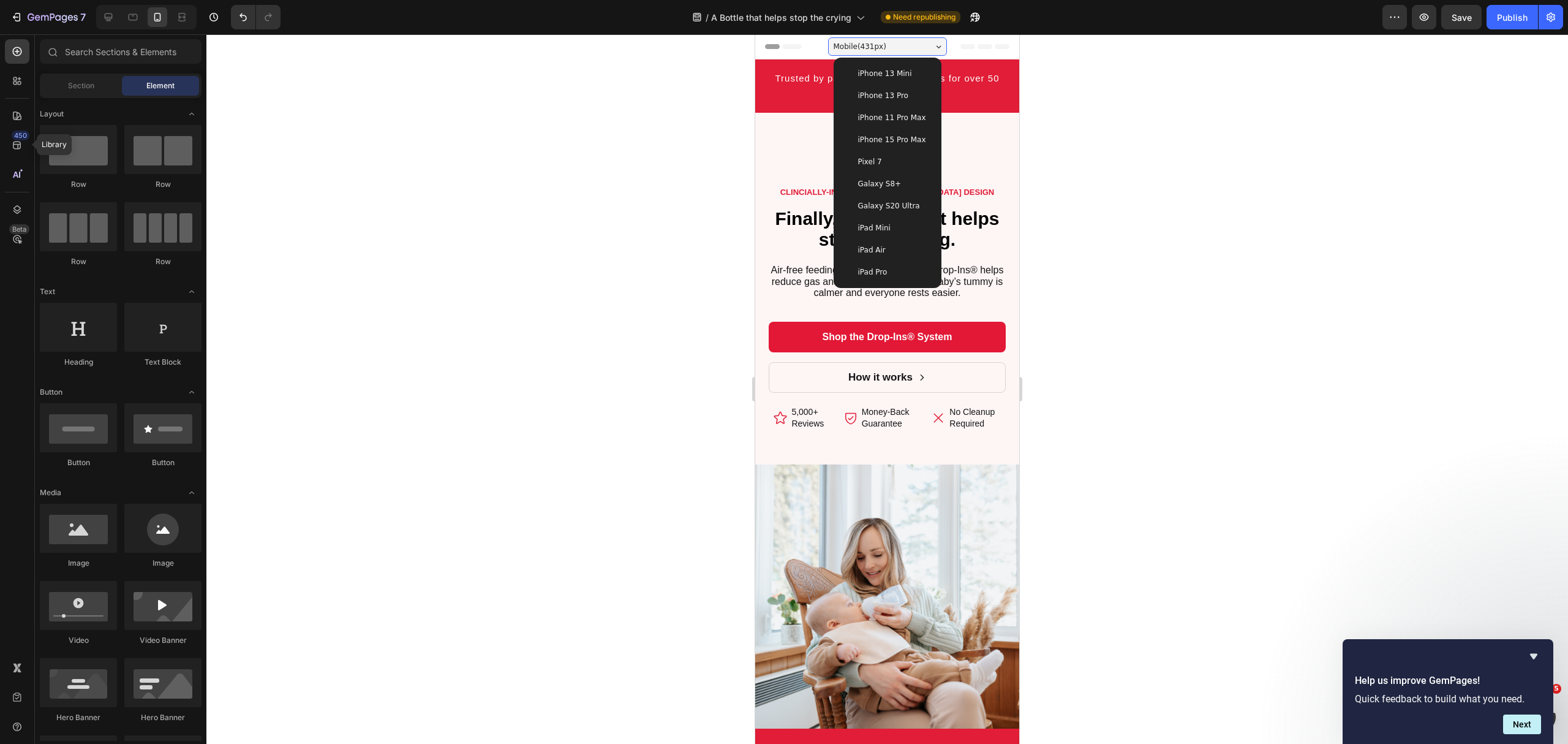
click at [900, 136] on span "iPhone 15 Pro Max" at bounding box center [892, 139] width 68 height 12
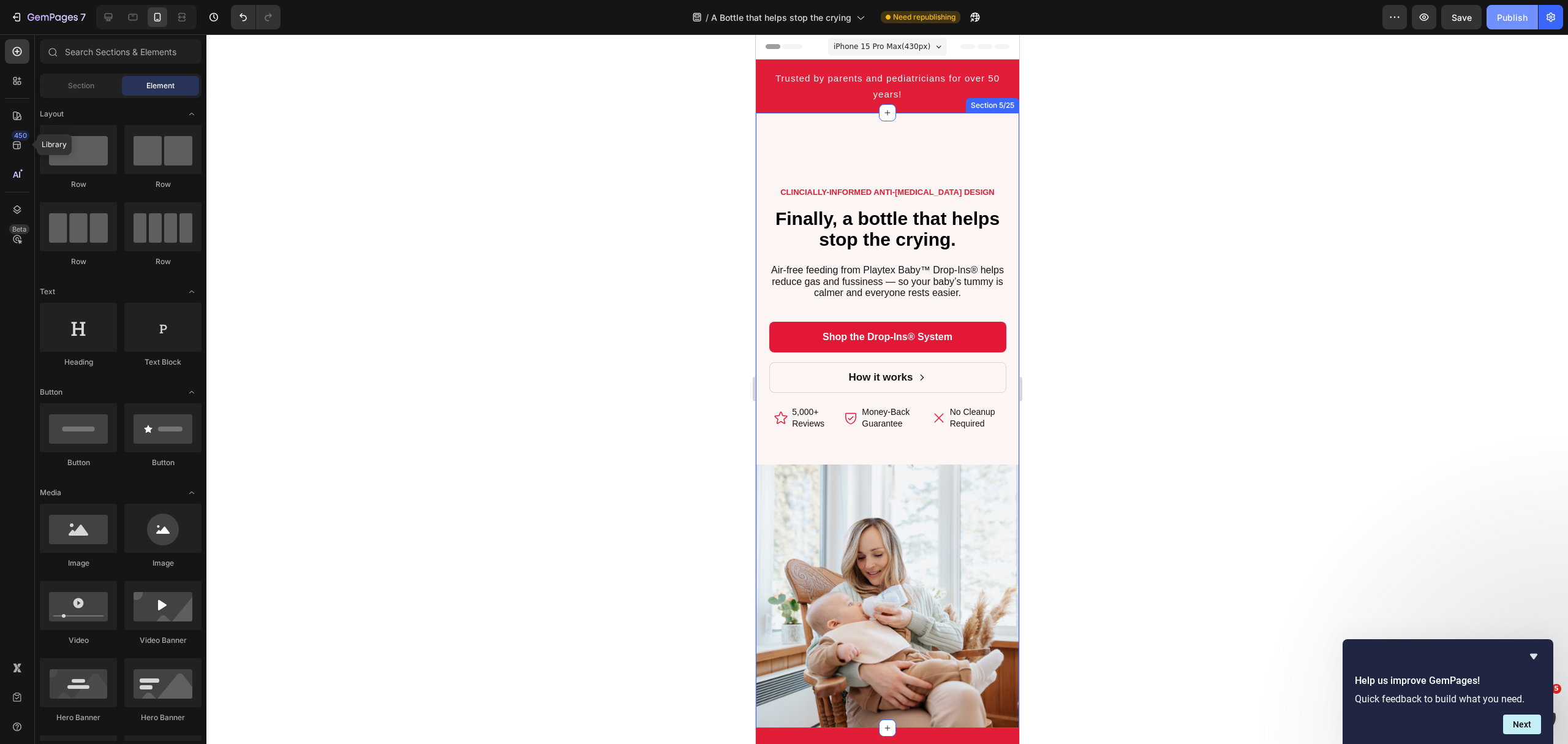
click at [1513, 10] on button "Publish" at bounding box center [1512, 17] width 51 height 24
click at [135, 15] on icon at bounding box center [133, 17] width 12 height 12
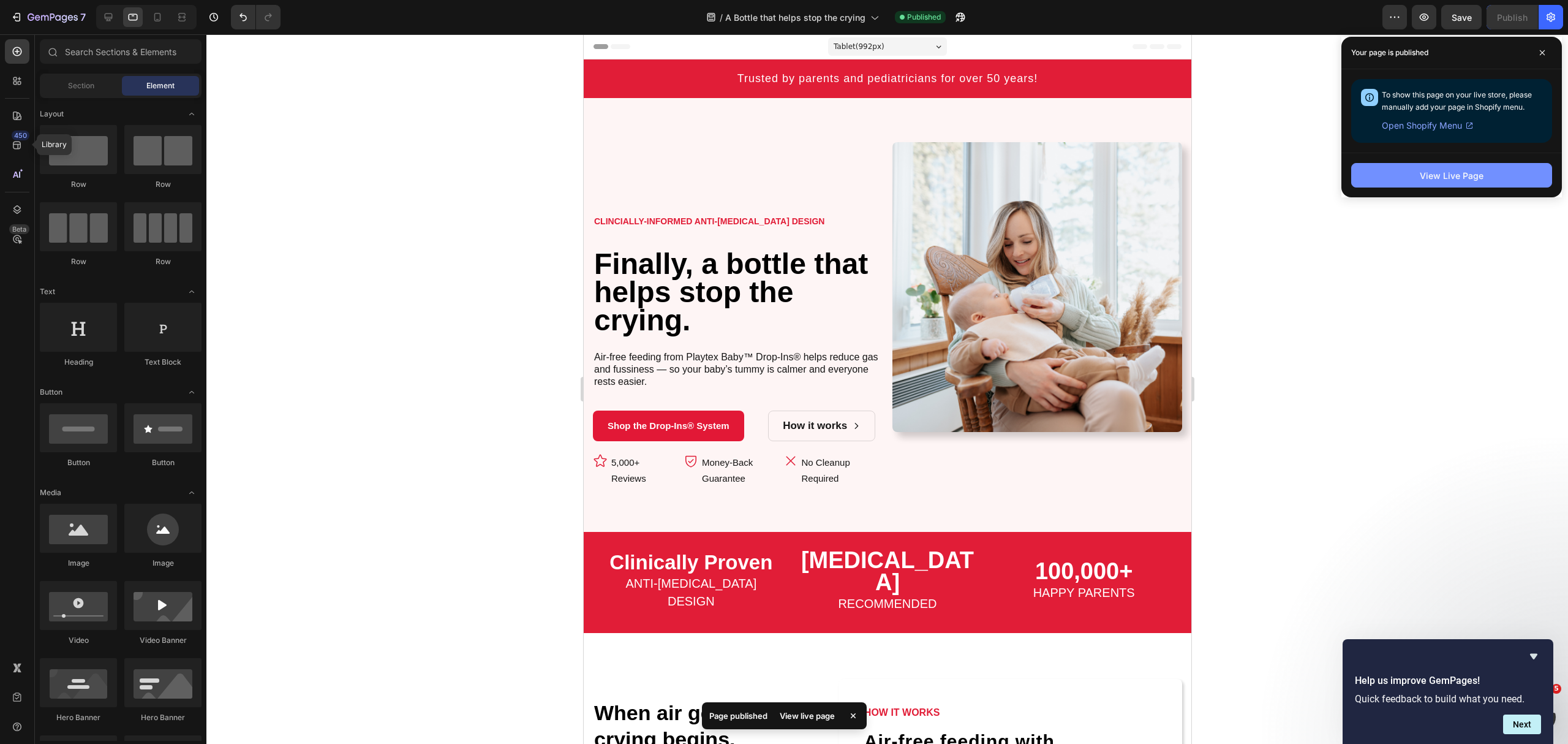
click at [1430, 168] on button "View Live Page" at bounding box center [1452, 175] width 201 height 24
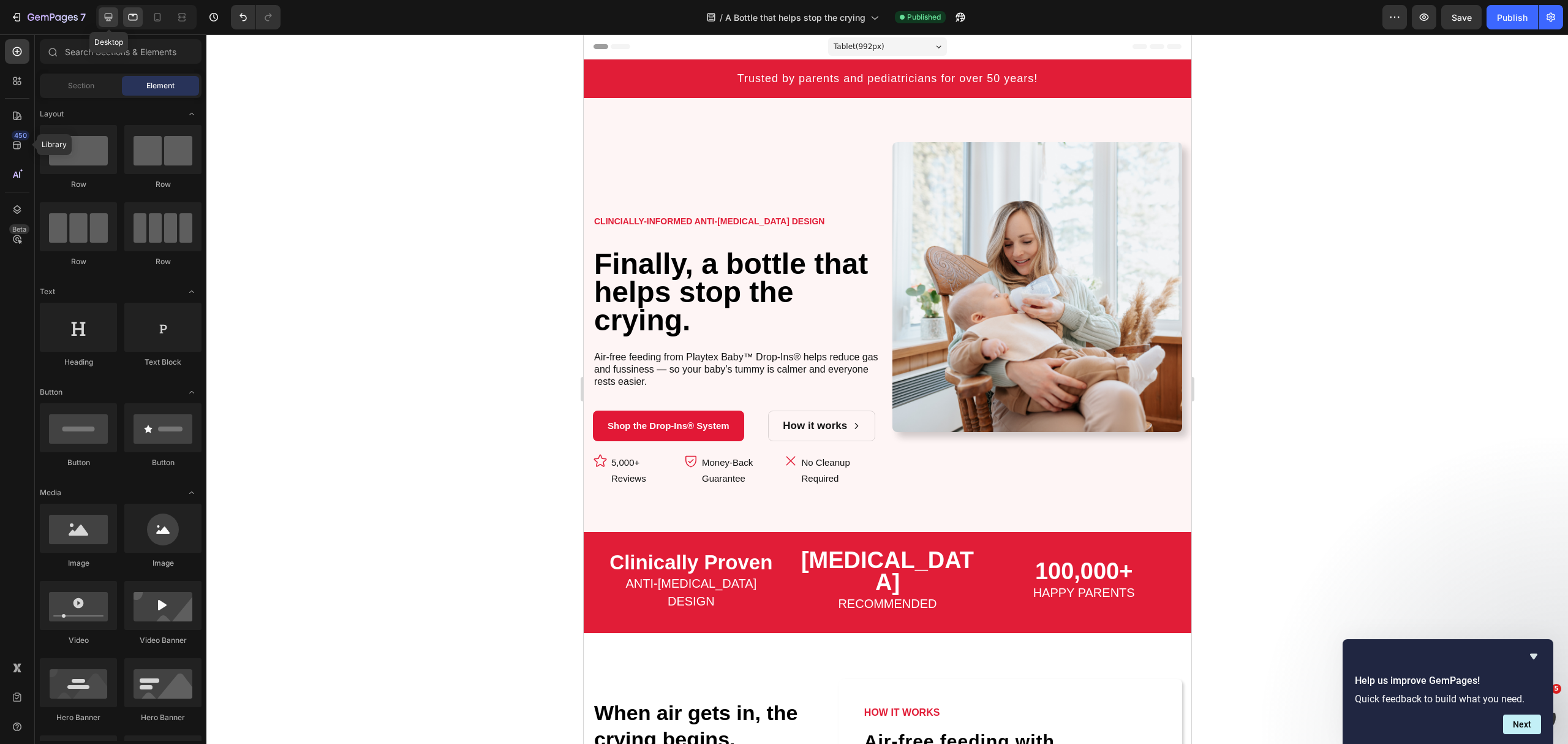
click at [106, 21] on icon at bounding box center [108, 17] width 8 height 8
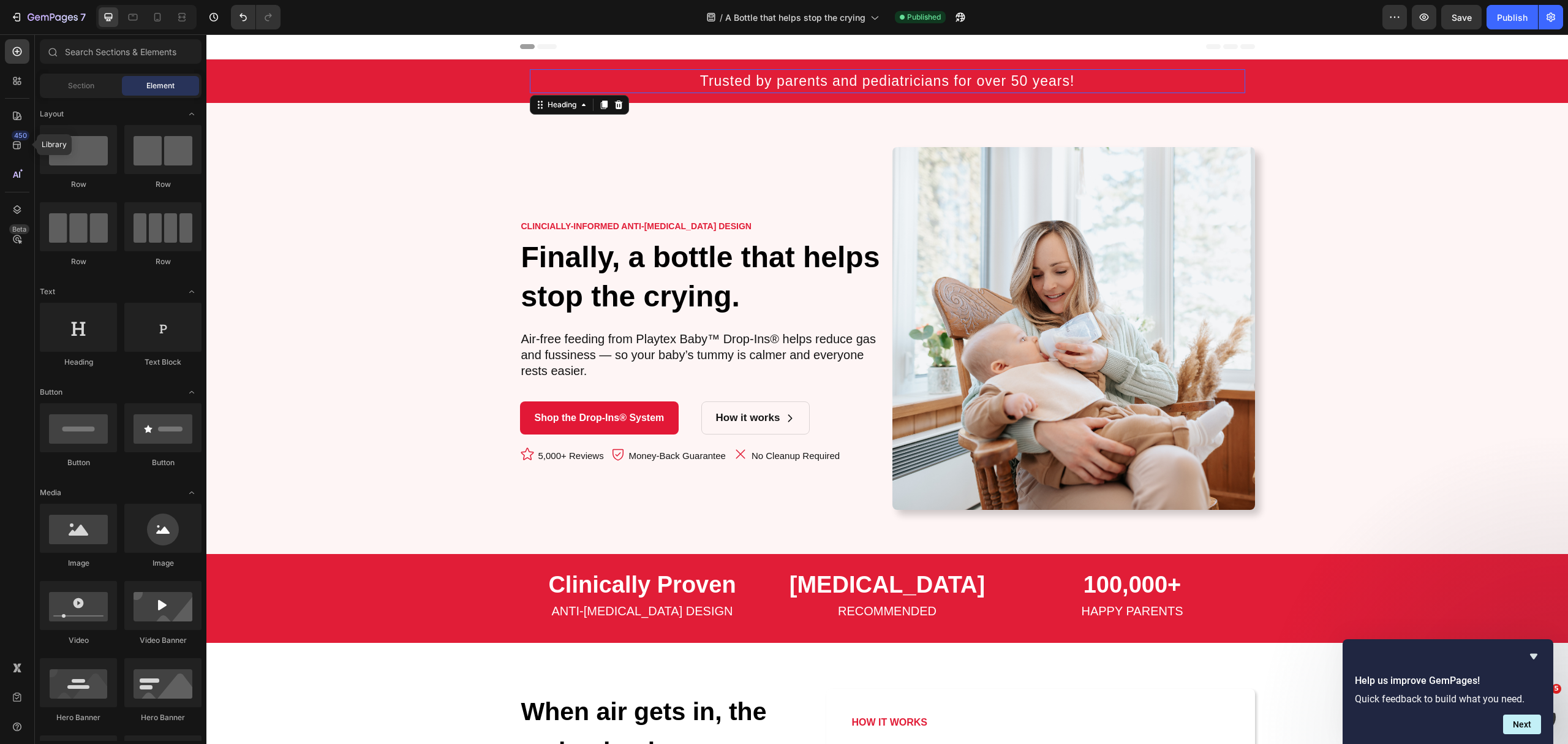
click at [809, 77] on span "Trusted by parents and pediatricians for over 50 years!" at bounding box center [887, 81] width 375 height 16
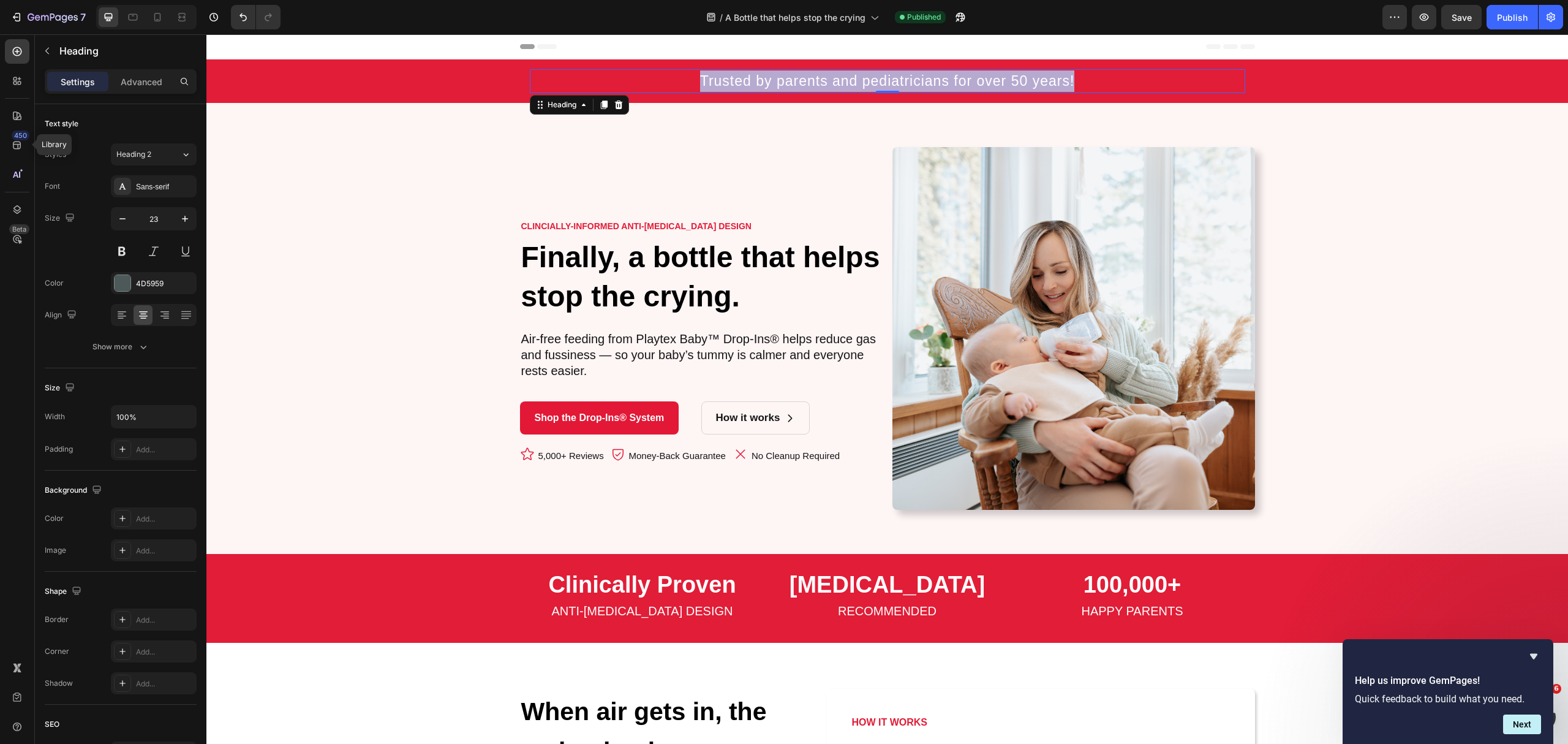
click at [809, 77] on span "Trusted by parents and pediatricians for over 50 years!" at bounding box center [887, 81] width 375 height 16
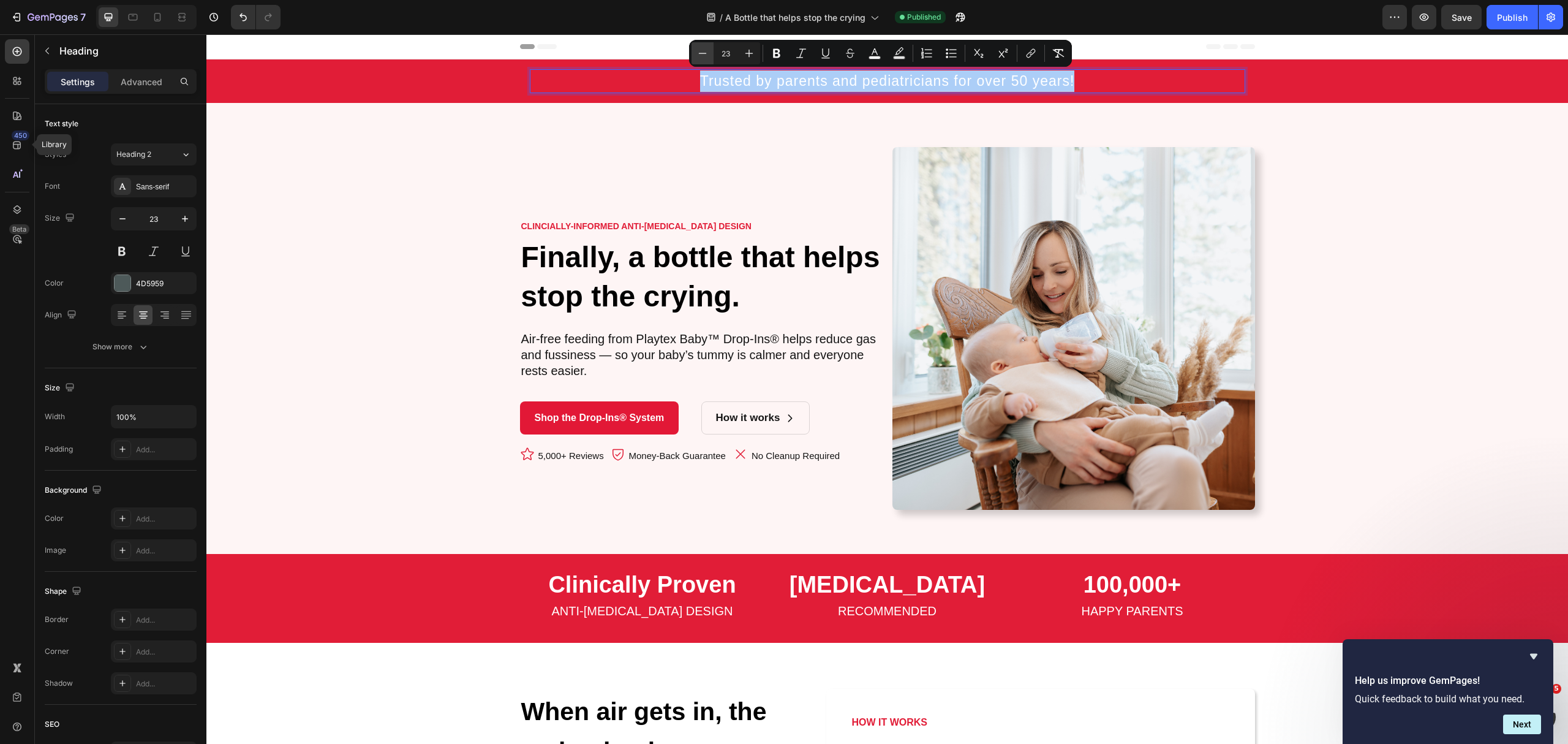
click at [703, 55] on icon "Editor contextual toolbar" at bounding box center [702, 53] width 12 height 12
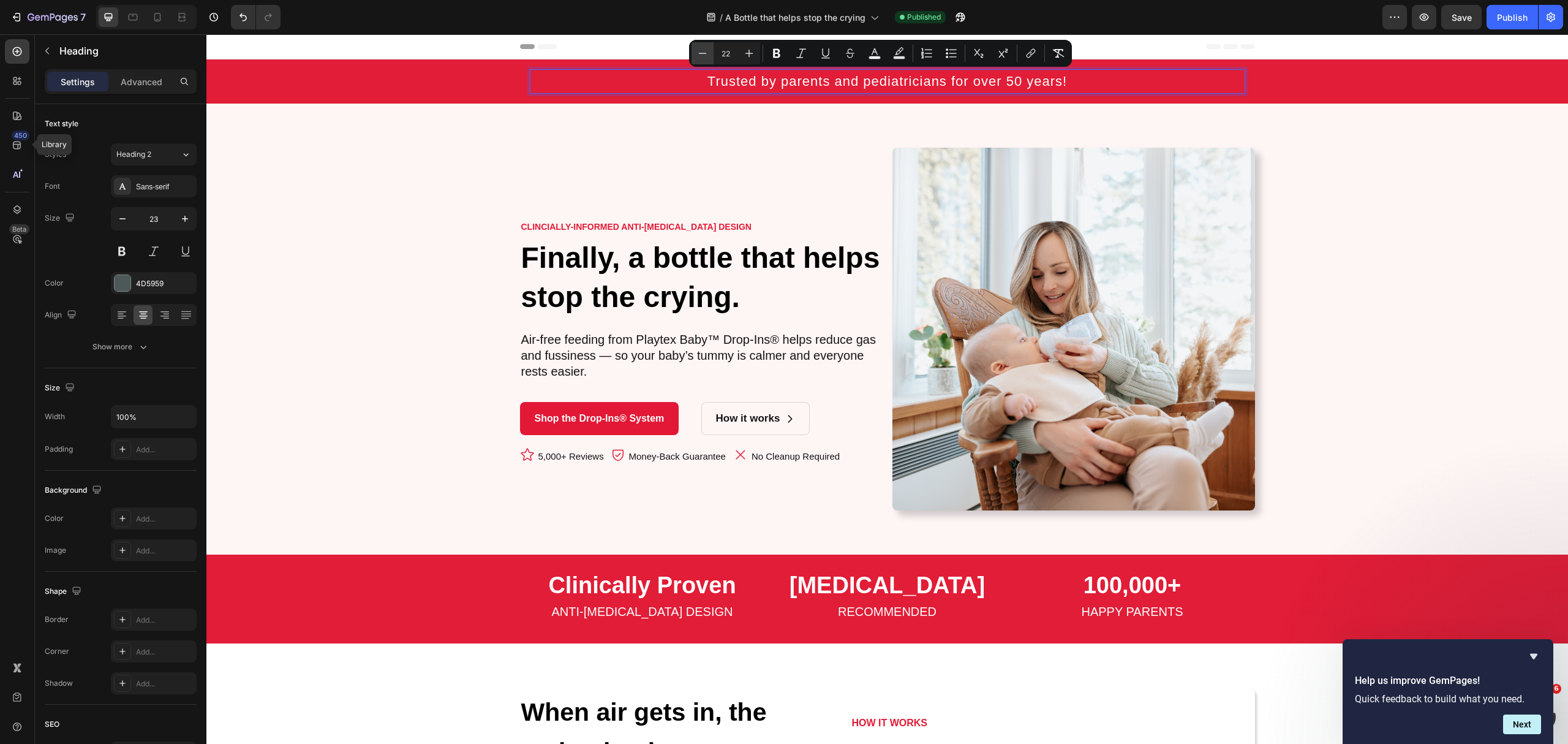
click at [703, 55] on icon "Editor contextual toolbar" at bounding box center [702, 53] width 12 height 12
type input "21"
click at [698, 49] on icon "Editor contextual toolbar" at bounding box center [702, 54] width 12 height 12
type input "20"
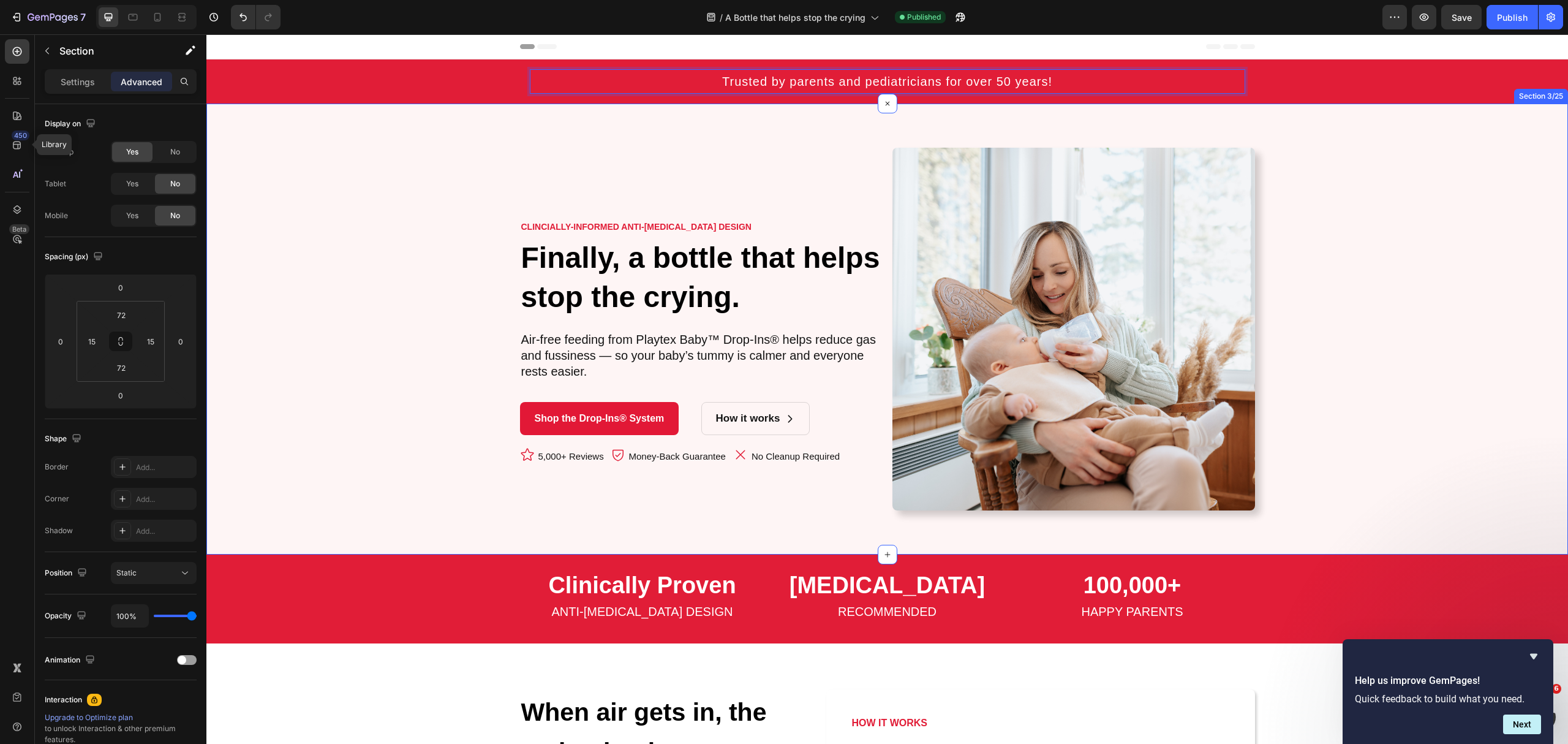
click at [1289, 153] on div "CLINCIALLY-INFORMED ANTI-COLIC DESIGN Text Block Finally, a bottle that helps s…" at bounding box center [887, 329] width 1344 height 363
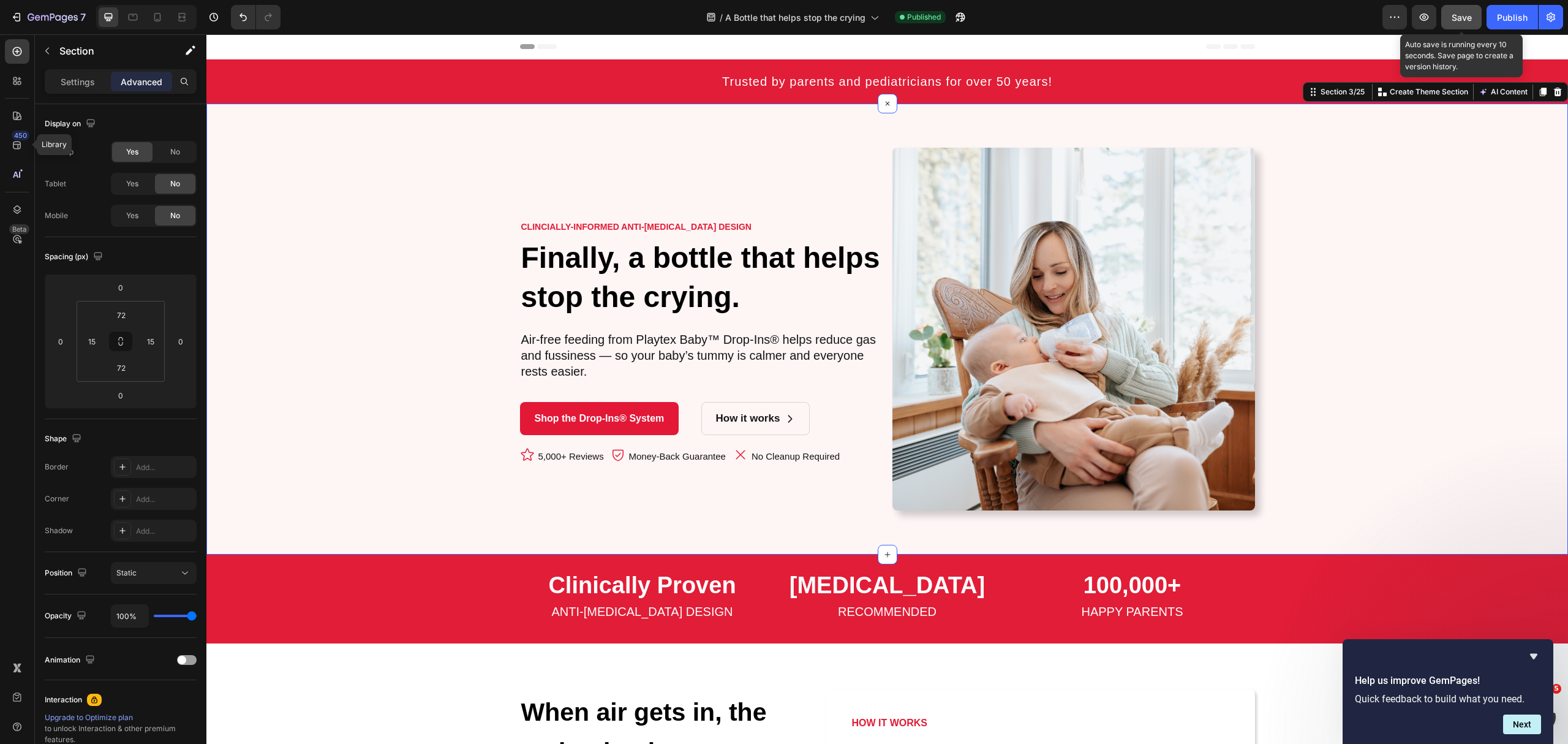
click at [1458, 18] on span "Save" at bounding box center [1462, 17] width 21 height 10
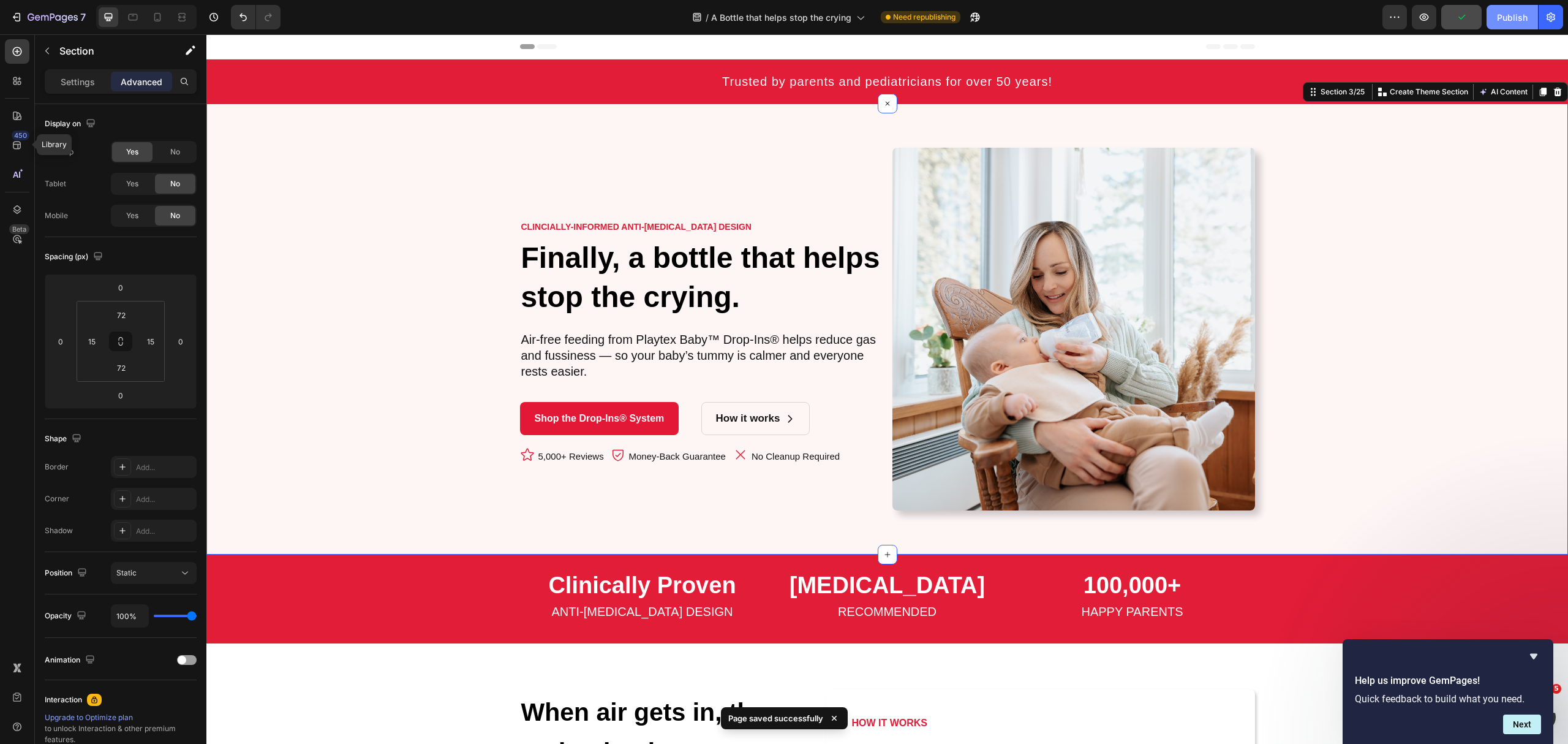
click at [1510, 17] on div "Publish" at bounding box center [1512, 17] width 31 height 13
click at [961, 17] on icon "button" at bounding box center [960, 17] width 12 height 12
click at [143, 20] on div at bounding box center [133, 17] width 20 height 20
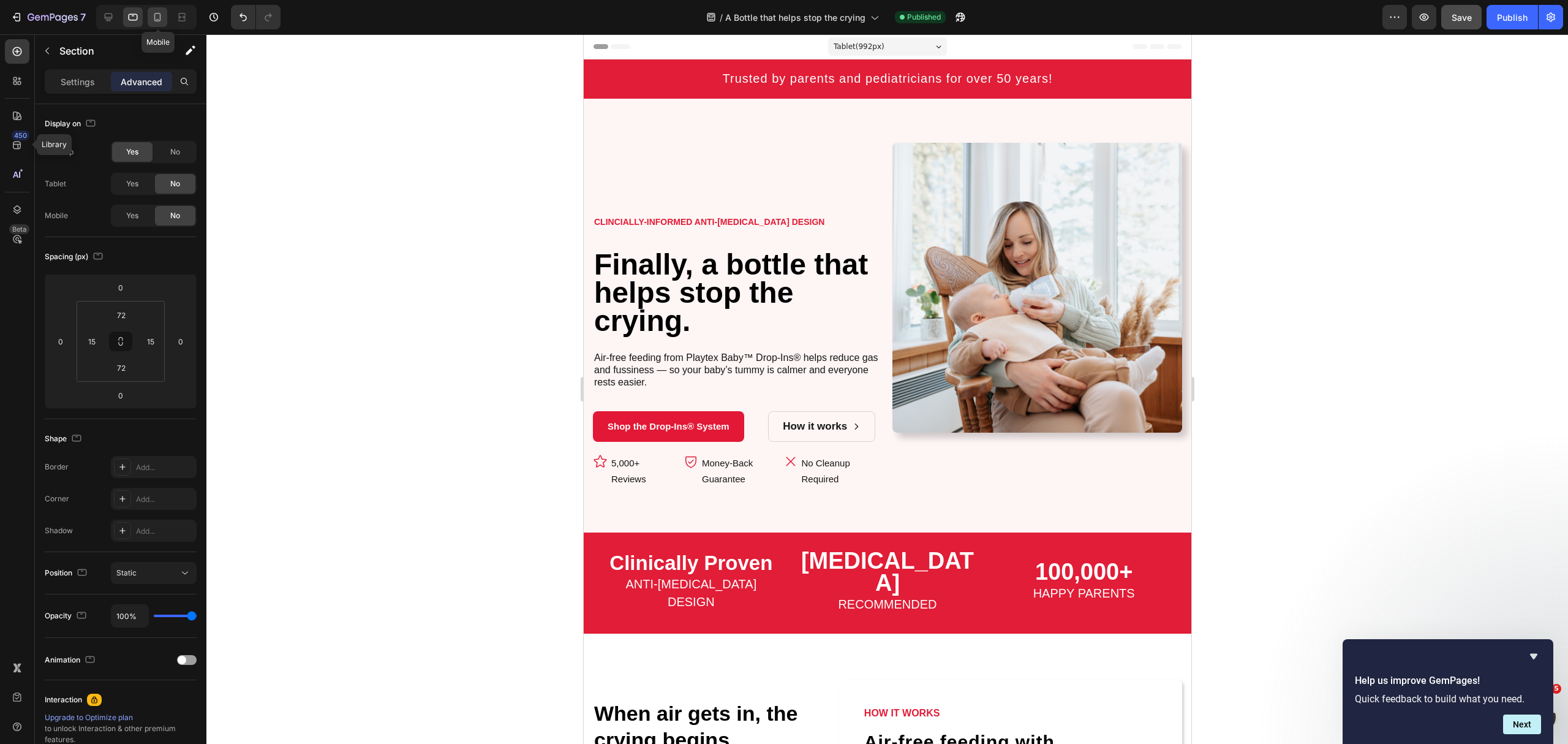
click at [165, 12] on div at bounding box center [157, 17] width 20 height 20
type input "40"
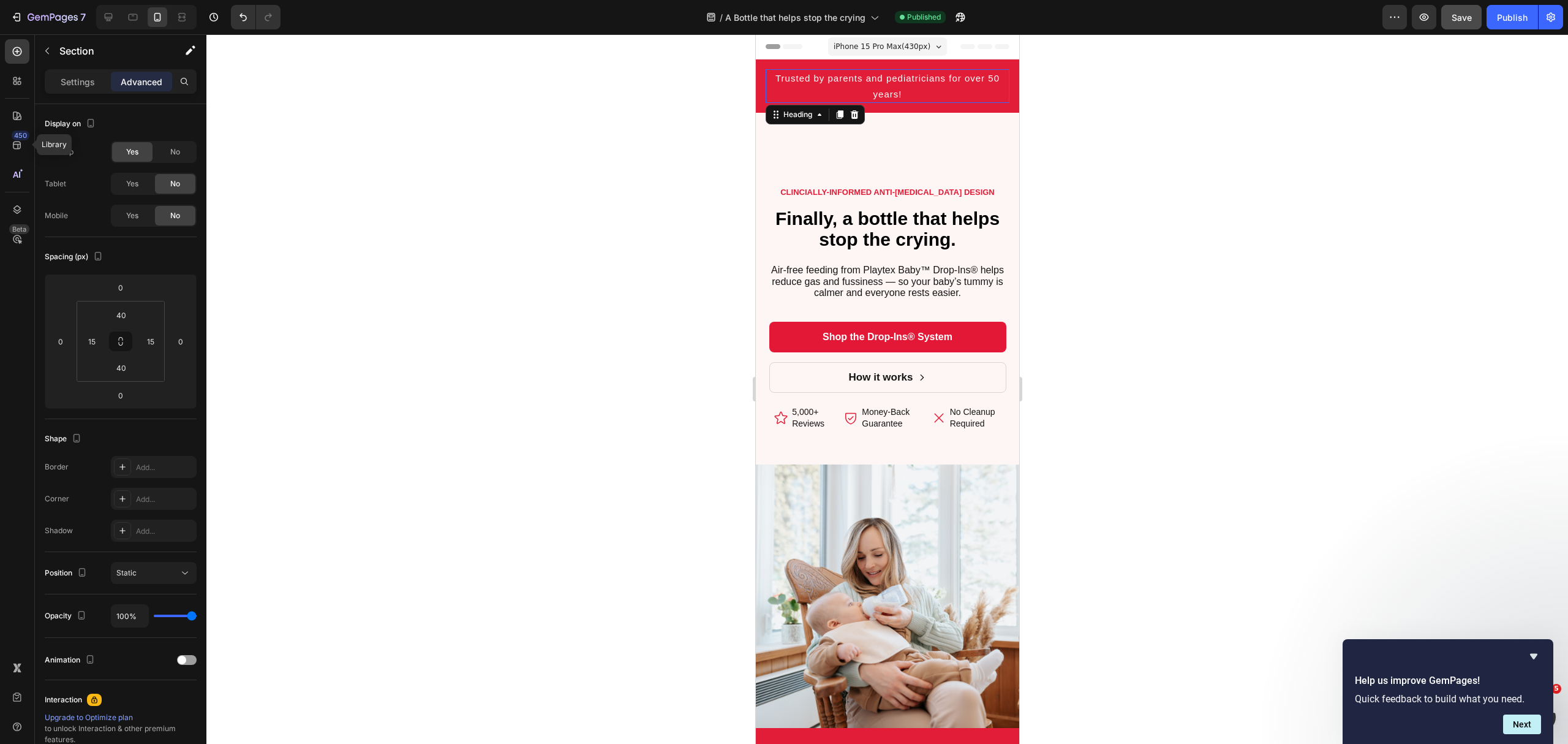
click at [891, 92] on span "Trusted by parents and pediatricians for over 50 years!" at bounding box center [887, 86] width 224 height 26
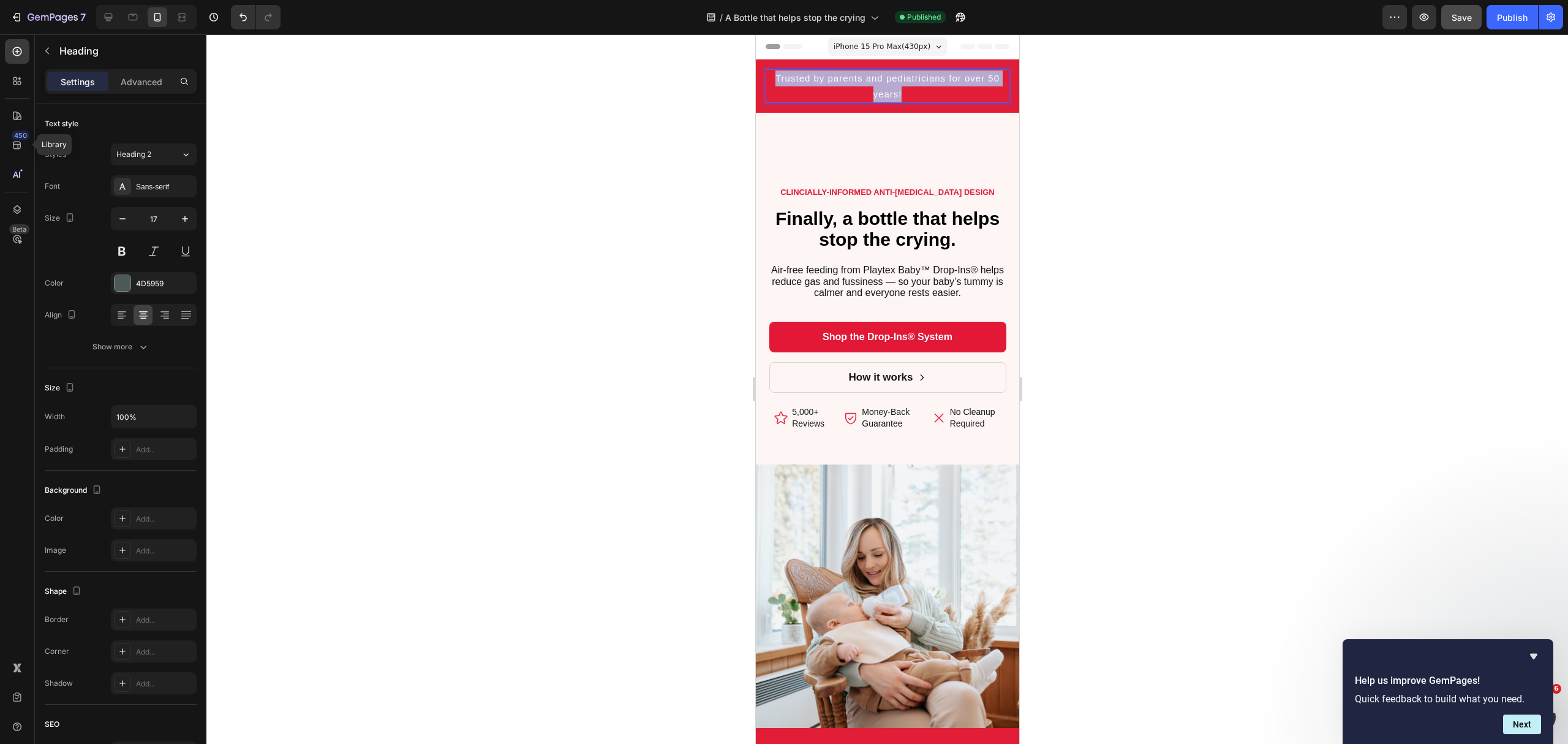
click at [891, 92] on span "Trusted by parents and pediatricians for over 50 years!" at bounding box center [887, 86] width 224 height 26
click at [891, 92] on span "Trusted by parents and pediatricians for over 50 years!" at bounding box center [887, 86] width 224 height 26
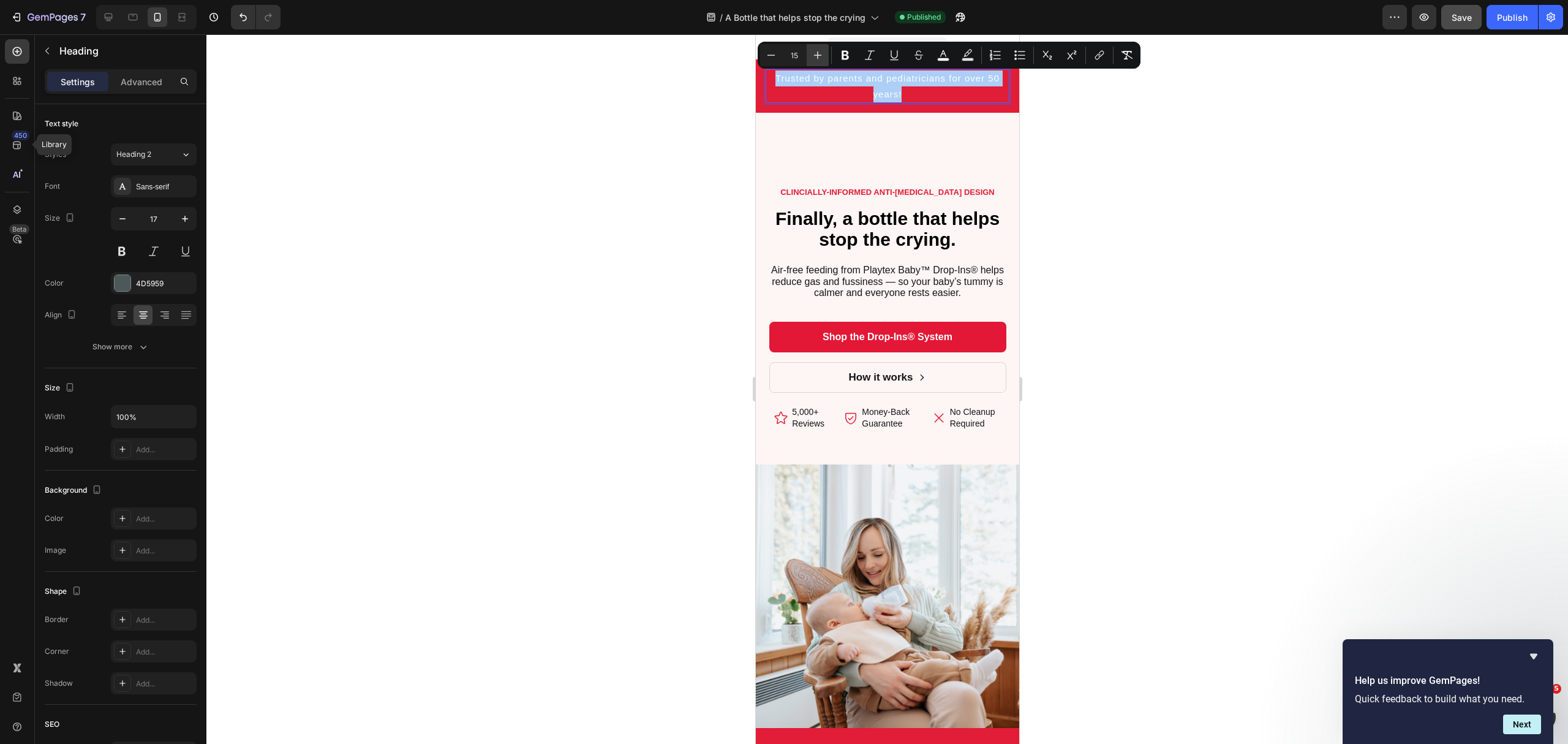
click at [814, 53] on icon "Editor contextual toolbar" at bounding box center [818, 54] width 12 height 12
type input "17"
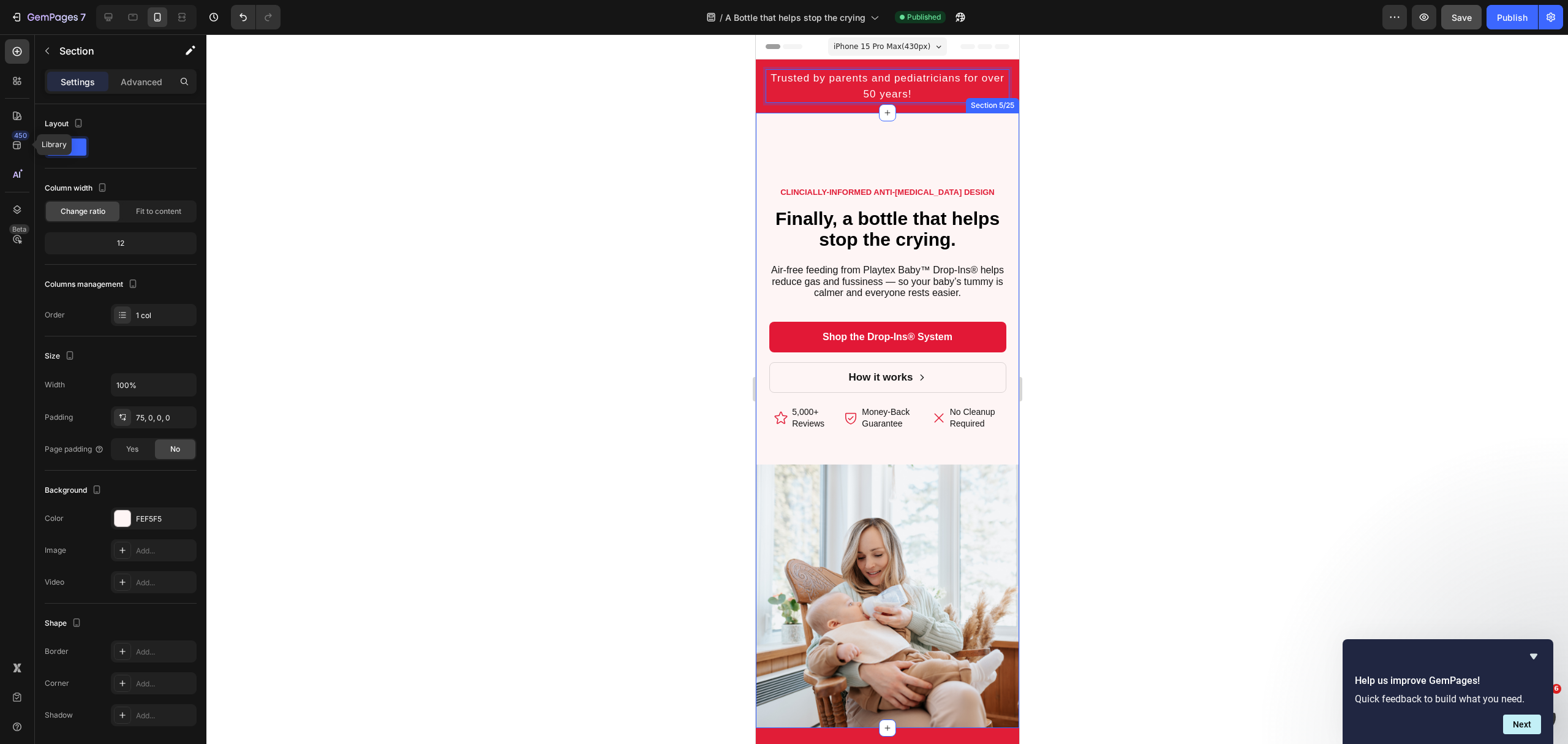
click at [968, 124] on div "CLINCIALLY-INFORMED ANTI-COLIC DESIGN Text Block Finally, a bottle that helps s…" at bounding box center [887, 420] width 263 height 615
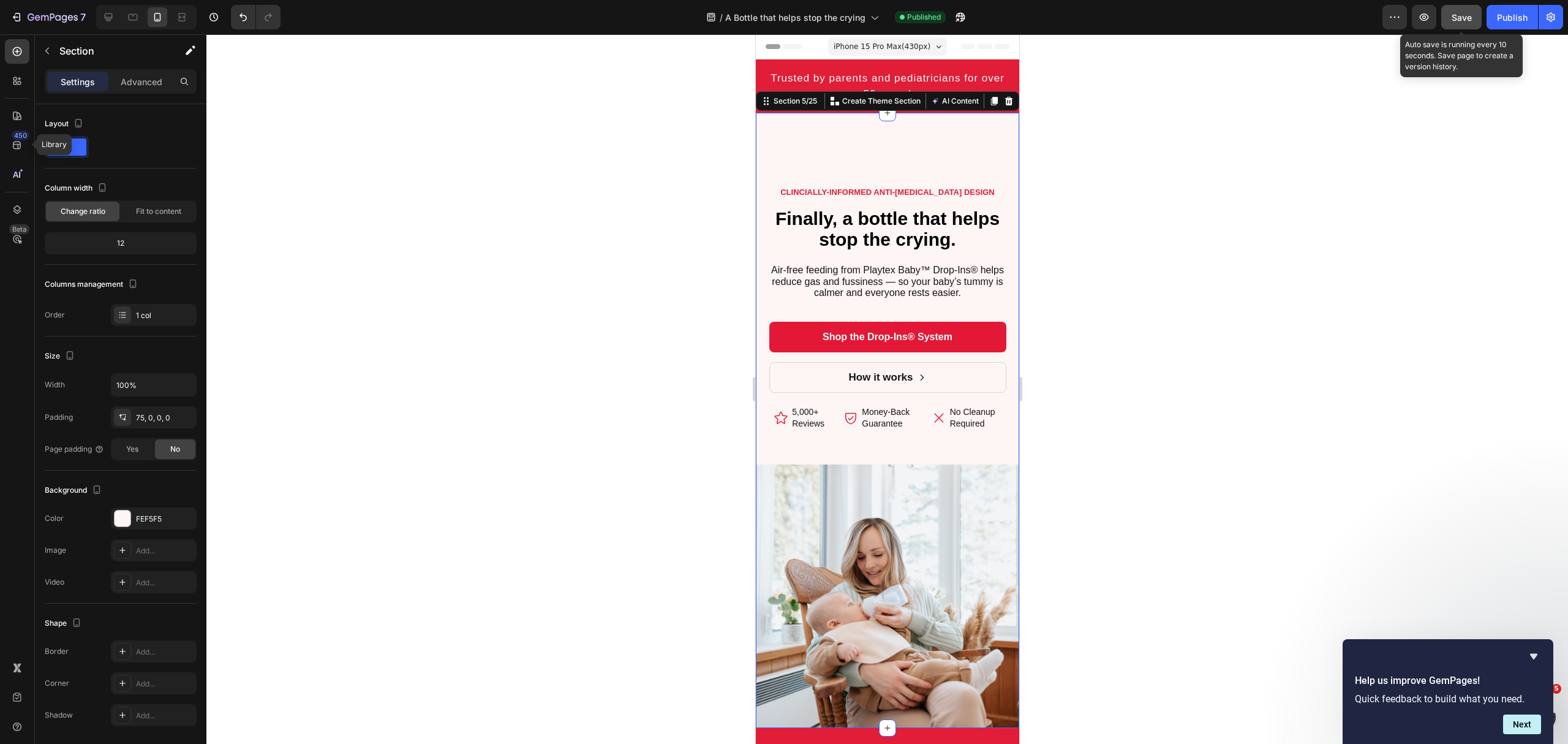
click at [1469, 13] on span "Save" at bounding box center [1462, 17] width 21 height 10
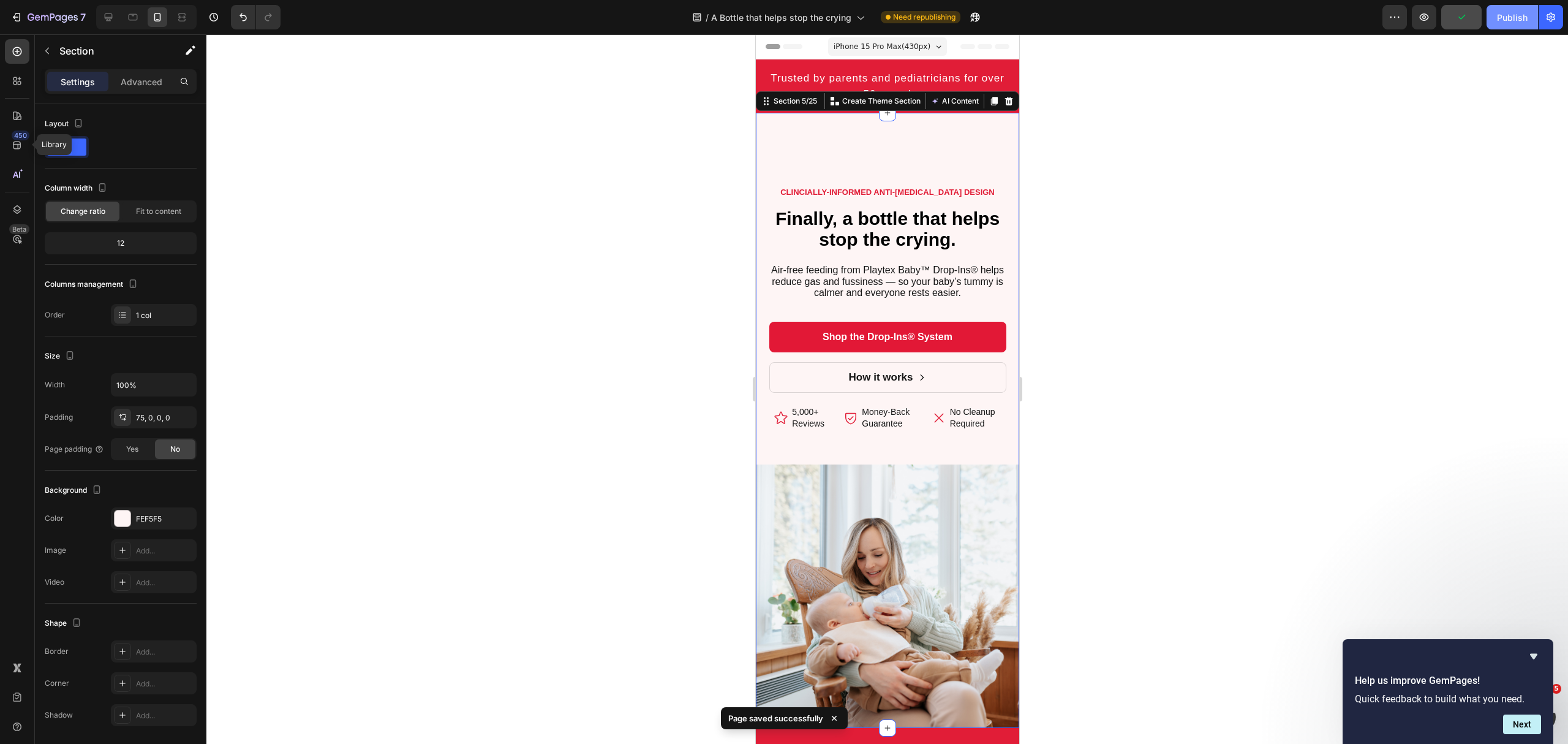
click at [1519, 15] on div "Publish" at bounding box center [1512, 17] width 31 height 13
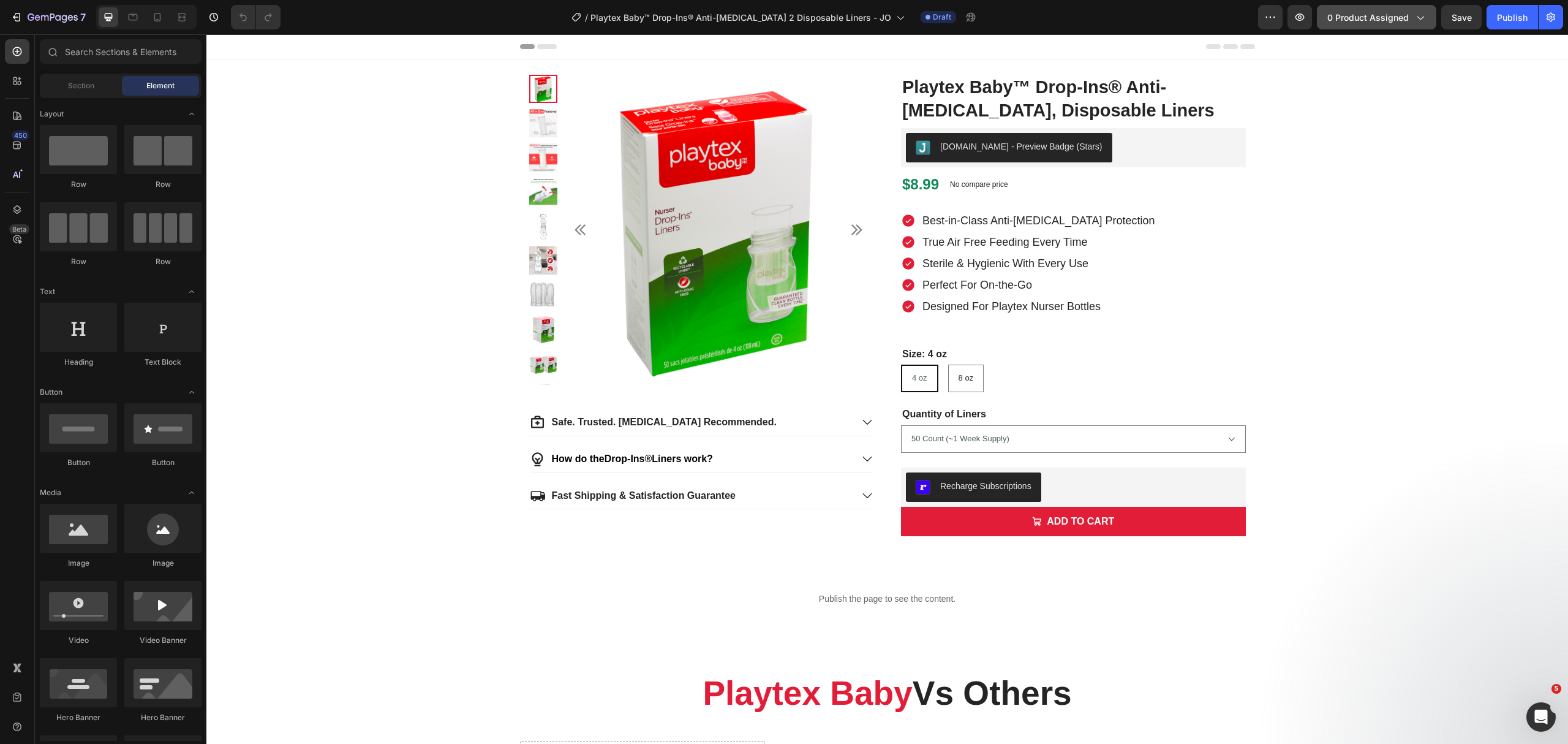
click at [1414, 10] on button "0 product assigned" at bounding box center [1376, 17] width 119 height 24
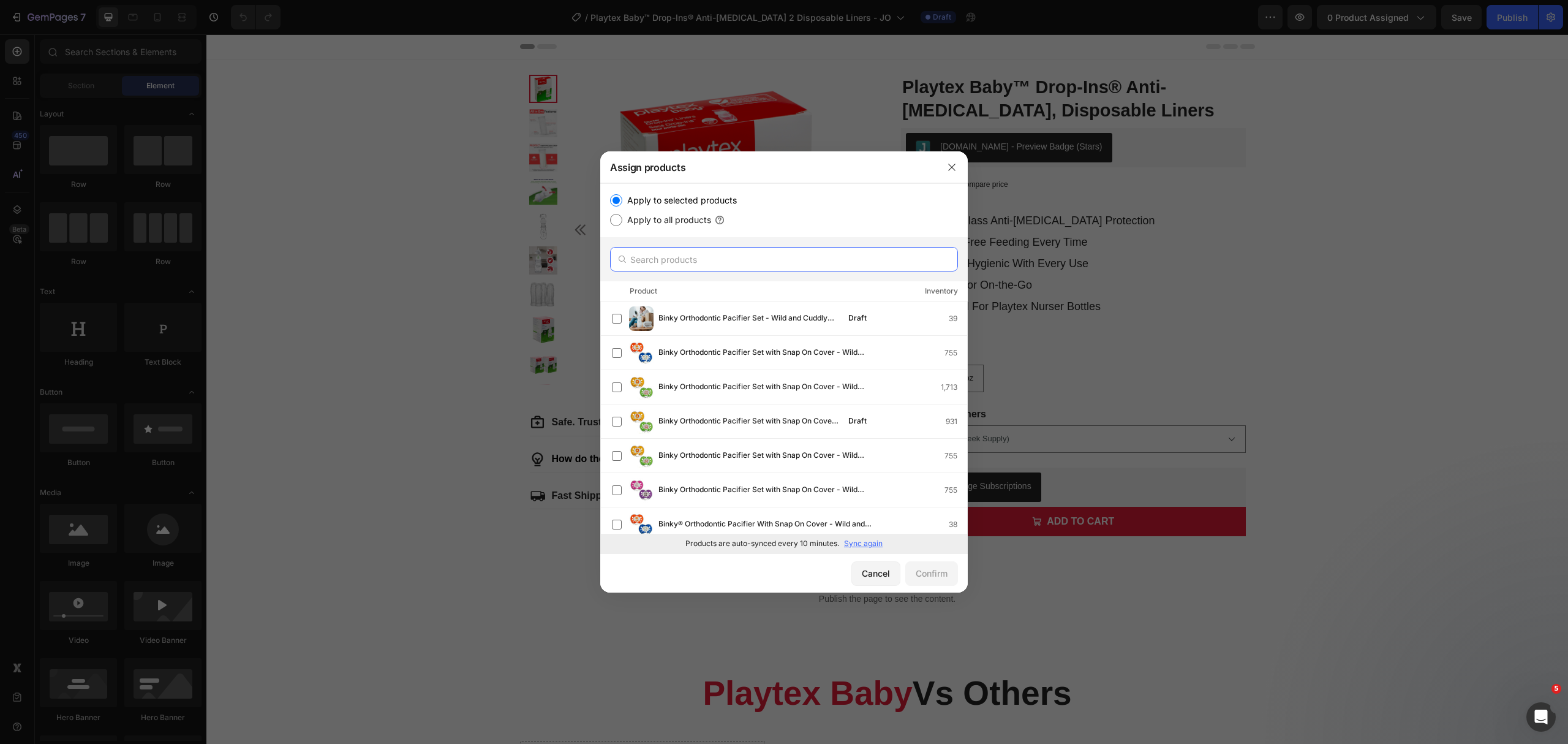
click at [743, 256] on input "text" at bounding box center [784, 259] width 348 height 24
paste input "Playtex Baby™ Drop-Ins® Anti-[MEDICAL_DATA] 2 Disposable Liners"
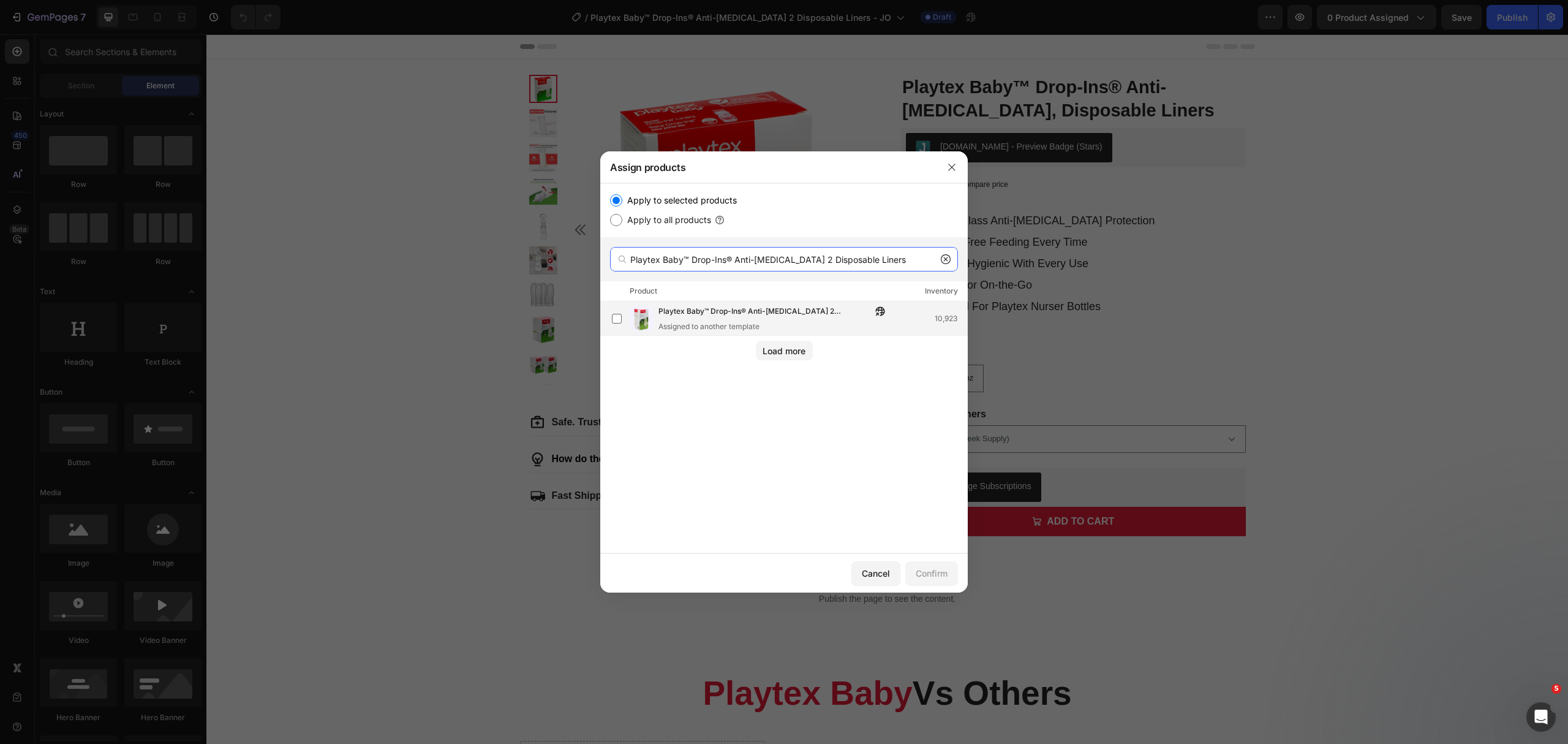
type input "Playtex Baby™ Drop-Ins® Anti-[MEDICAL_DATA] 2 Disposable Liners"
click at [830, 317] on span "Playtex Baby™ Drop-Ins® Anti-[MEDICAL_DATA] 2 Disposable Liners" at bounding box center [765, 311] width 213 height 13
click at [943, 579] on div "Confirm" at bounding box center [932, 573] width 32 height 13
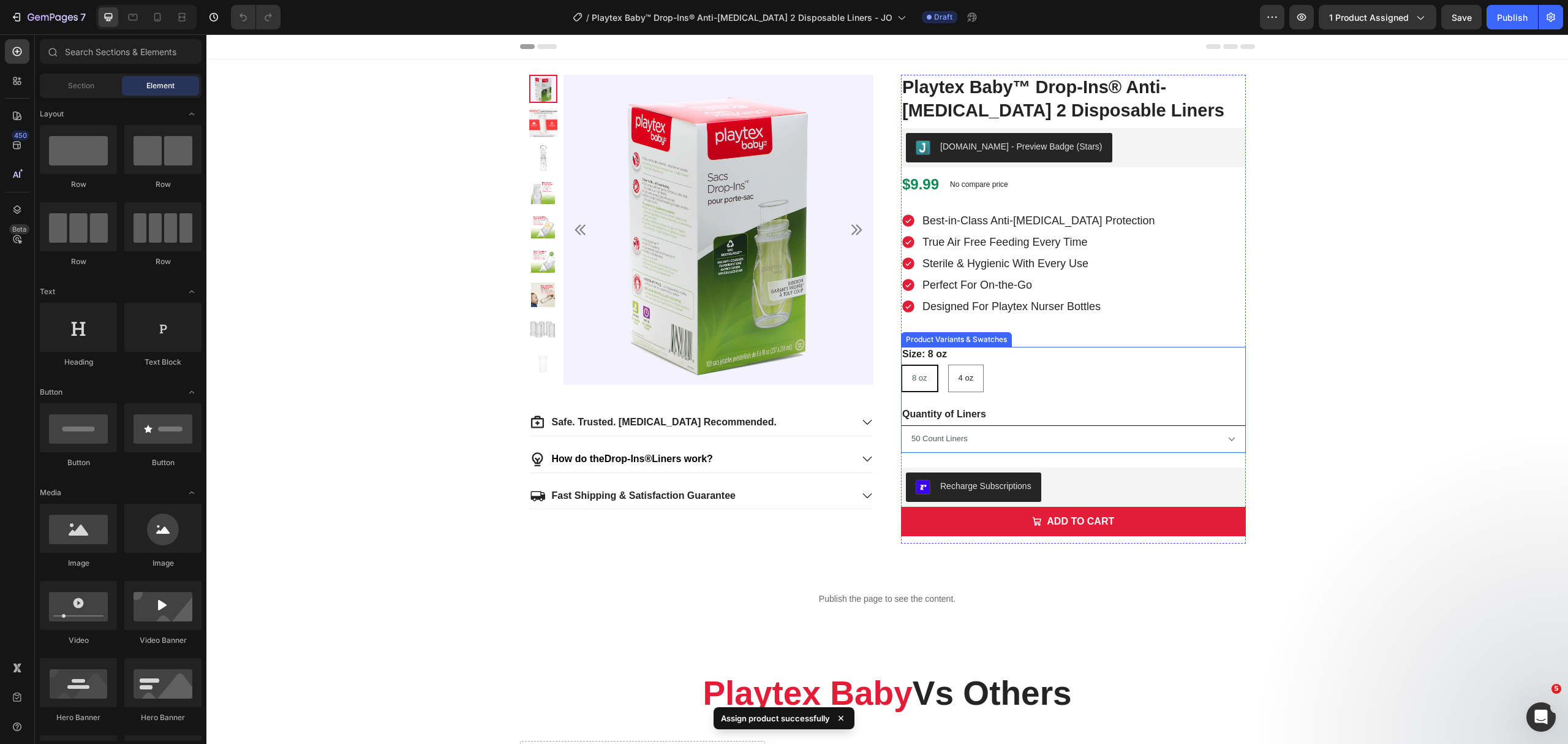
click at [1023, 442] on select "50 Count Liners 100 Count Liners (22% Savings) 200 Count Liners (25% Savings)" at bounding box center [1073, 438] width 345 height 28
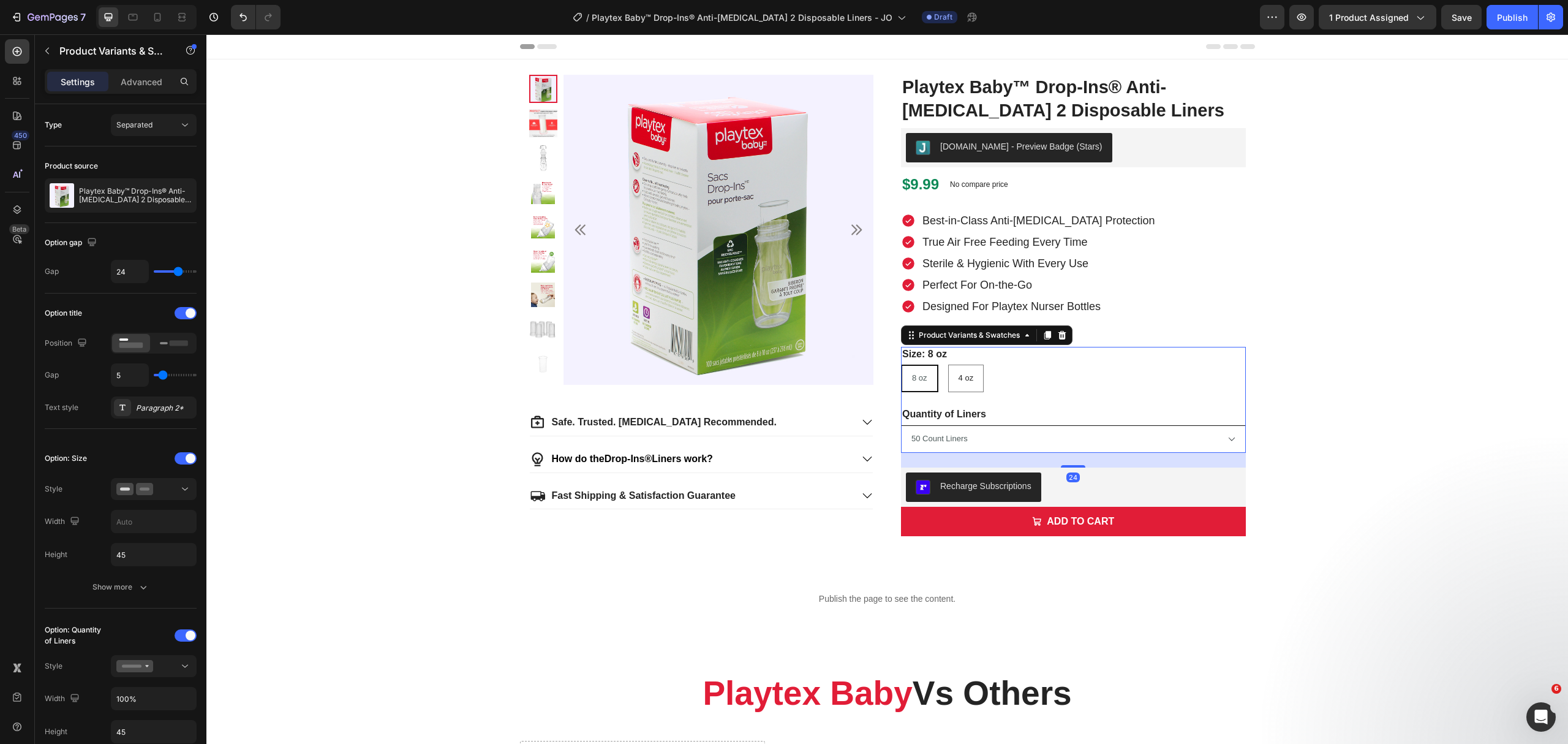
click at [1040, 447] on select "50 Count Liners 100 Count Liners (22% Savings) 200 Count Liners (25% Savings)" at bounding box center [1073, 438] width 345 height 28
click at [968, 392] on oz "4 oz" at bounding box center [966, 378] width 36 height 28
click at [948, 365] on input "4 oz 4 oz 4 oz" at bounding box center [948, 364] width 1 height 1
radio input "true"
click at [919, 381] on span "8 oz" at bounding box center [920, 377] width 15 height 9
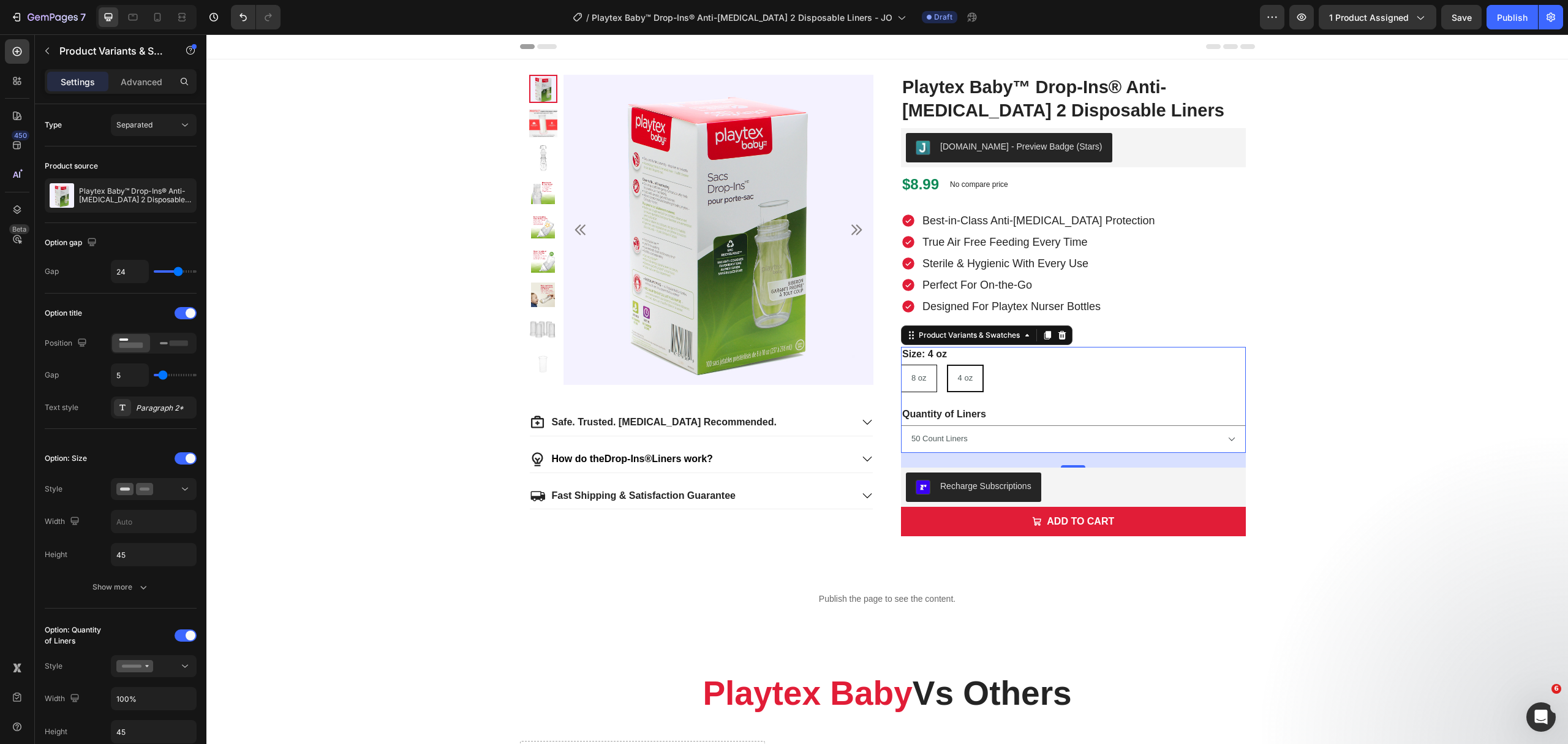
click at [901, 365] on input "8 oz 8 oz 8 oz" at bounding box center [900, 364] width 1 height 1
radio input "true"
click at [962, 383] on span "4 oz" at bounding box center [966, 377] width 15 height 9
click at [948, 365] on input "4 oz 4 oz 4 oz" at bounding box center [948, 364] width 1 height 1
radio input "true"
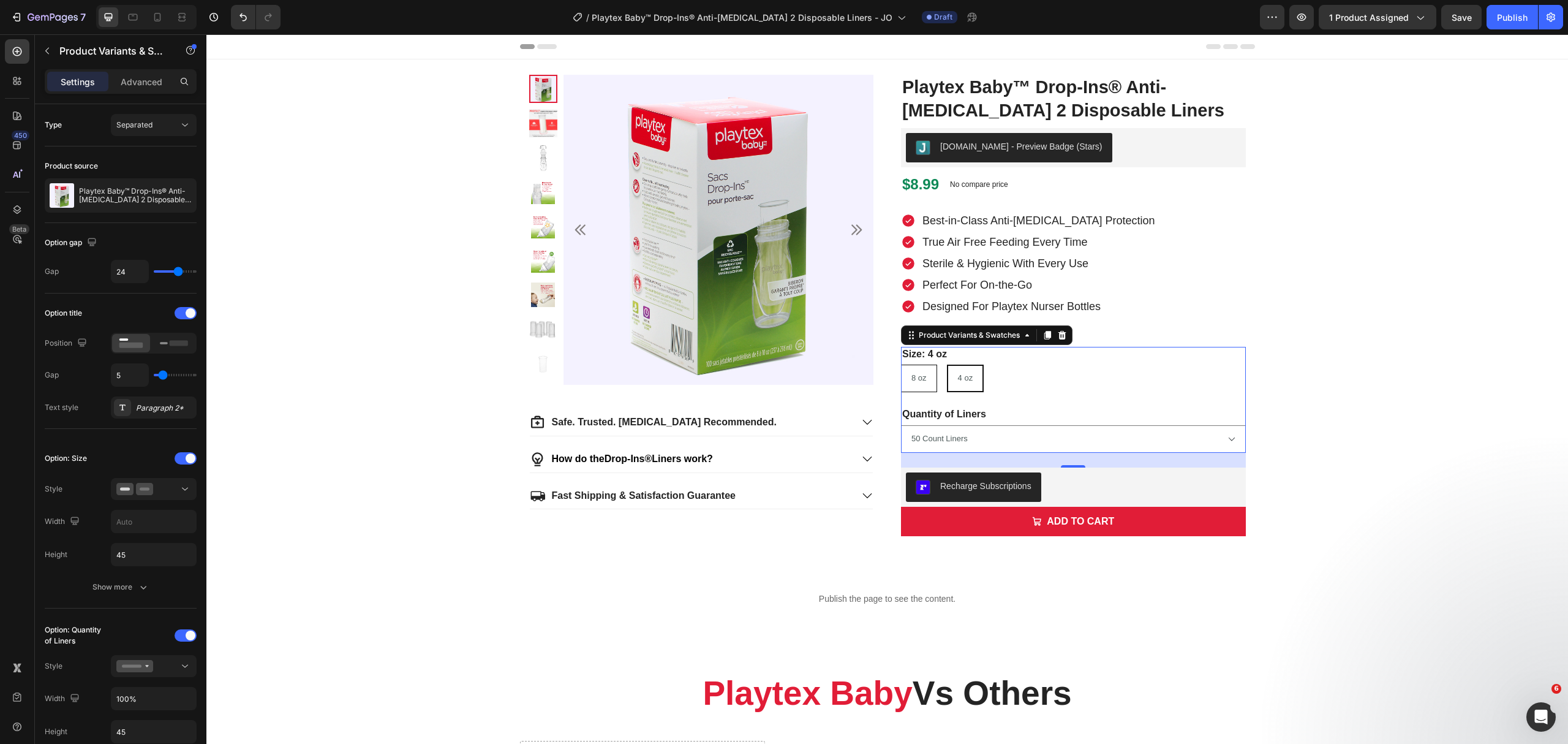
click at [920, 381] on span "8 oz" at bounding box center [920, 377] width 15 height 9
click at [901, 365] on input "8 oz 8 oz 8 oz" at bounding box center [900, 364] width 1 height 1
radio input "true"
drag, startPoint x: 973, startPoint y: 387, endPoint x: 956, endPoint y: 388, distance: 17.0
click at [973, 387] on div "4 oz" at bounding box center [966, 379] width 35 height 21
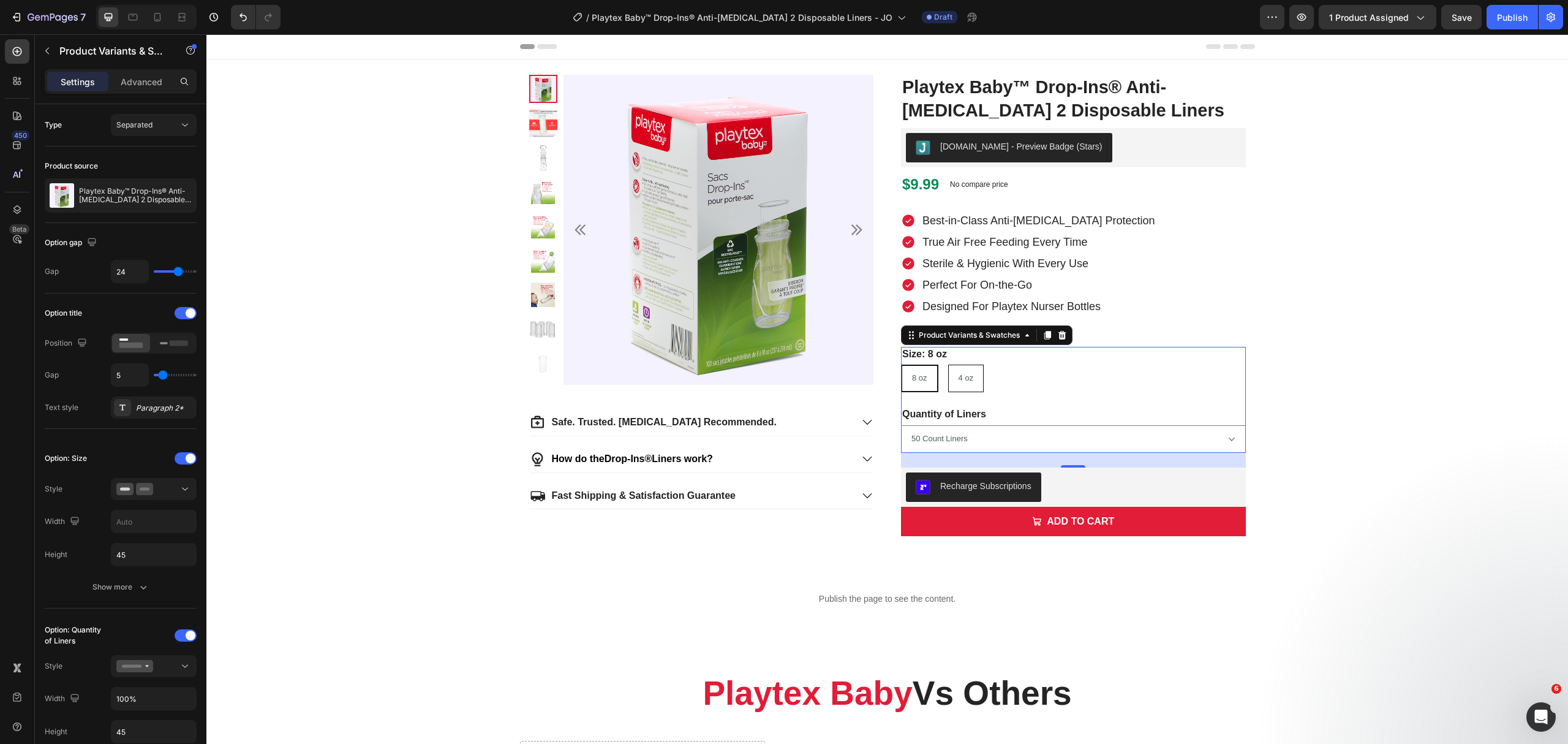
click at [948, 365] on input "4 oz 4 oz 4 oz" at bounding box center [948, 364] width 1 height 1
radio input "true"
drag, startPoint x: 925, startPoint y: 385, endPoint x: 966, endPoint y: 384, distance: 41.0
click at [927, 384] on div "8 oz" at bounding box center [919, 379] width 35 height 21
click at [901, 365] on input "8 oz 8 oz 8 oz" at bounding box center [900, 364] width 1 height 1
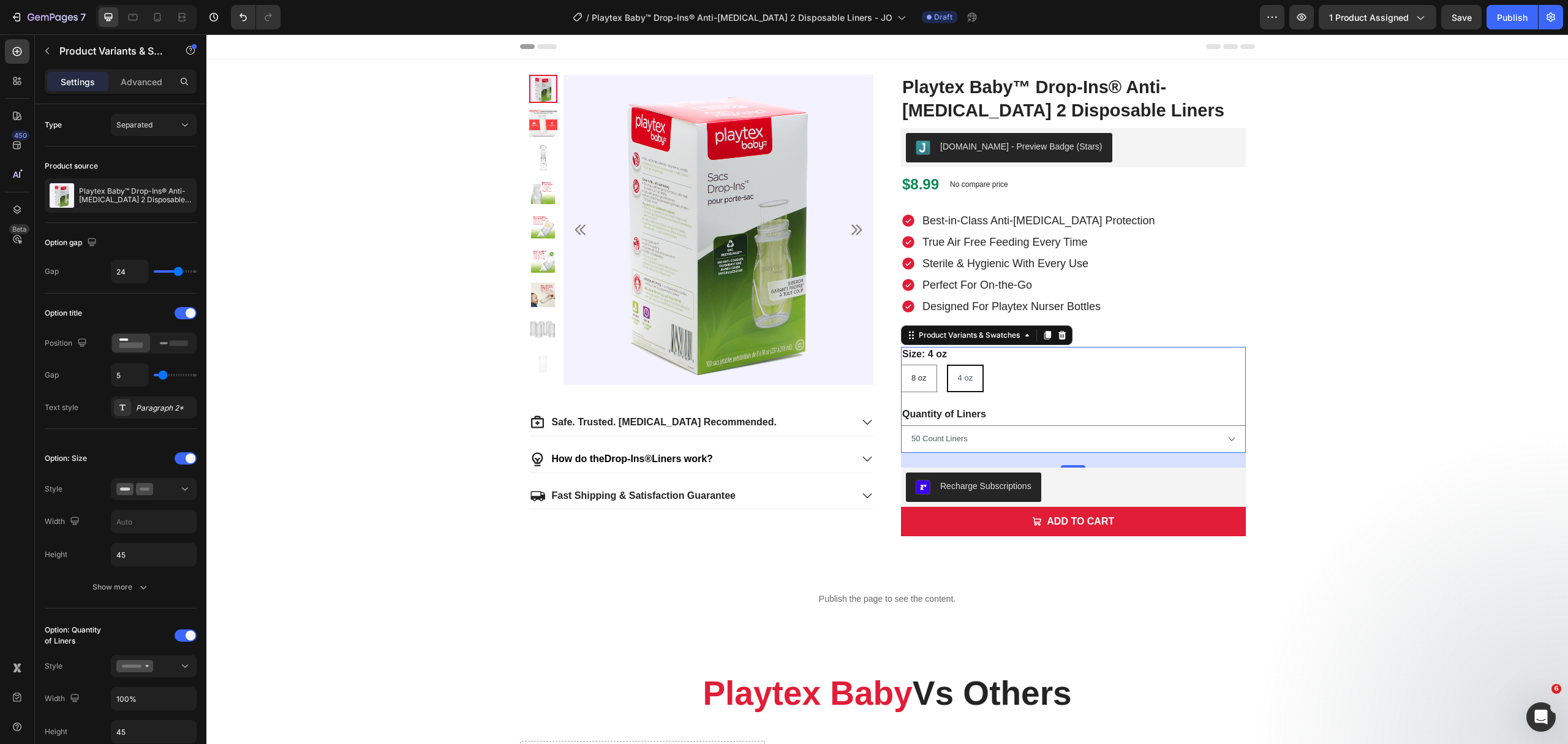
radio input "true"
click at [966, 383] on span "4 oz" at bounding box center [966, 377] width 15 height 9
click at [948, 365] on input "4 oz 4 oz 4 oz" at bounding box center [948, 364] width 1 height 1
radio input "true"
drag, startPoint x: 924, startPoint y: 384, endPoint x: 941, endPoint y: 383, distance: 17.0
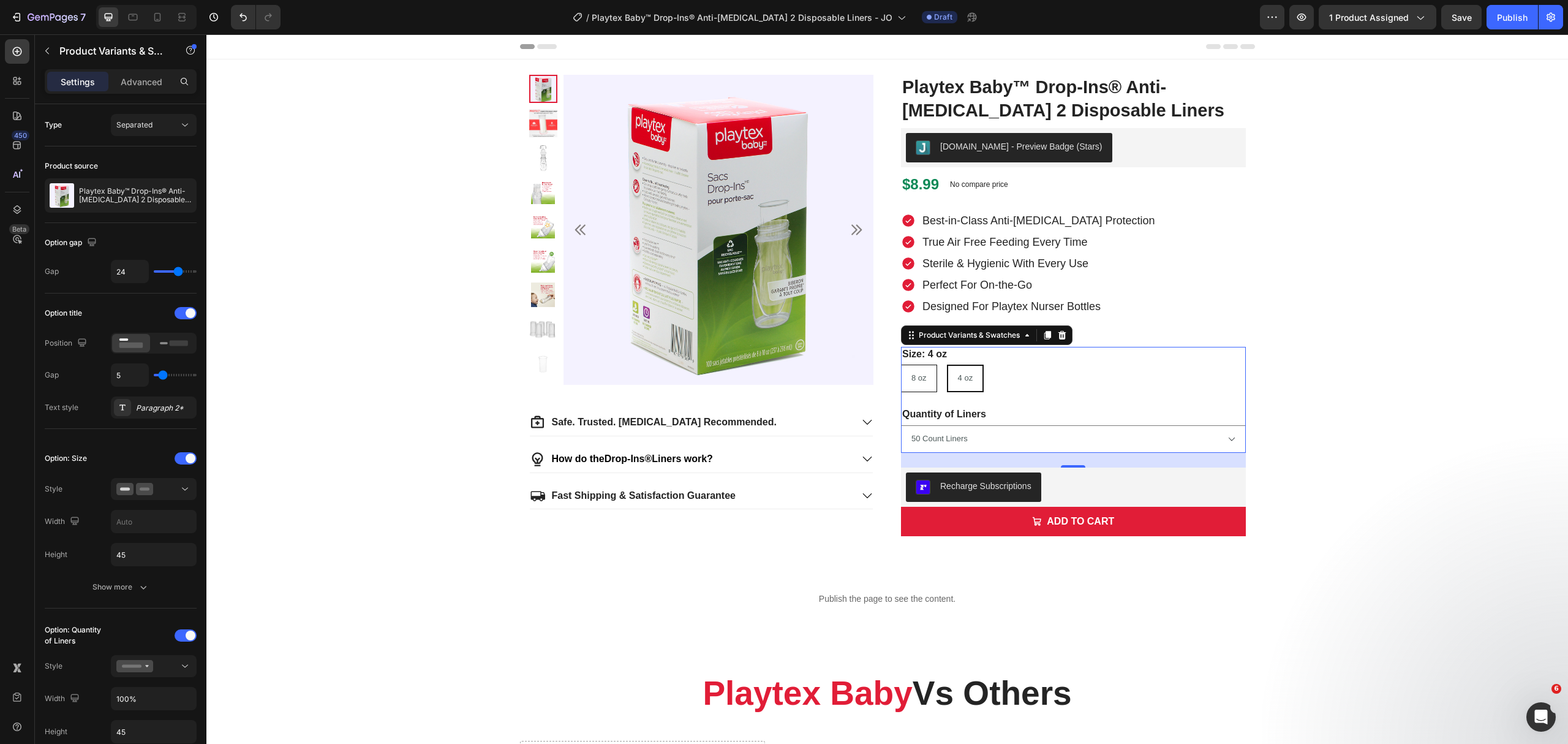
click at [925, 384] on div "8 oz" at bounding box center [919, 379] width 35 height 21
click at [901, 365] on input "8 oz 8 oz 8 oz" at bounding box center [900, 364] width 1 height 1
radio input "true"
click at [951, 383] on div "4 oz" at bounding box center [966, 379] width 35 height 21
click at [948, 365] on input "4 oz 4 oz 4 oz" at bounding box center [948, 364] width 1 height 1
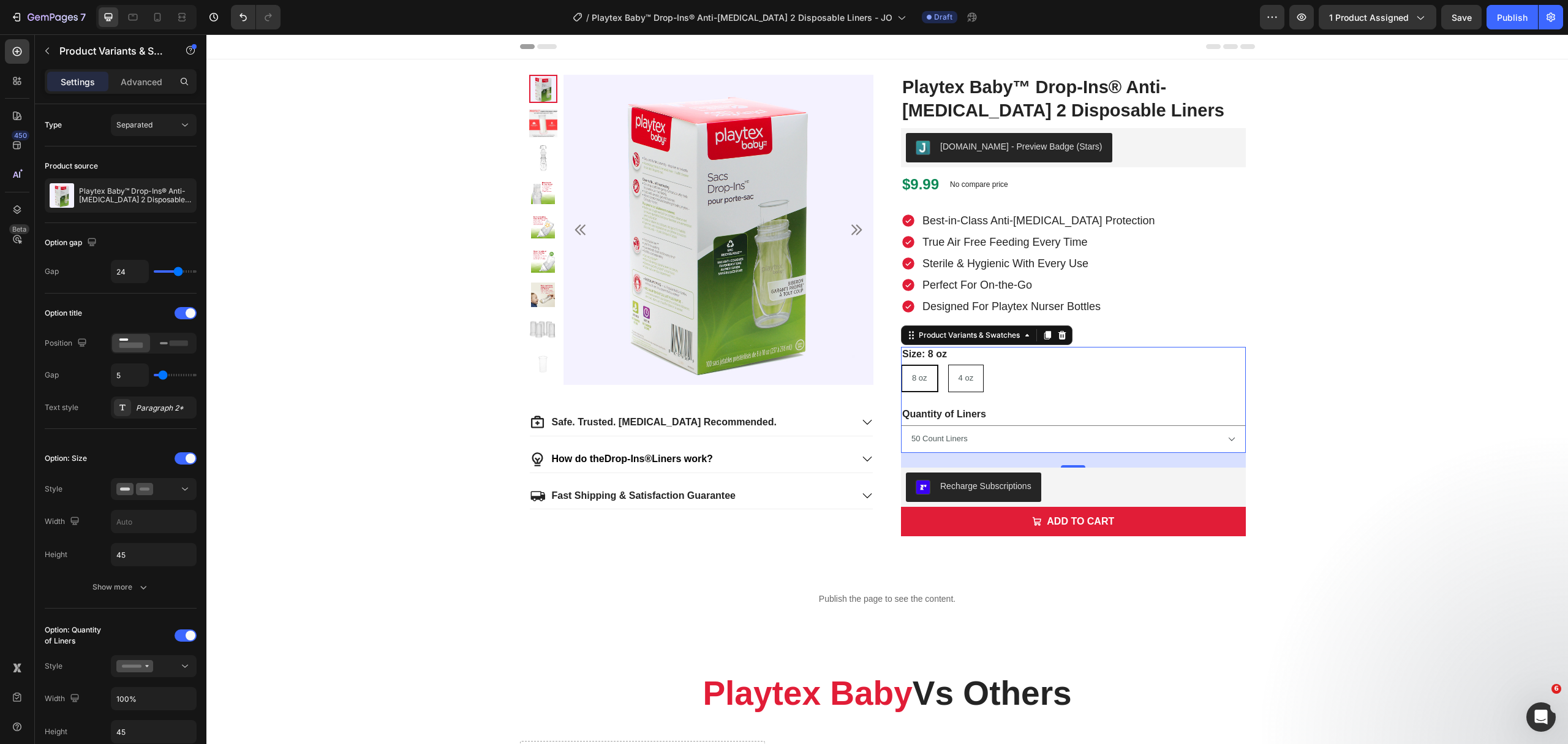
radio input "true"
click at [926, 383] on div "8 oz" at bounding box center [919, 379] width 35 height 21
click at [901, 365] on input "8 oz 8 oz 8 oz" at bounding box center [900, 364] width 1 height 1
radio input "true"
click at [951, 383] on div "4 oz" at bounding box center [966, 379] width 35 height 21
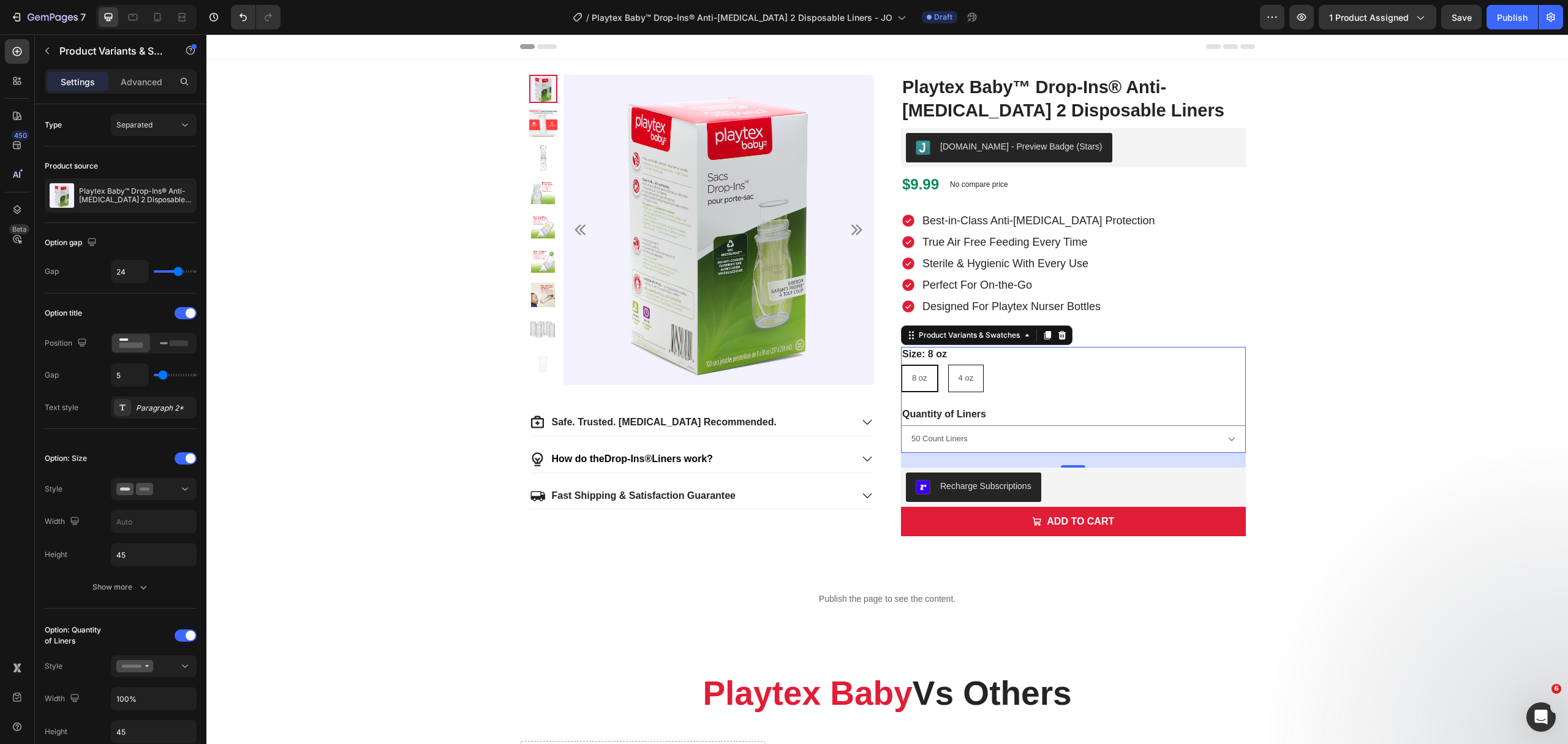
click at [948, 365] on input "4 oz 4 oz 4 oz" at bounding box center [948, 364] width 1 height 1
radio input "true"
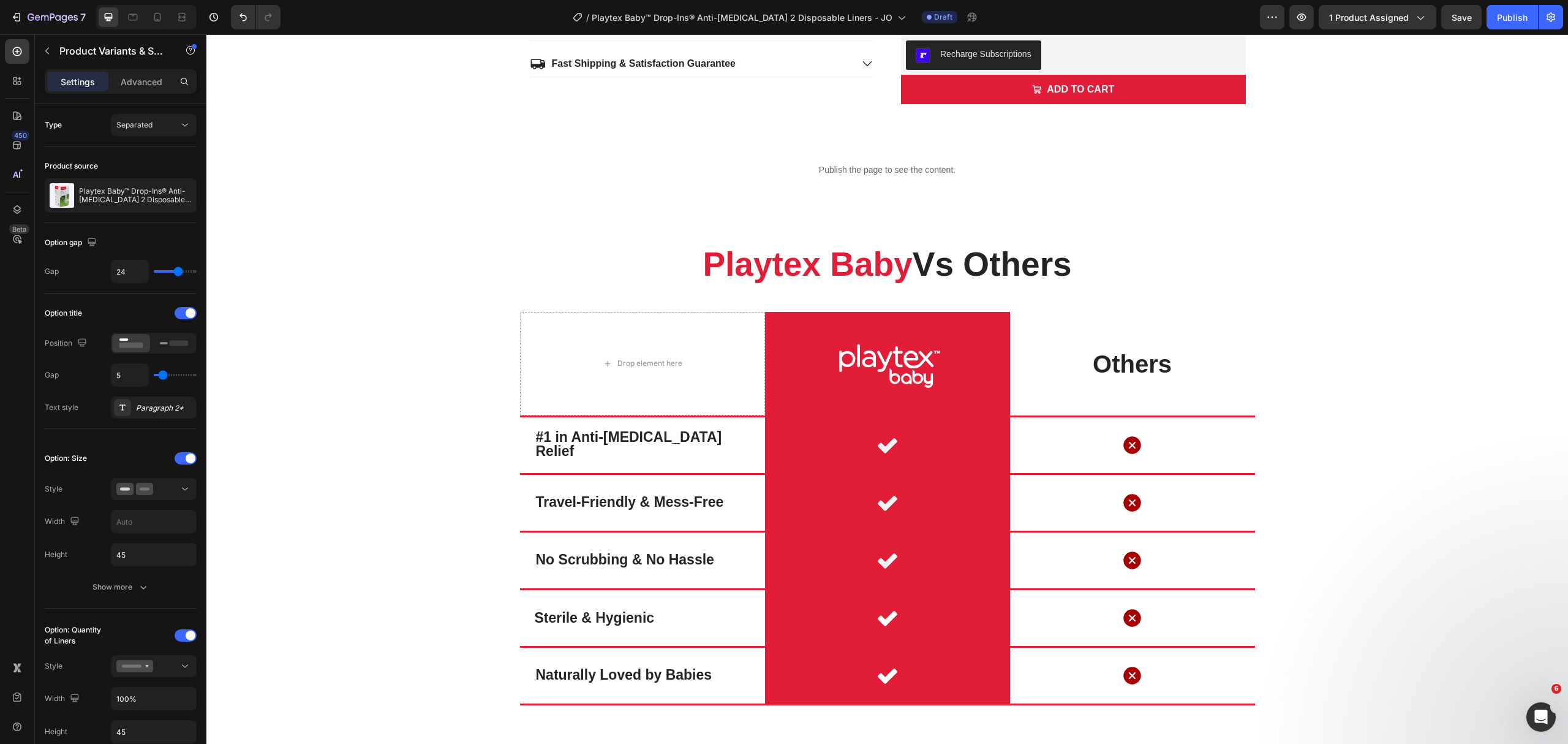
scroll to position [252, 0]
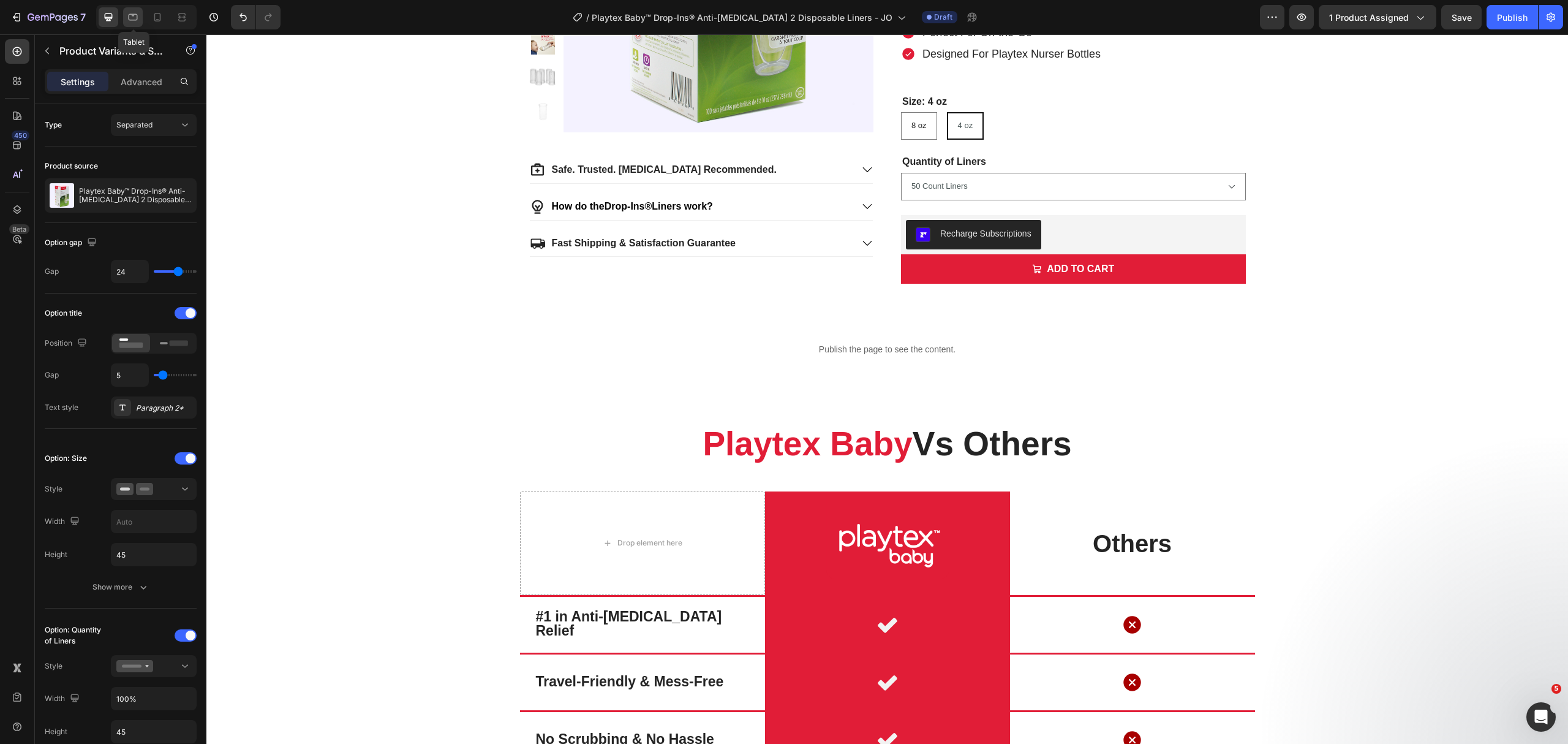
click at [128, 17] on icon at bounding box center [133, 17] width 12 height 12
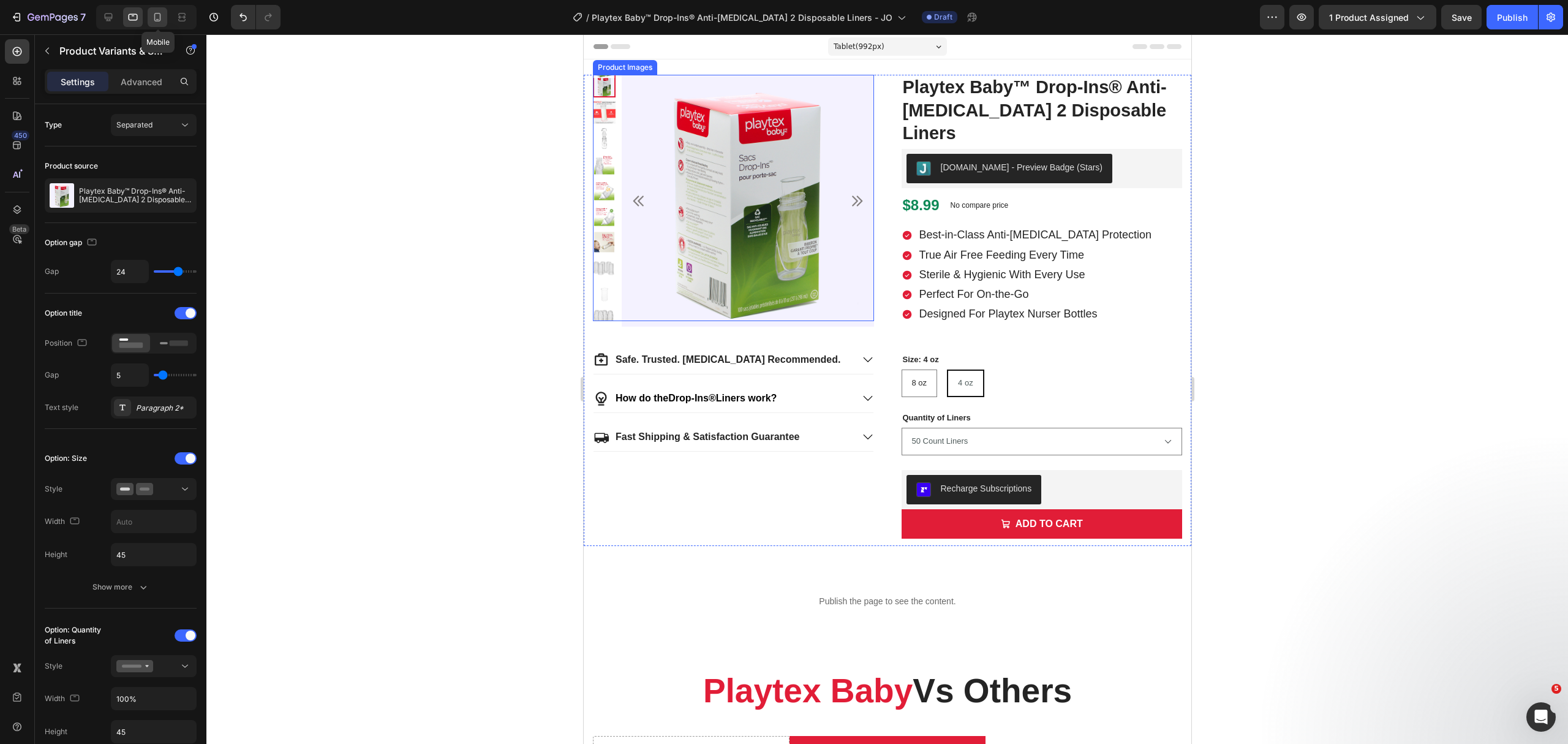
click at [158, 13] on icon at bounding box center [157, 17] width 12 height 12
type input "21"
type input "14"
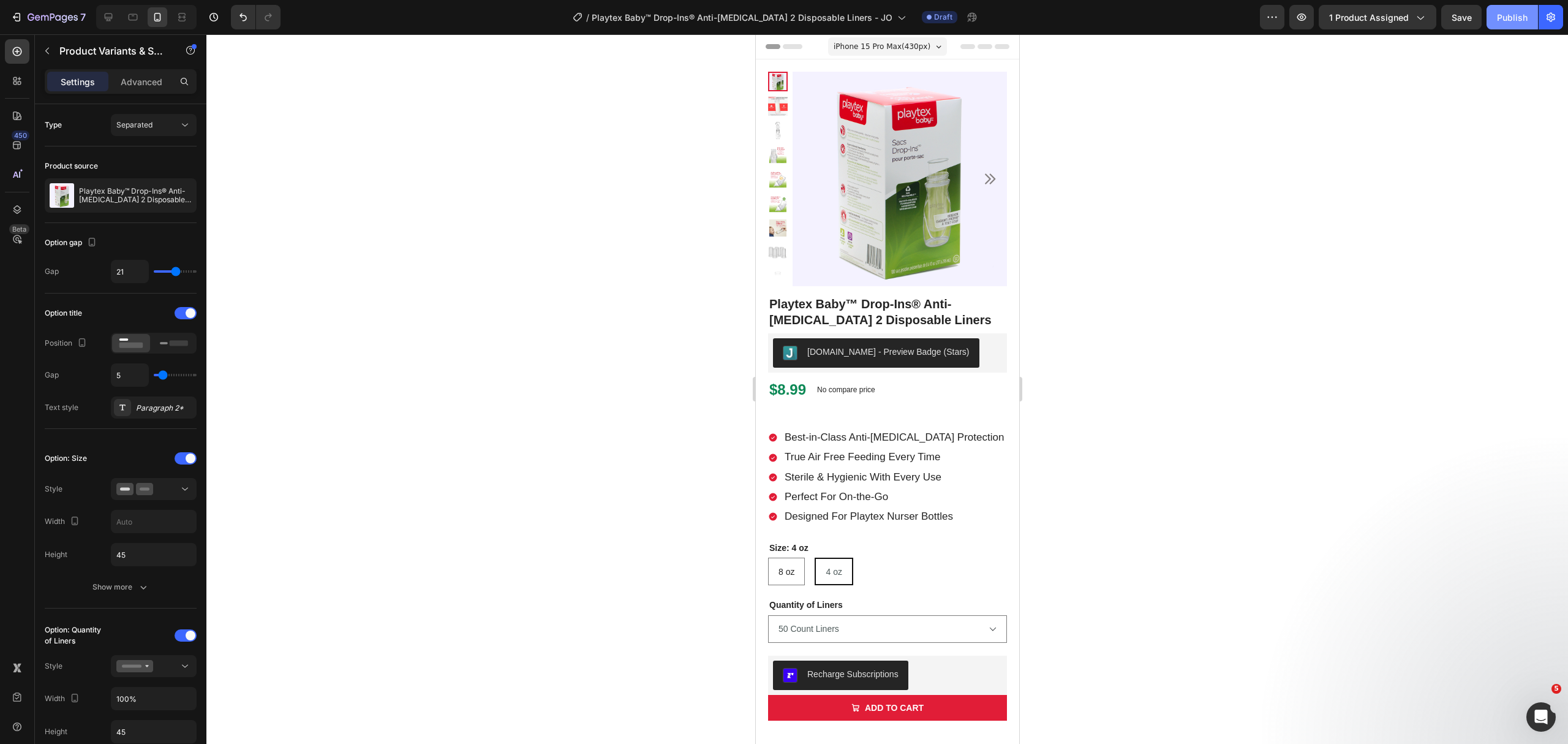
click at [1523, 17] on div "Publish" at bounding box center [1512, 17] width 31 height 13
click at [54, 13] on icon "button" at bounding box center [53, 18] width 50 height 10
